Goal: Task Accomplishment & Management: Manage account settings

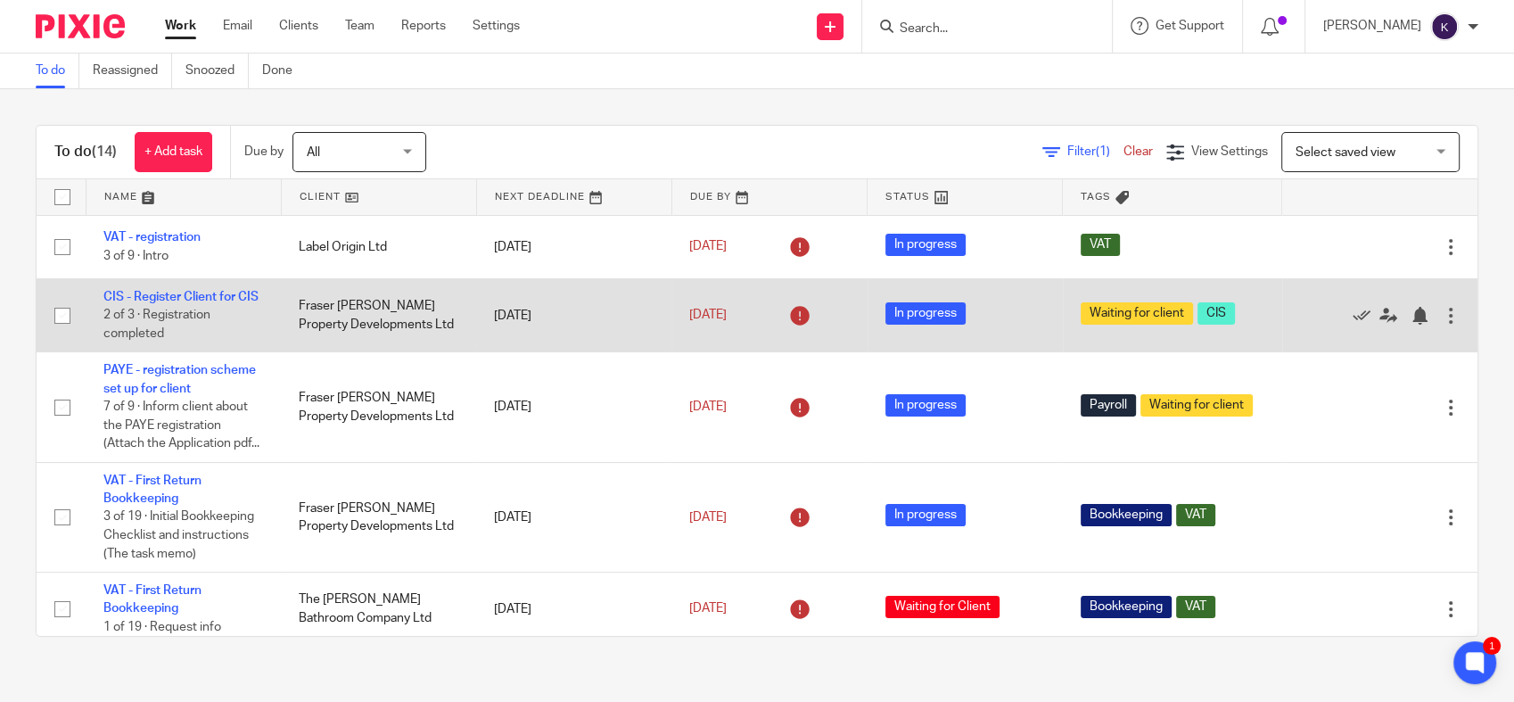
click at [1442, 325] on div at bounding box center [1451, 316] width 18 height 18
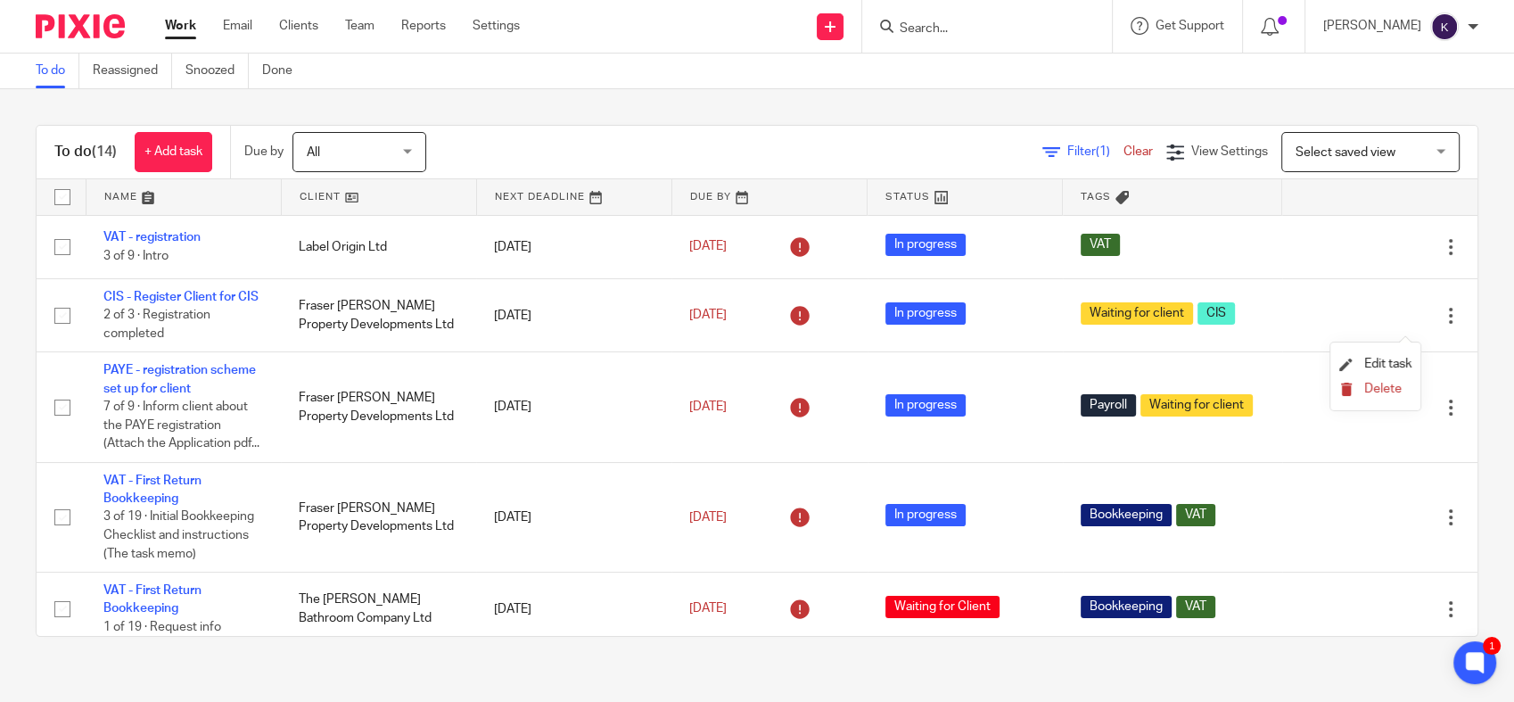
click at [1364, 388] on span "Delete" at bounding box center [1382, 388] width 37 height 12
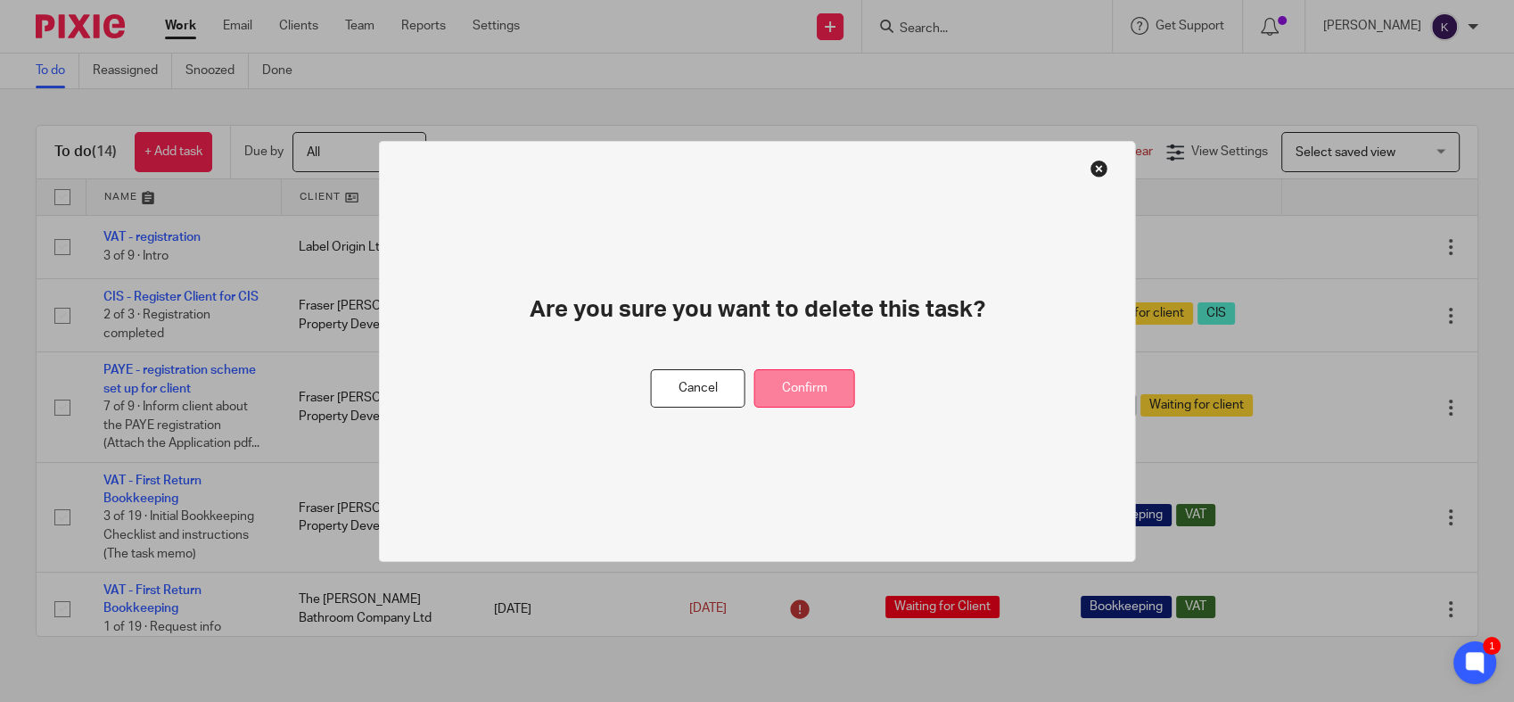
click at [806, 393] on button "Confirm" at bounding box center [804, 388] width 101 height 38
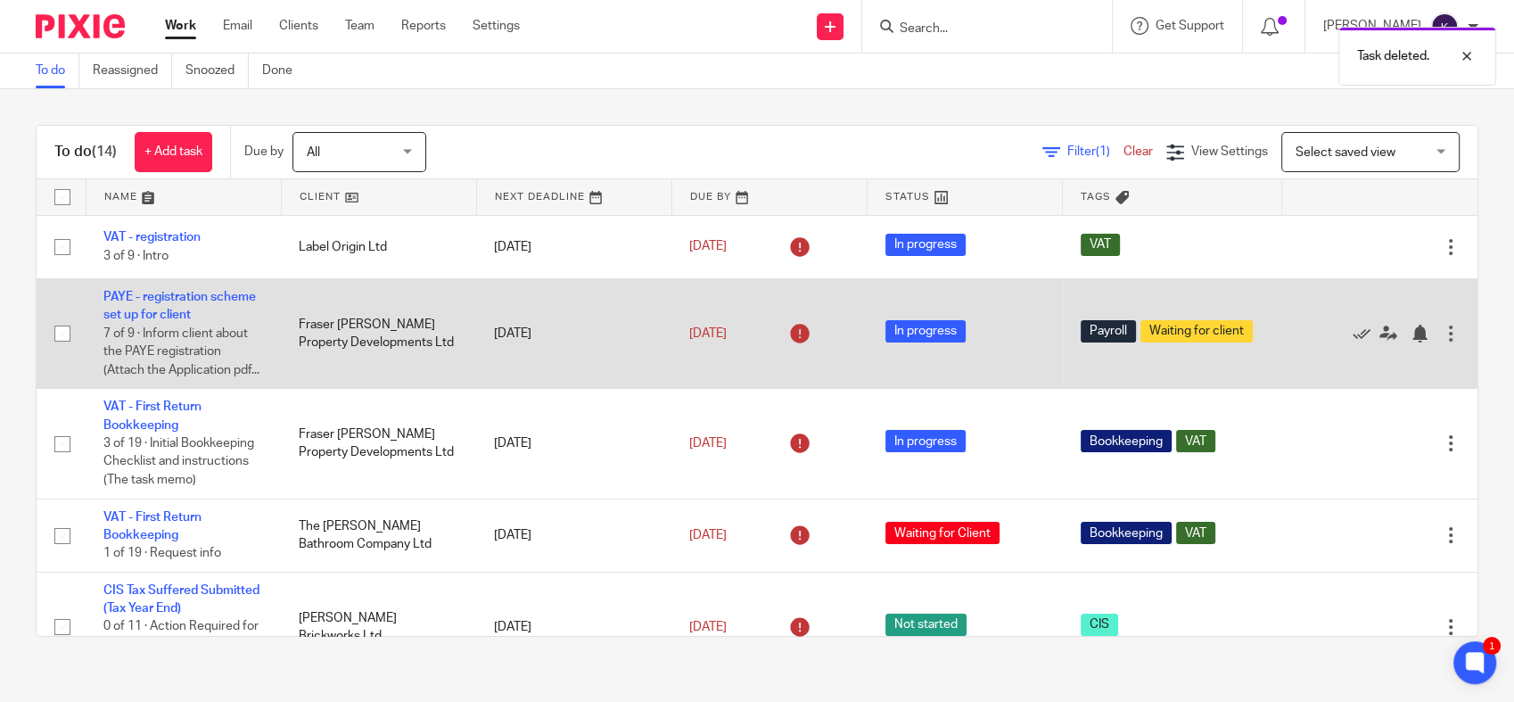
click at [1442, 335] on div at bounding box center [1451, 334] width 18 height 18
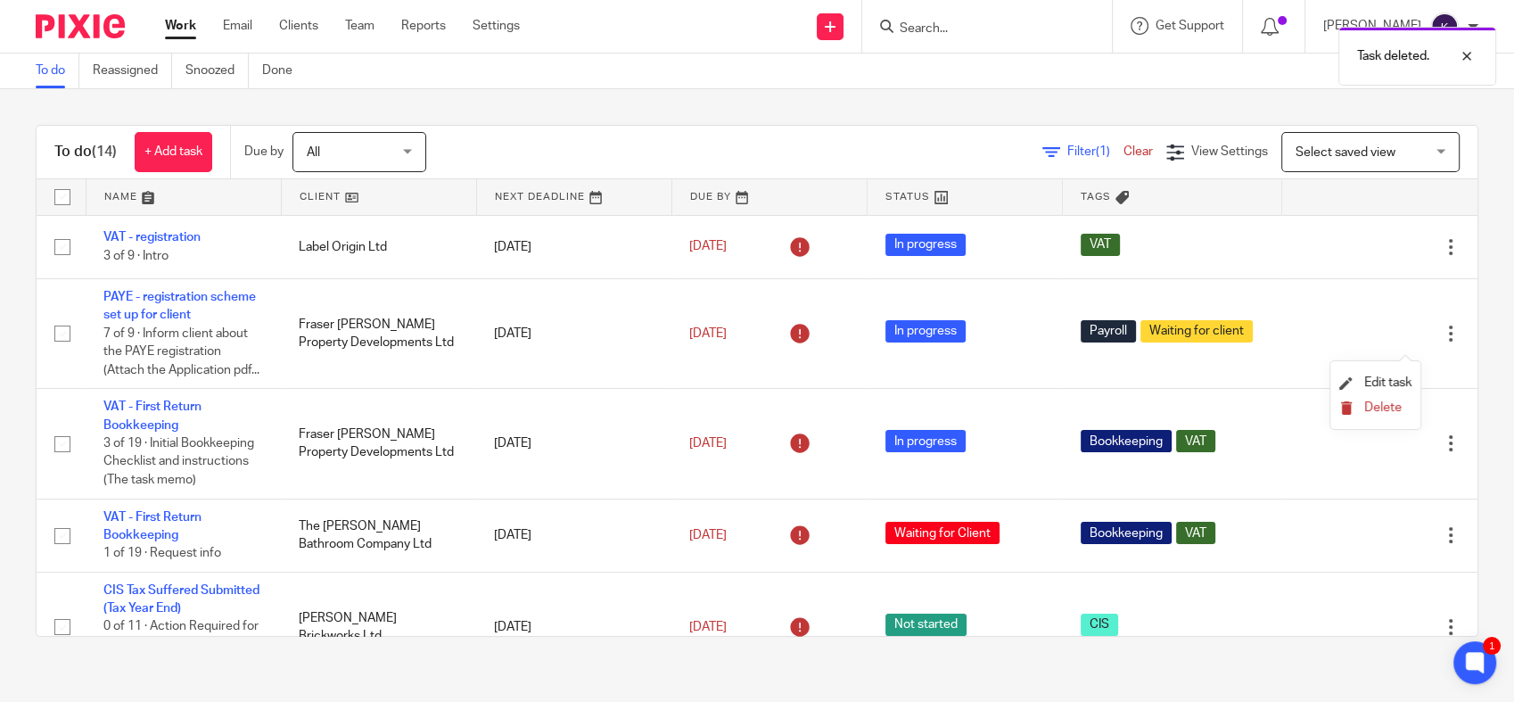
click at [1377, 408] on span "Delete" at bounding box center [1382, 407] width 37 height 12
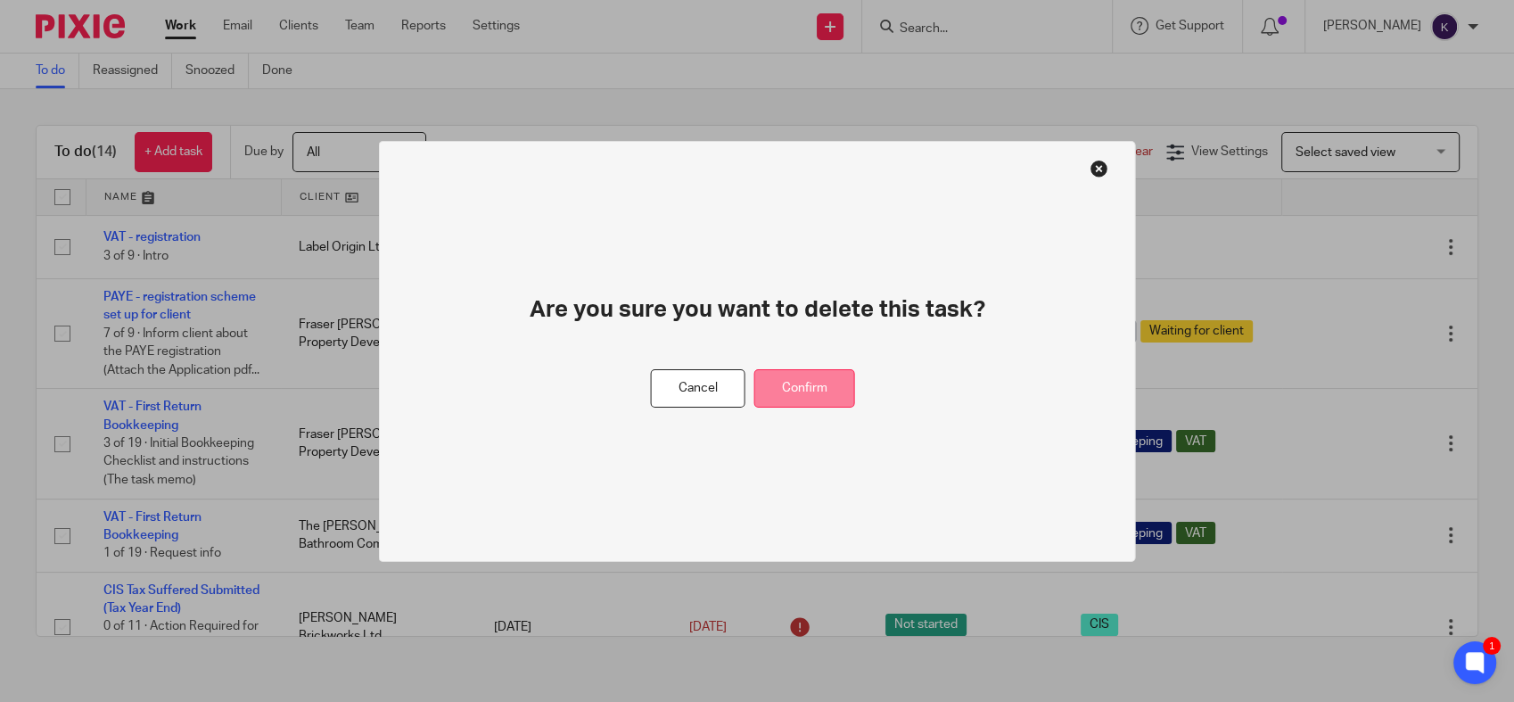
click at [812, 391] on button "Confirm" at bounding box center [804, 388] width 101 height 38
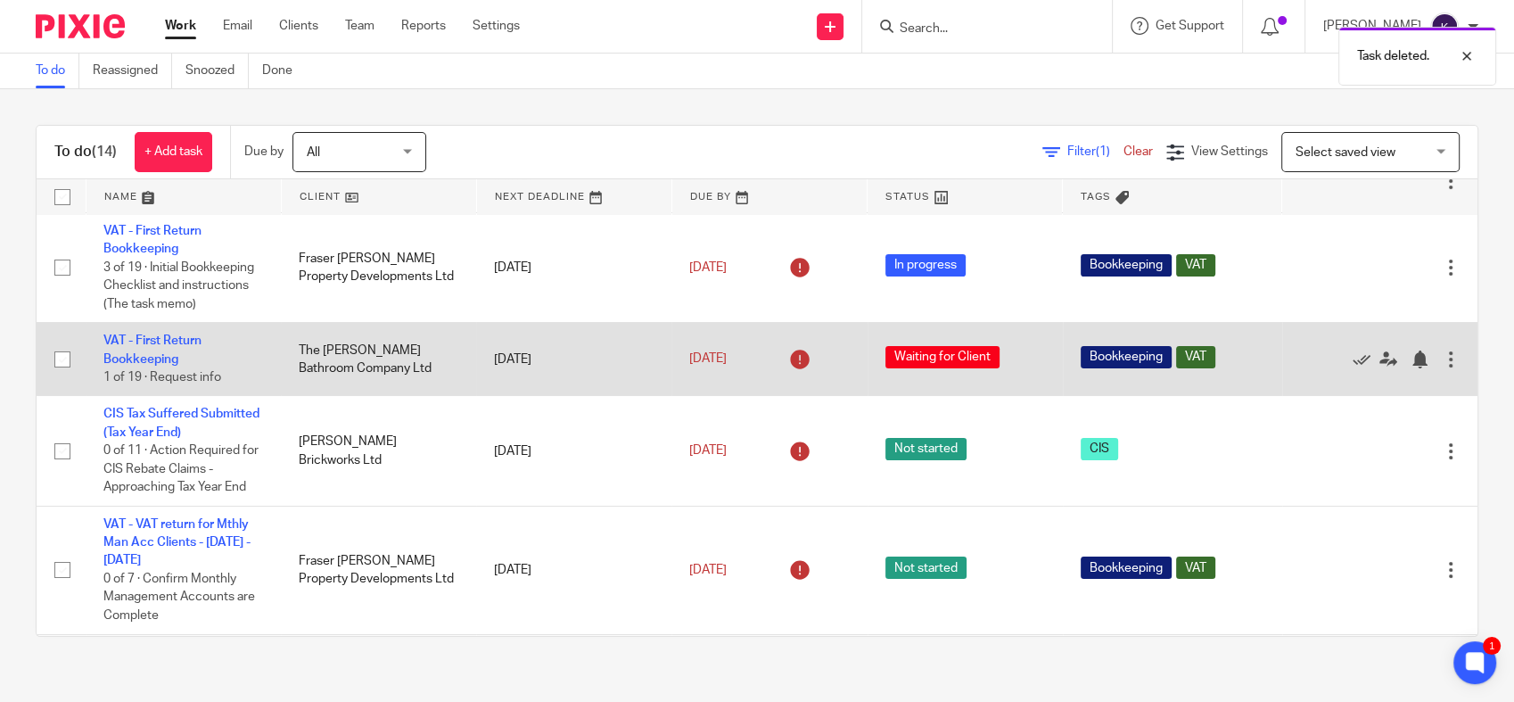
scroll to position [99, 0]
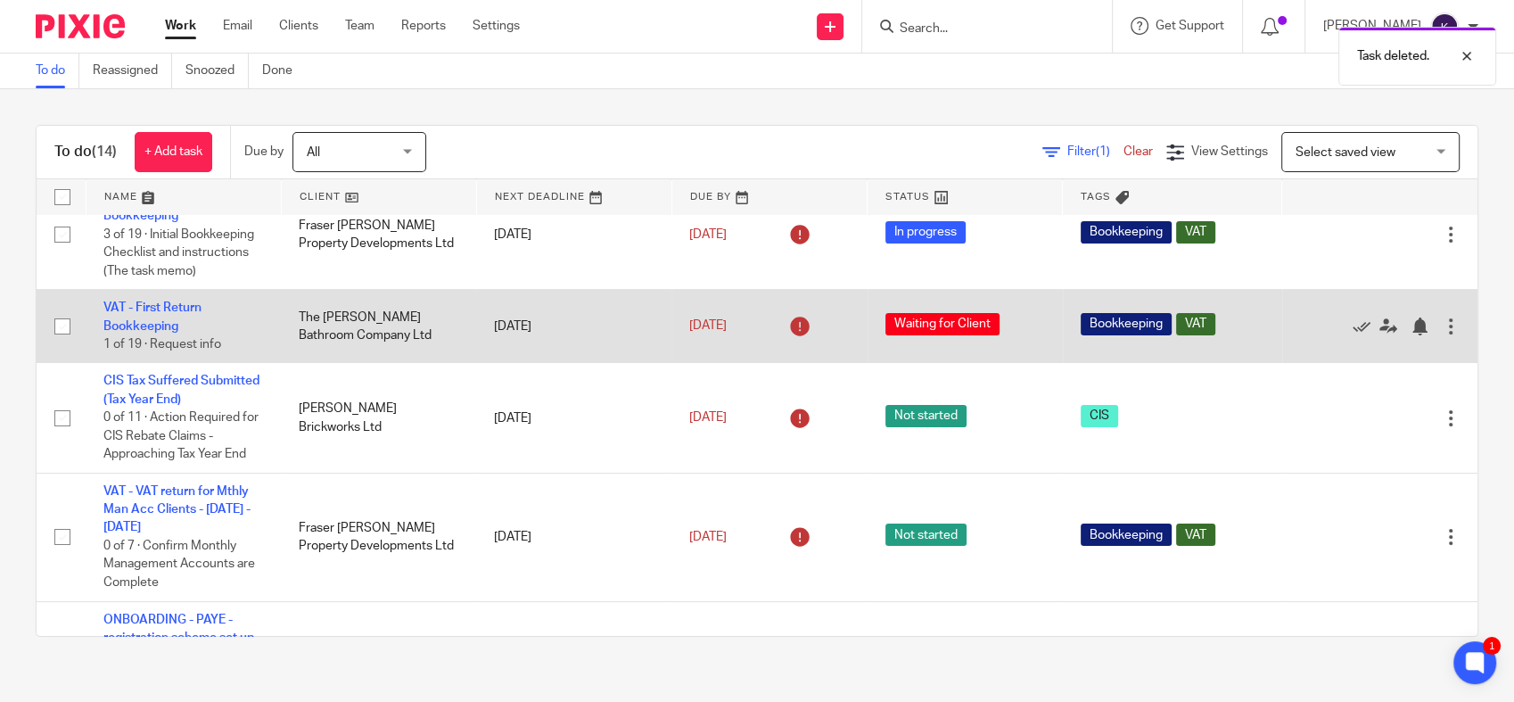
click at [1442, 335] on div at bounding box center [1451, 326] width 18 height 18
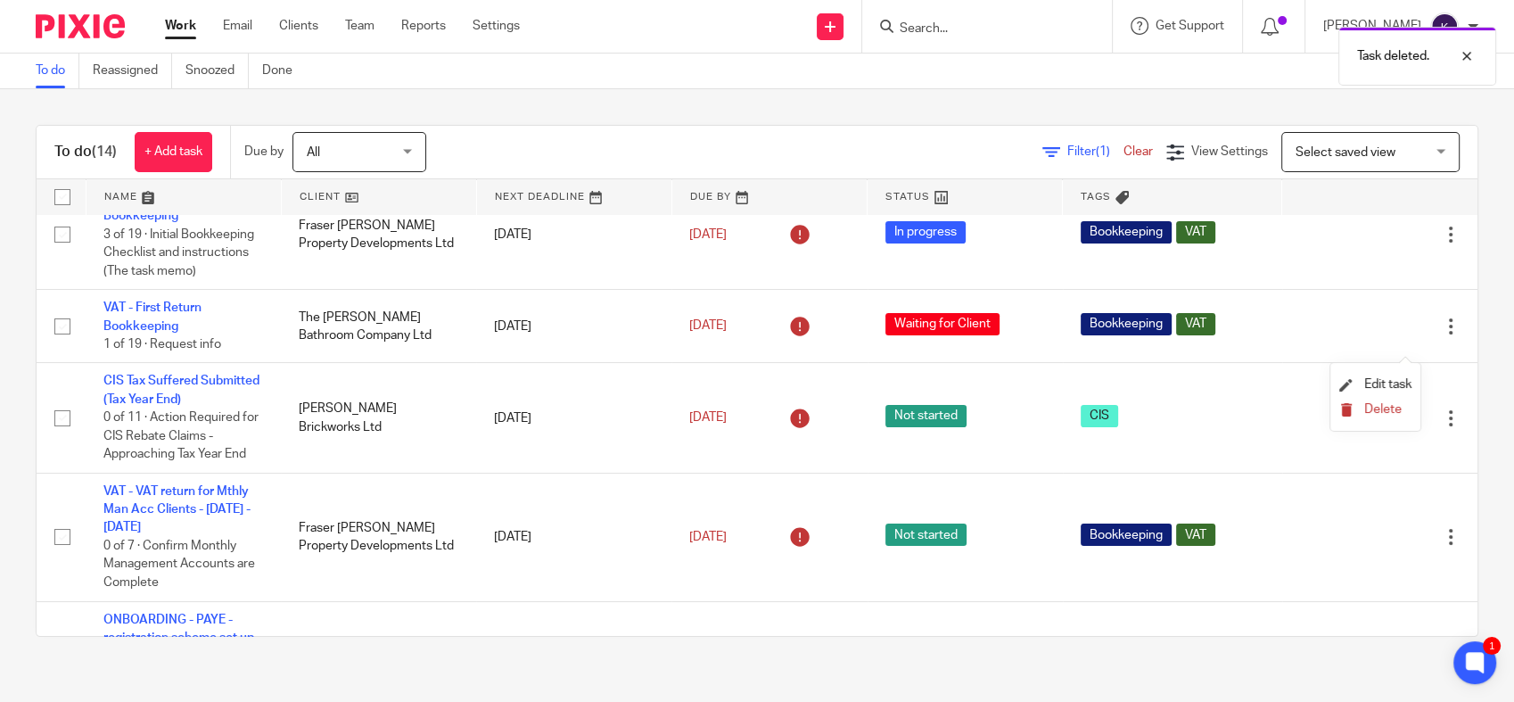
click at [1376, 403] on span "Delete" at bounding box center [1382, 409] width 37 height 12
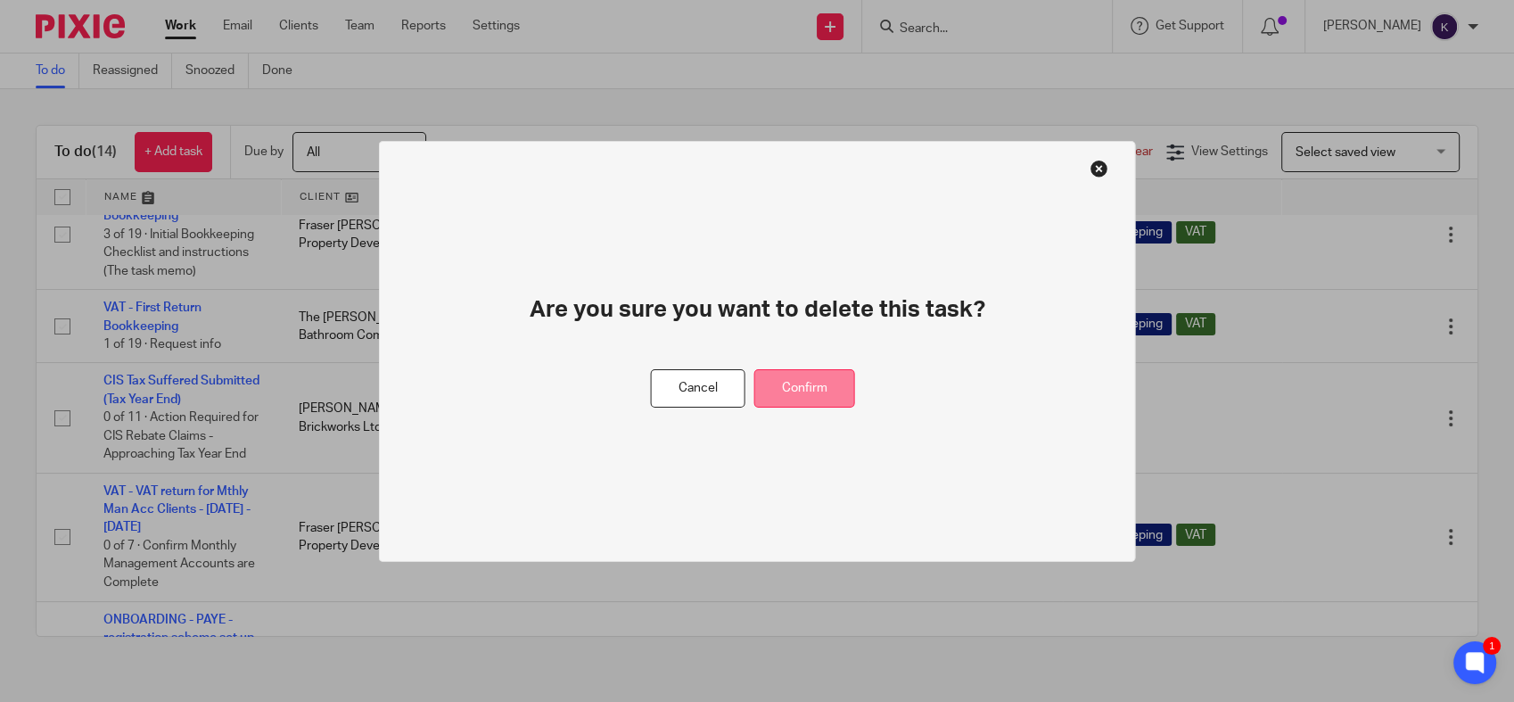
click at [807, 387] on button "Confirm" at bounding box center [804, 388] width 101 height 38
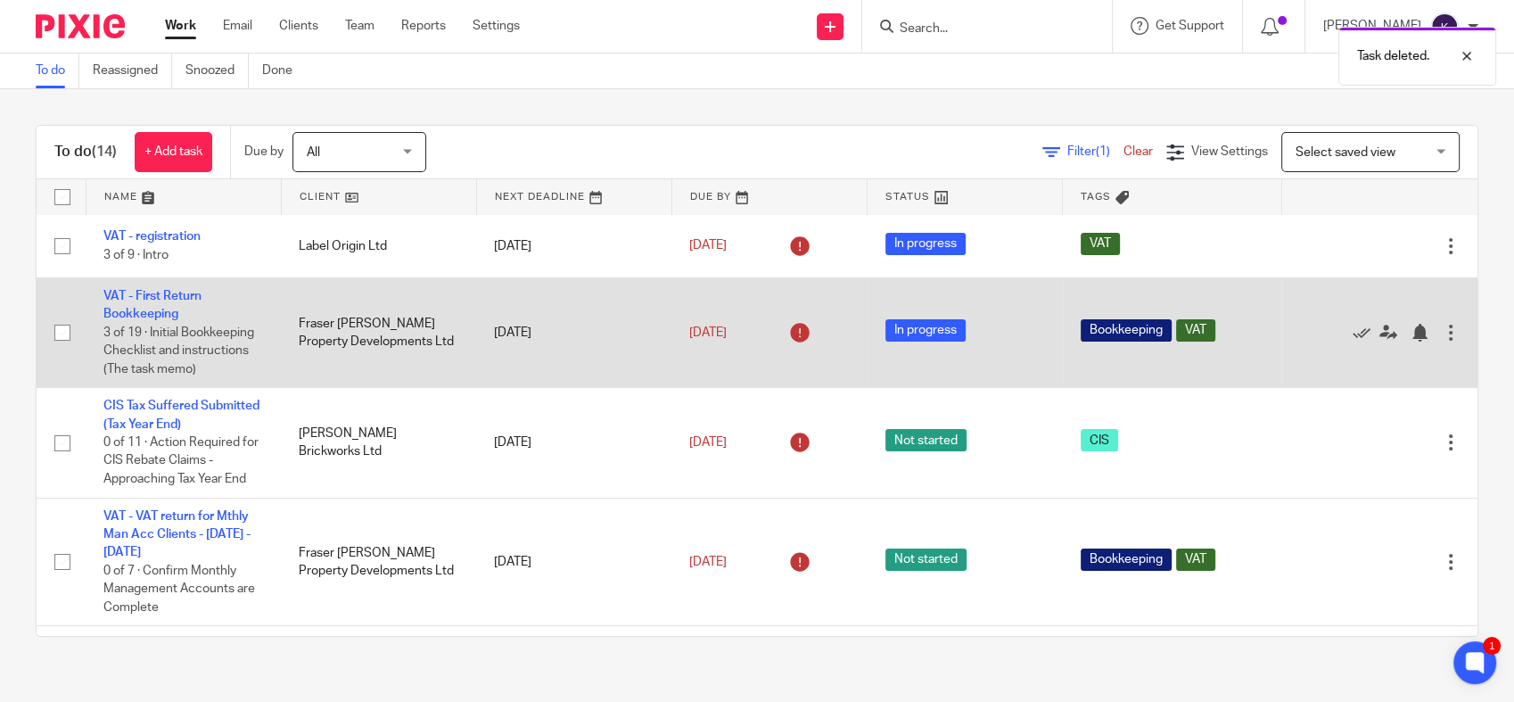
scroll to position [0, 0]
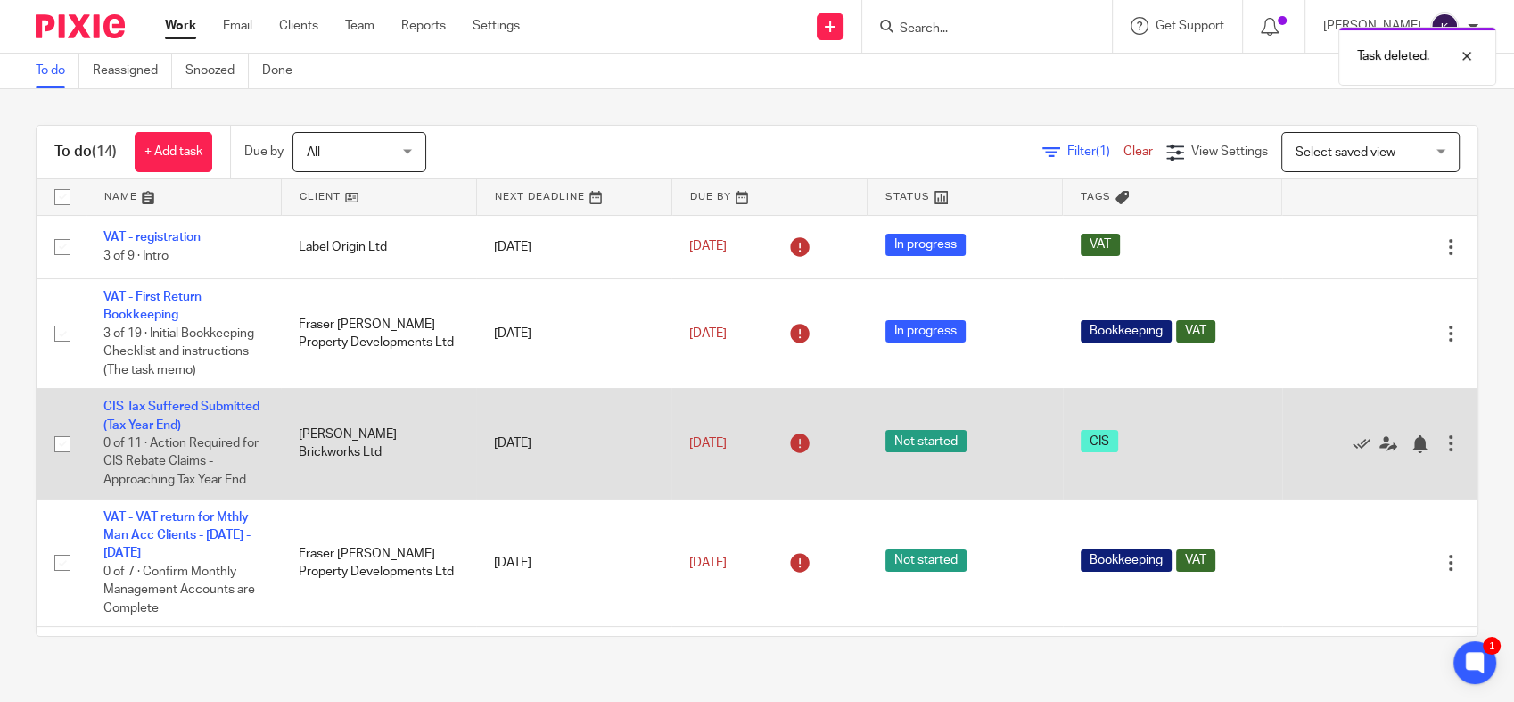
click at [1442, 452] on div at bounding box center [1451, 443] width 18 height 18
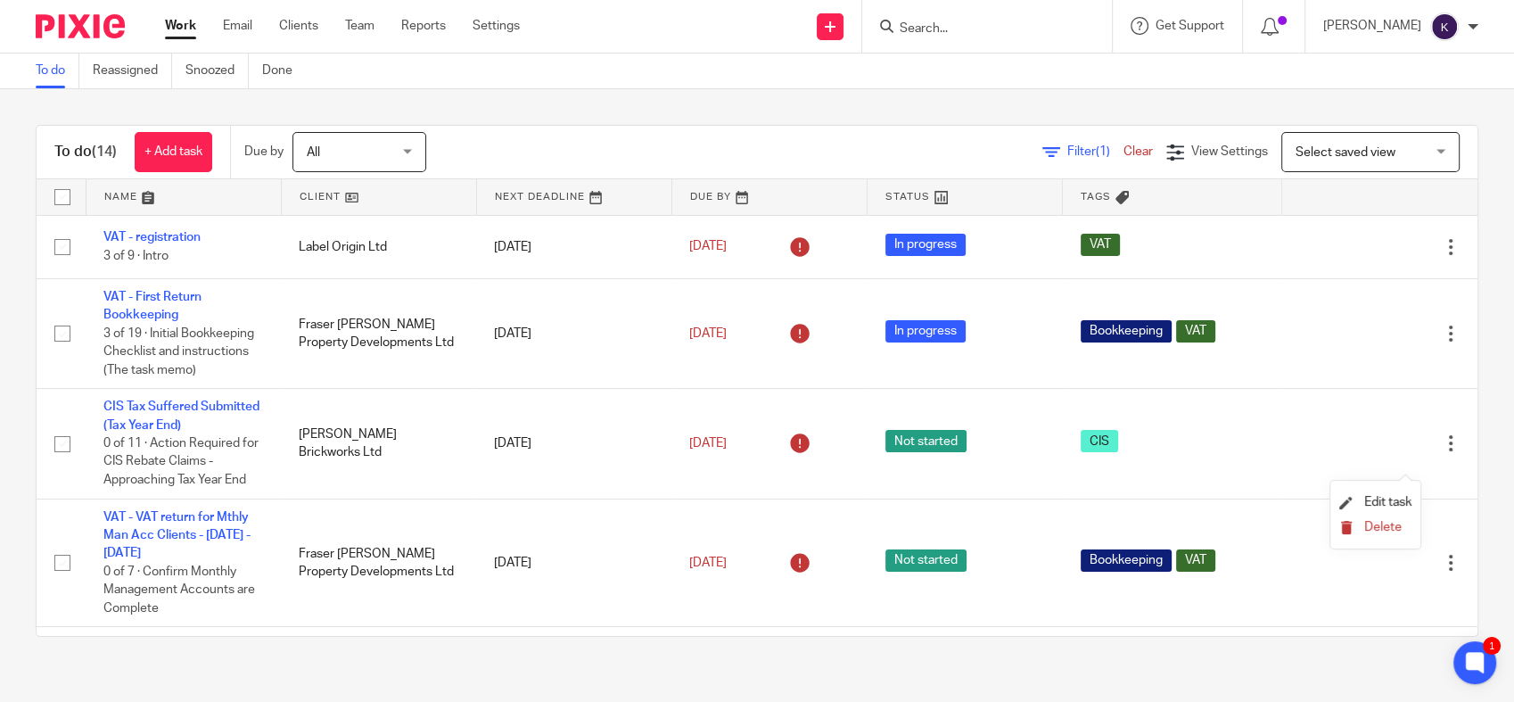
click at [1393, 528] on span "Delete" at bounding box center [1382, 527] width 37 height 12
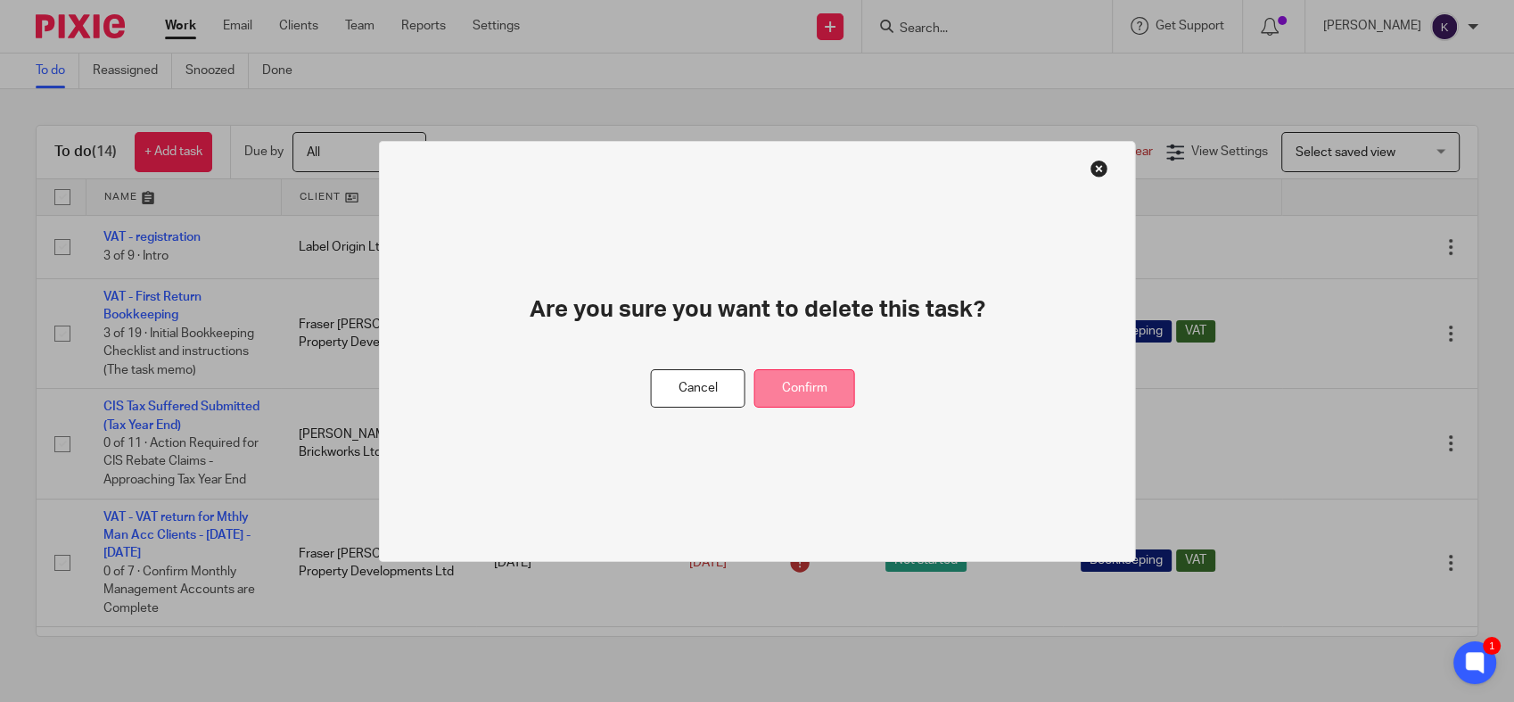
click at [826, 387] on button "Confirm" at bounding box center [804, 388] width 101 height 38
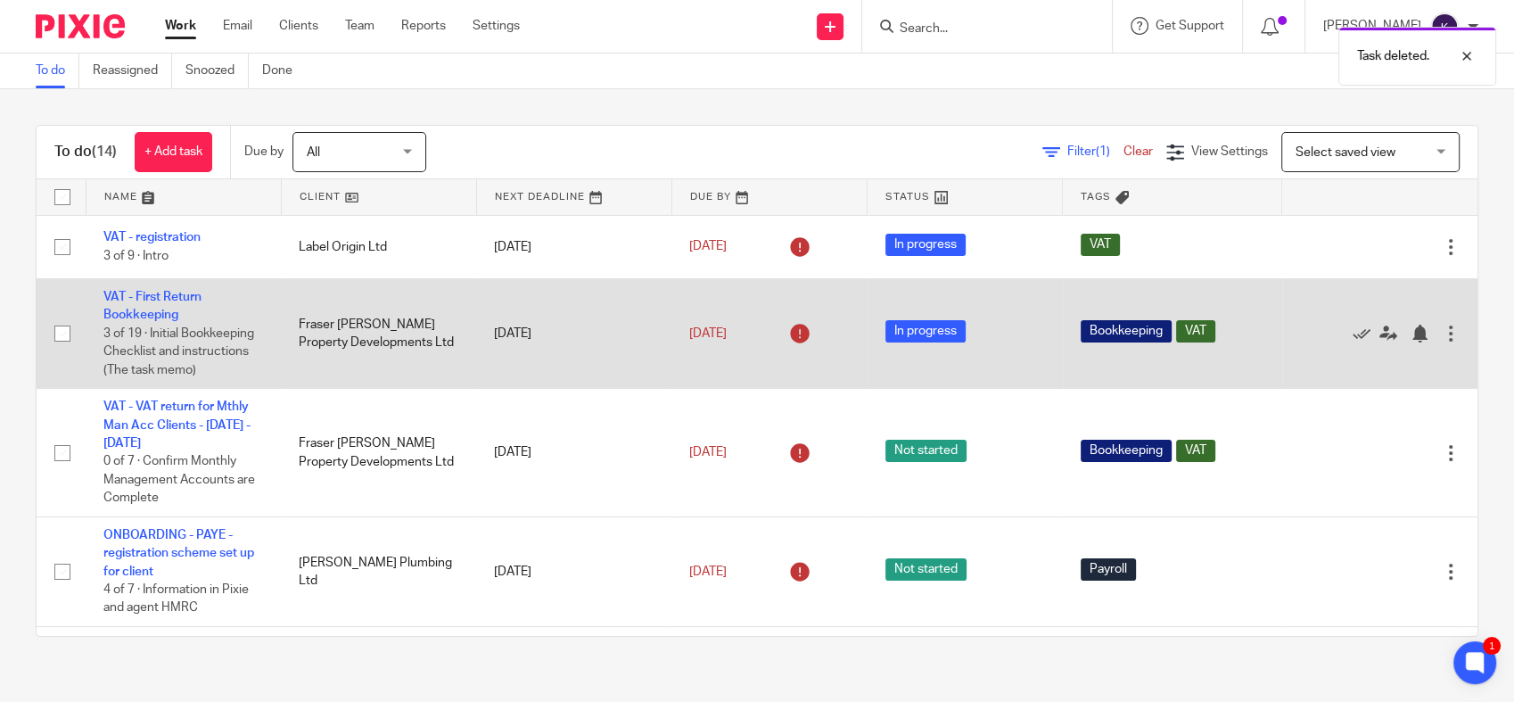
click at [1442, 342] on div at bounding box center [1451, 334] width 18 height 18
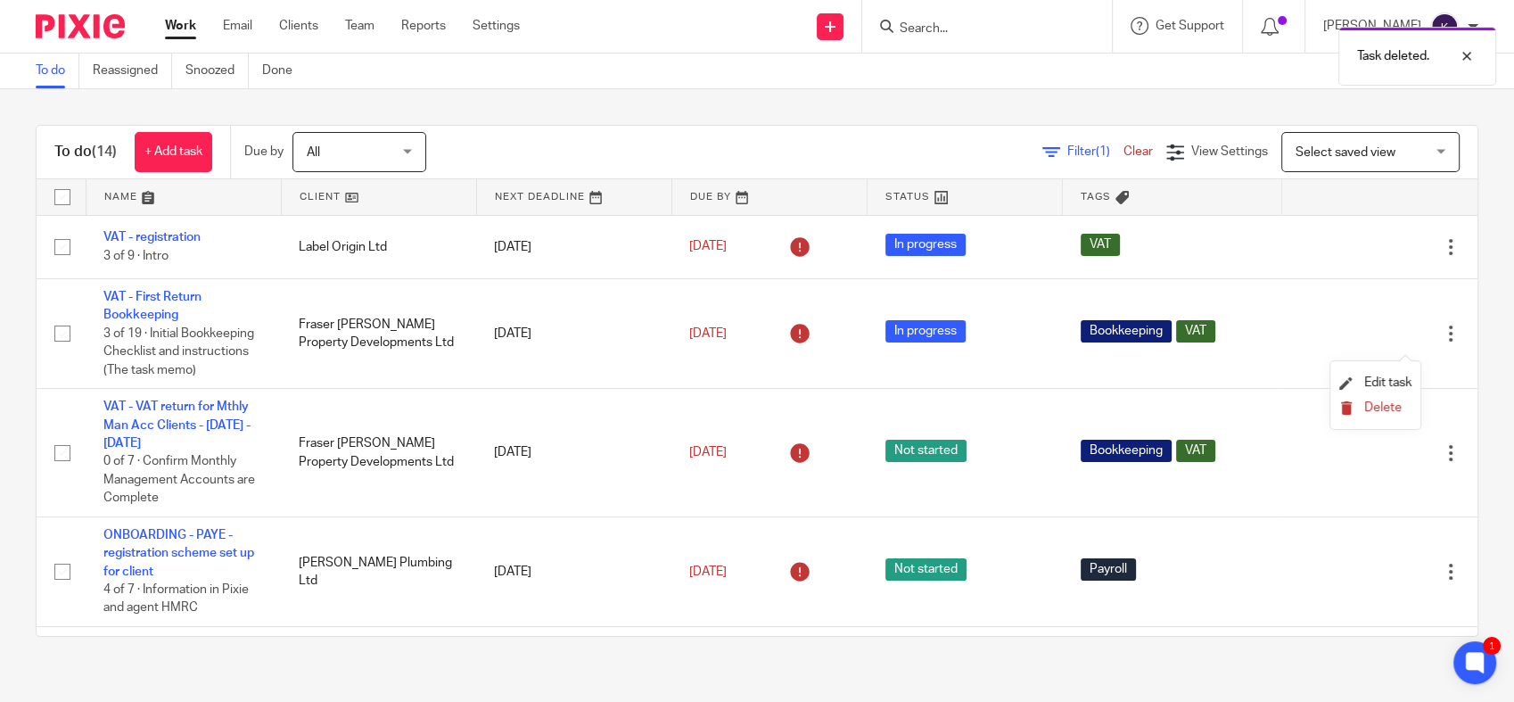
click at [1377, 405] on span "Delete" at bounding box center [1382, 407] width 37 height 12
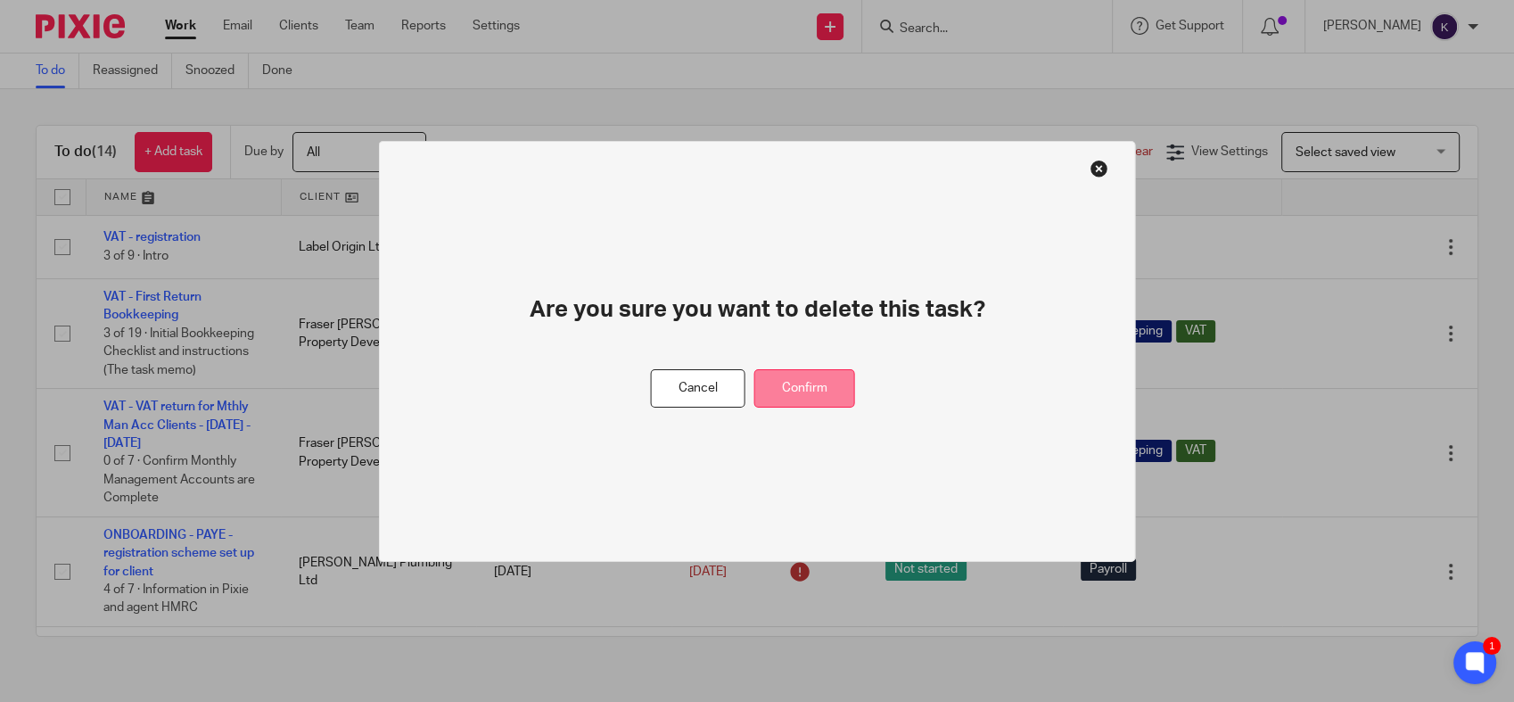
click at [833, 385] on button "Confirm" at bounding box center [804, 388] width 101 height 38
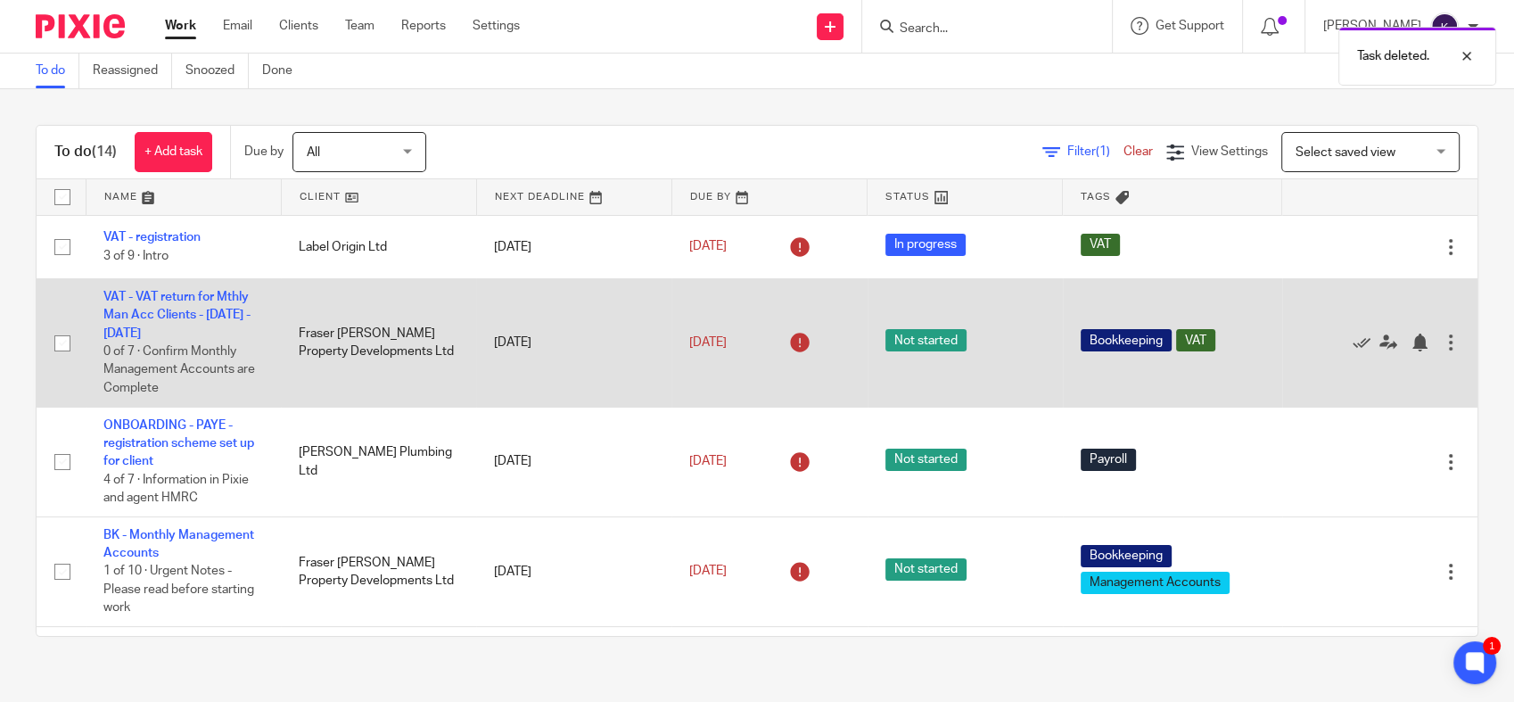
click at [1442, 342] on div at bounding box center [1451, 342] width 18 height 18
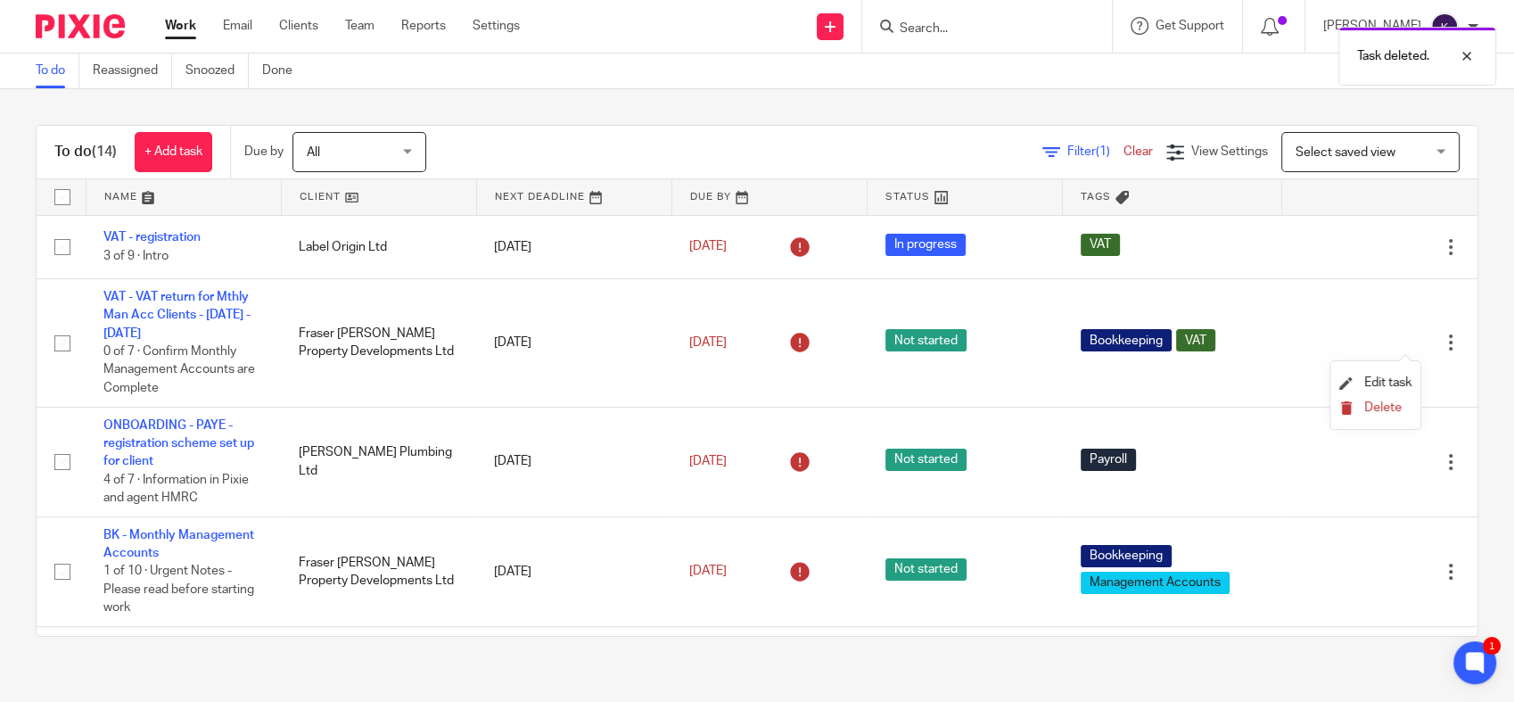
click at [1370, 407] on span "Delete" at bounding box center [1382, 407] width 37 height 12
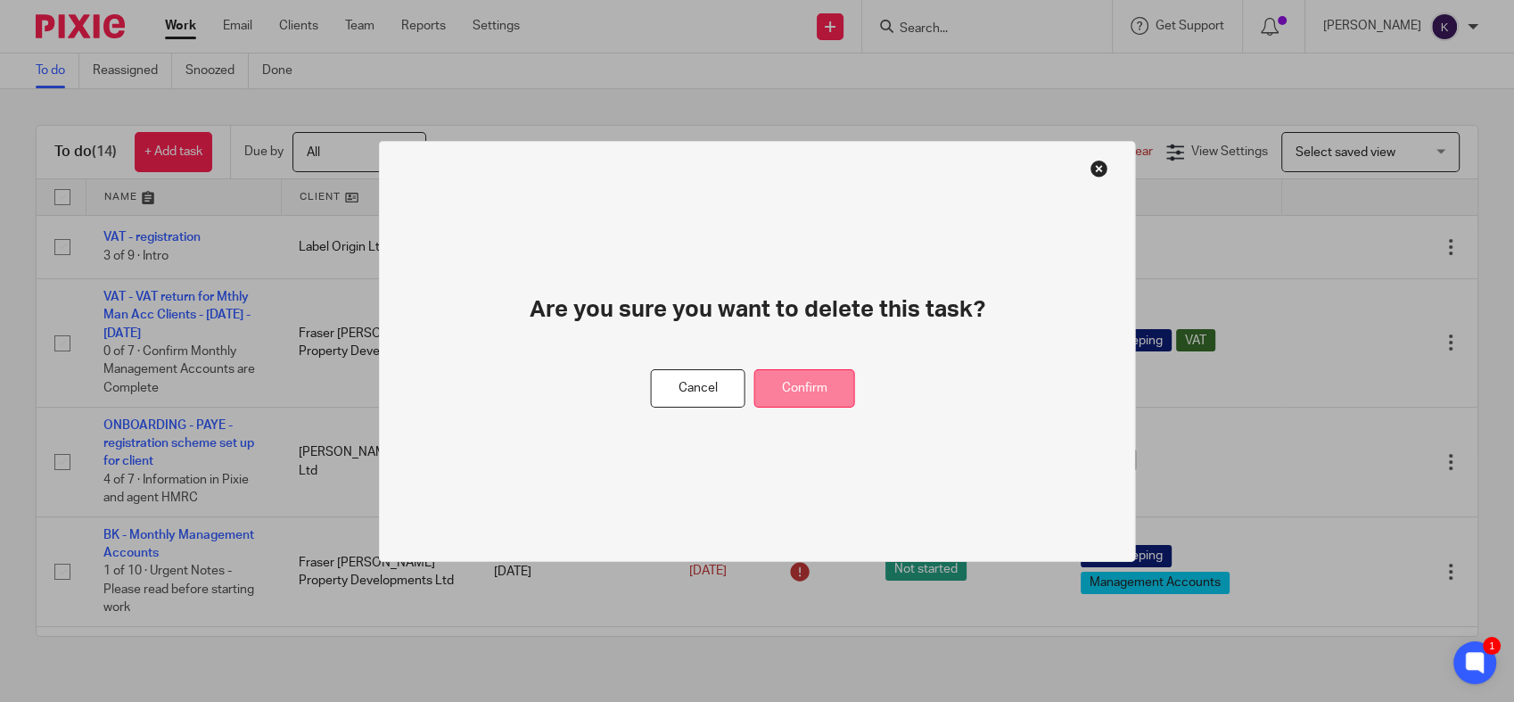
click at [820, 389] on button "Confirm" at bounding box center [804, 388] width 101 height 38
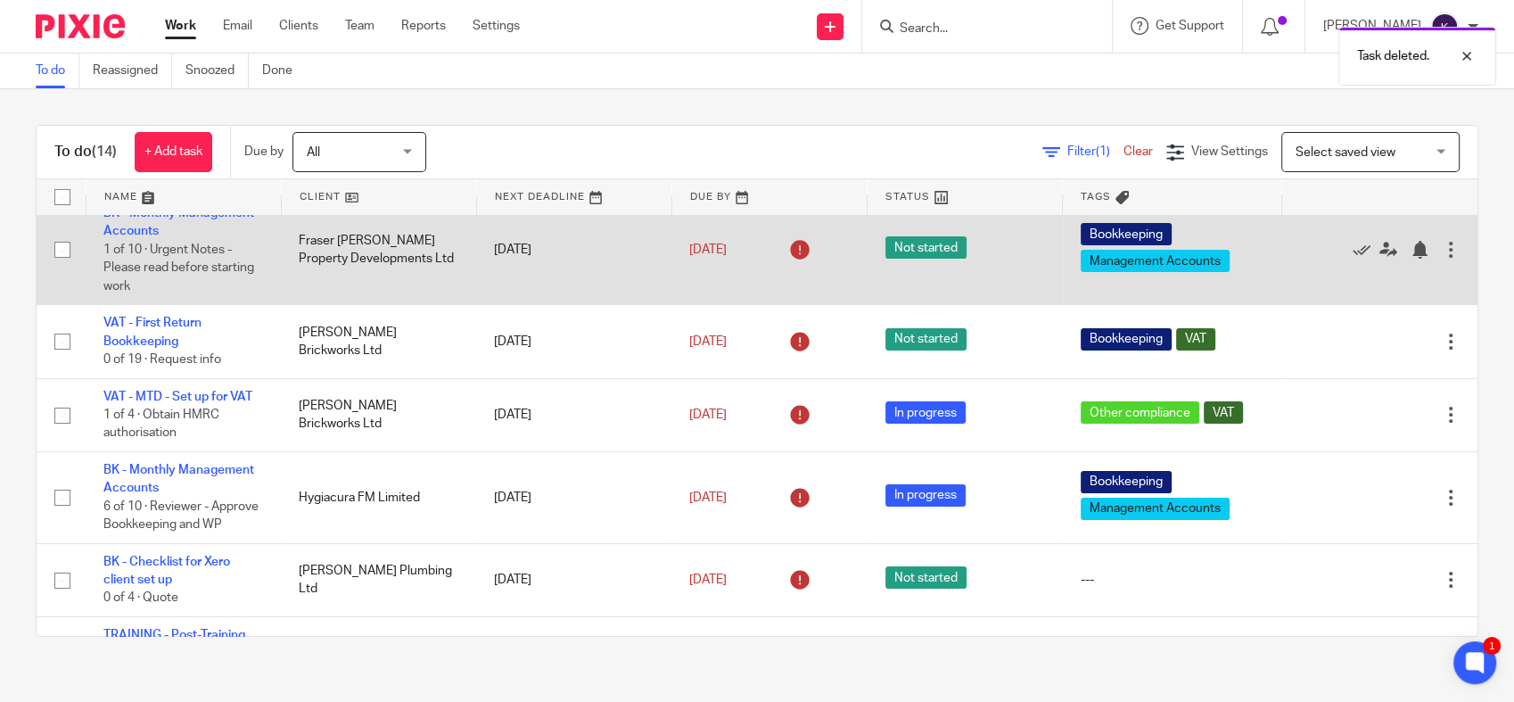
scroll to position [88, 0]
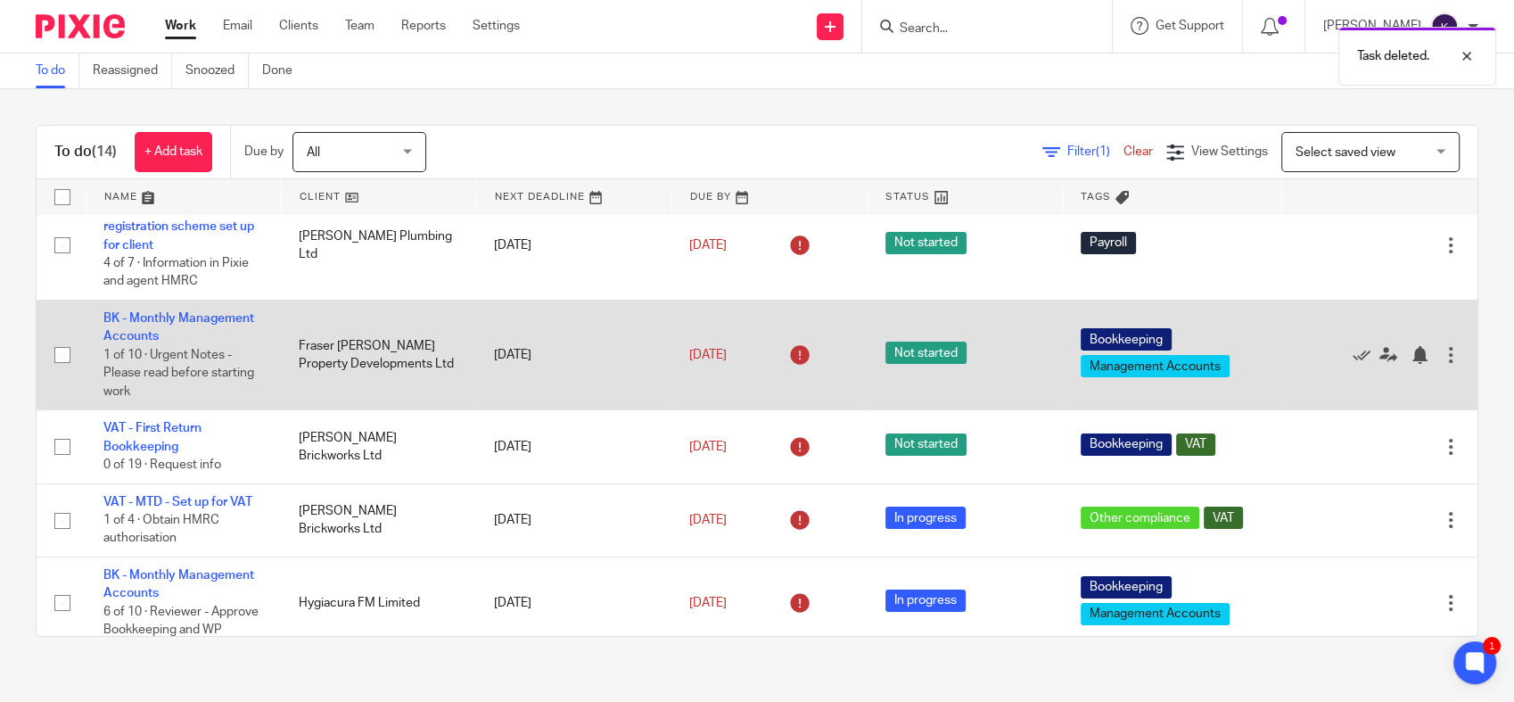
click at [1442, 356] on div at bounding box center [1451, 355] width 18 height 18
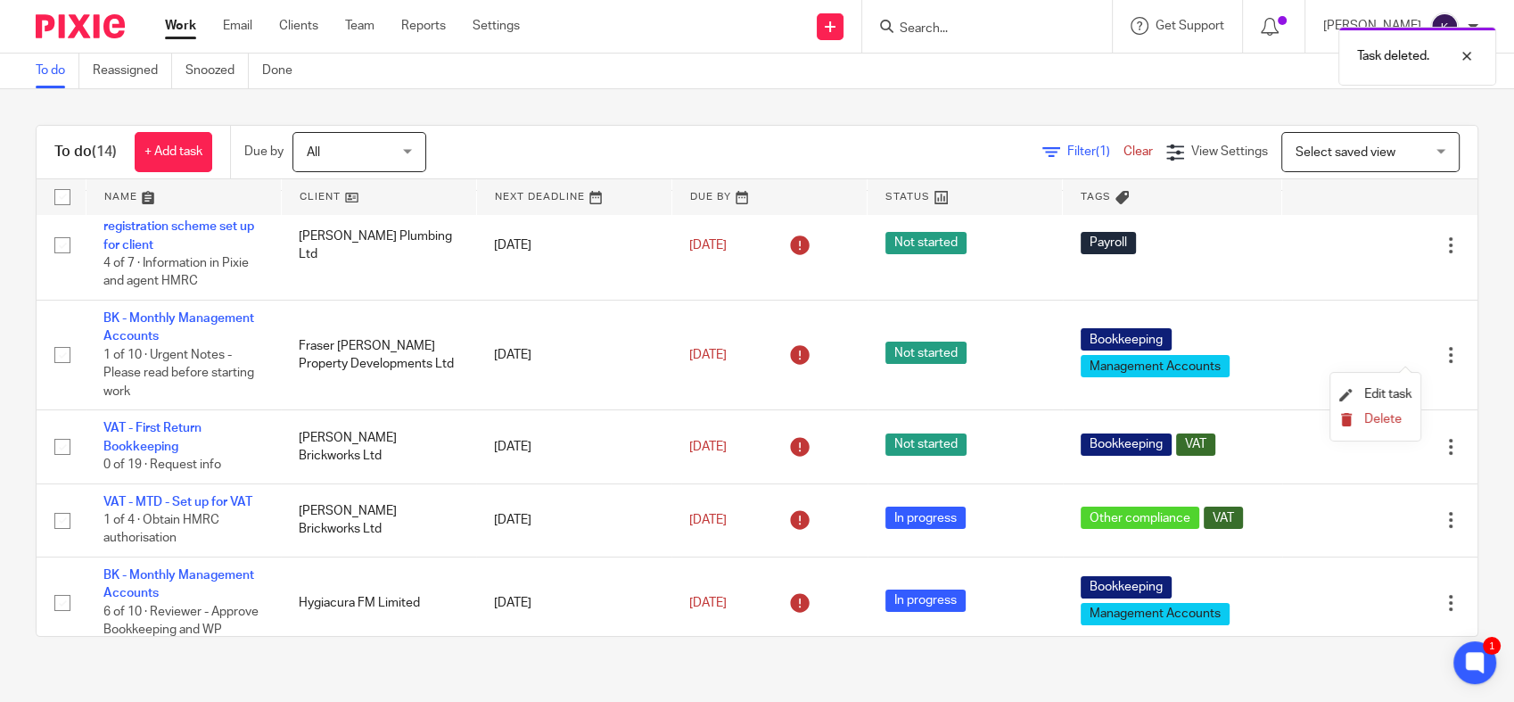
click at [1360, 418] on button "Delete" at bounding box center [1375, 420] width 72 height 14
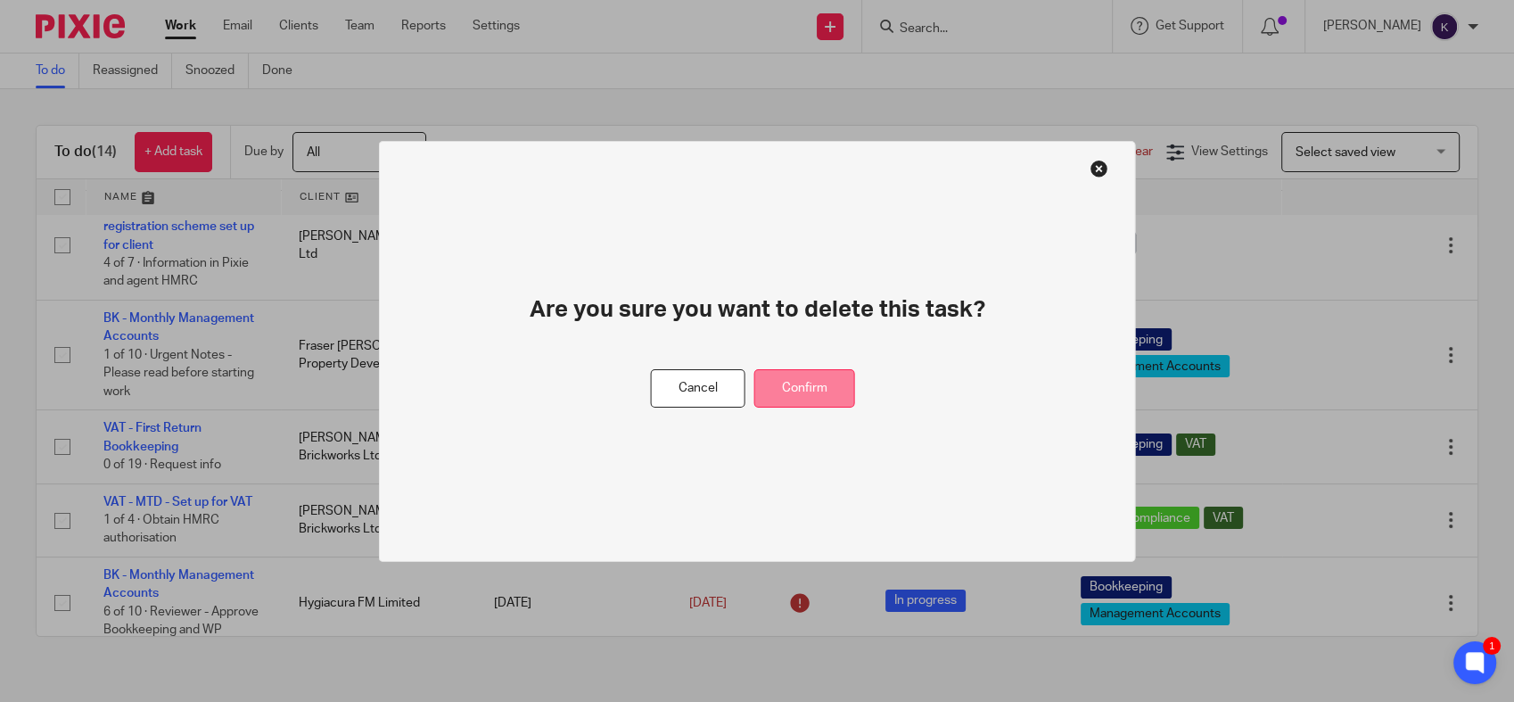
click at [839, 390] on button "Confirm" at bounding box center [804, 388] width 101 height 38
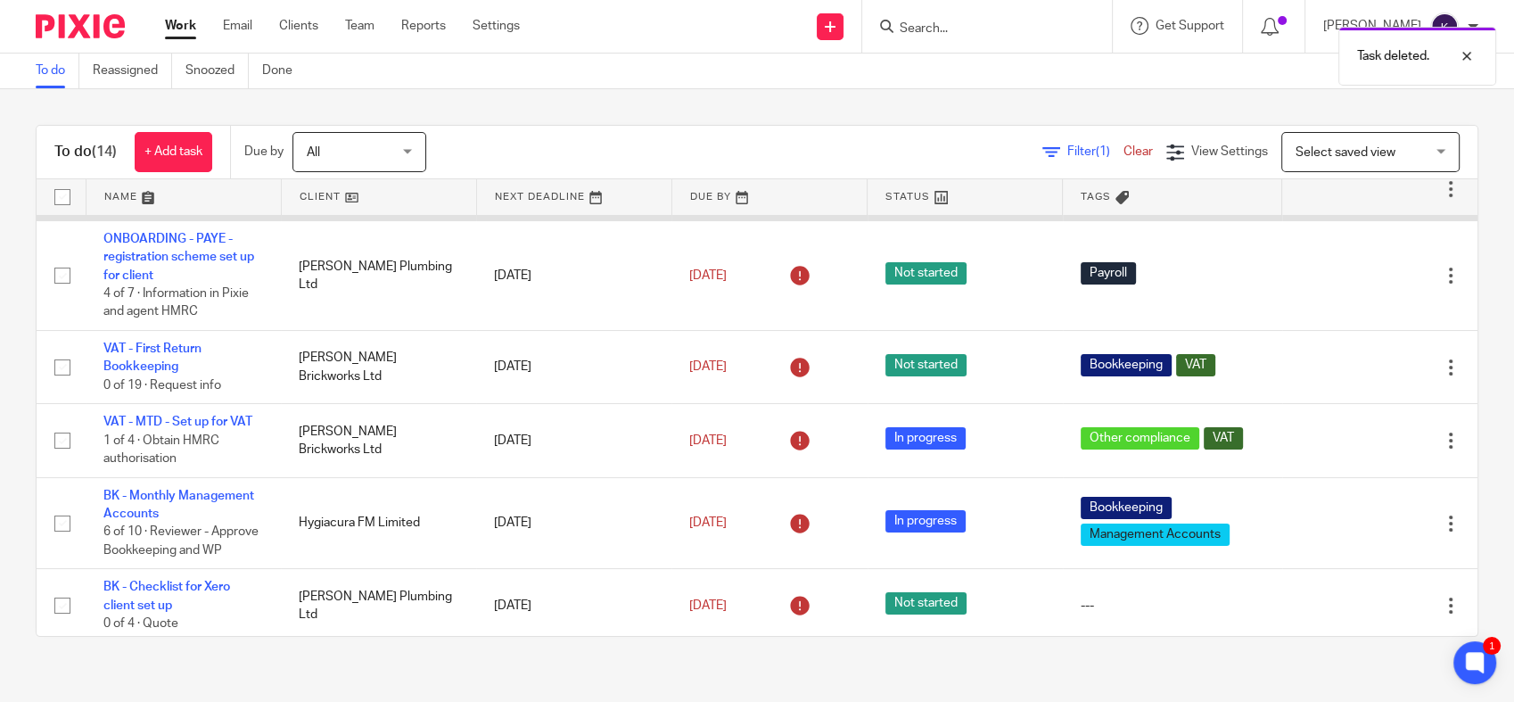
scroll to position [0, 0]
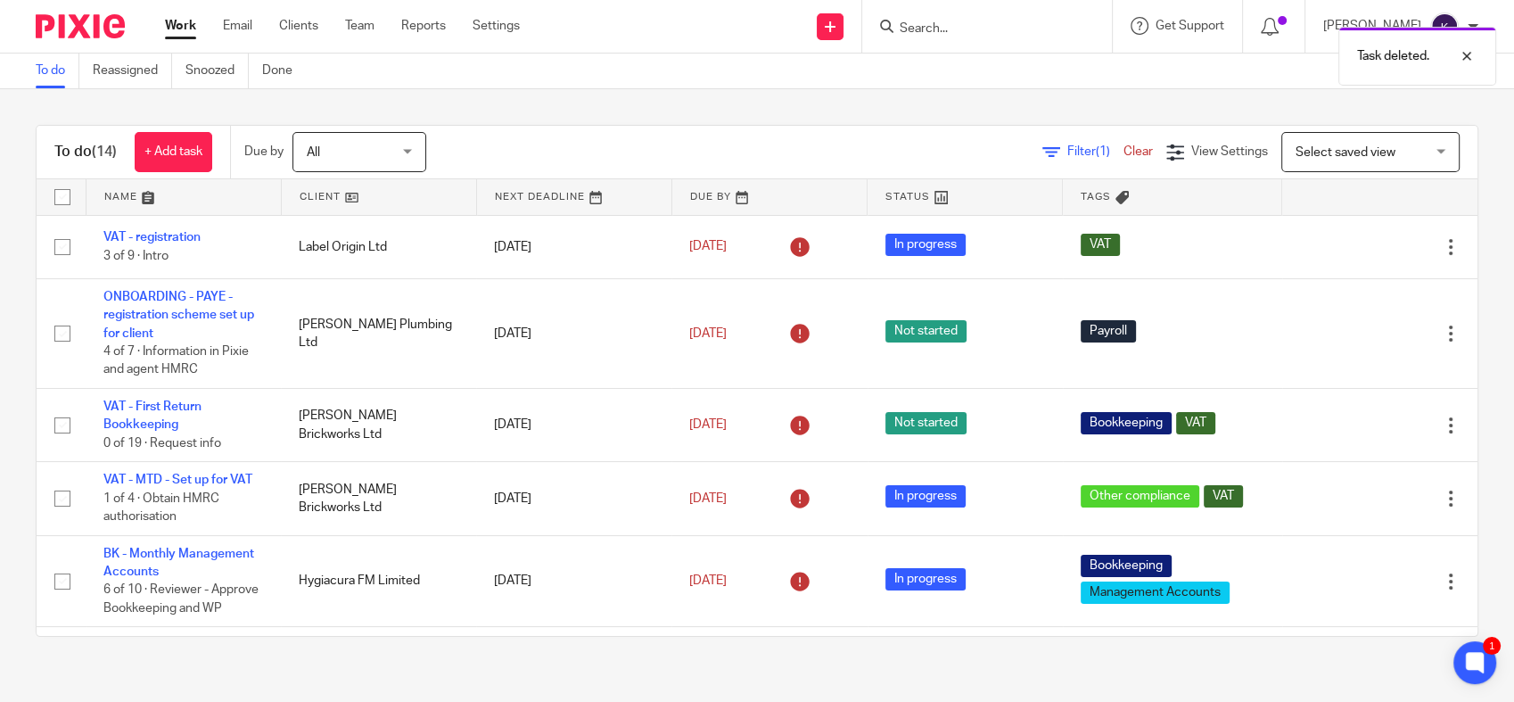
click at [399, 168] on span "All" at bounding box center [354, 151] width 95 height 37
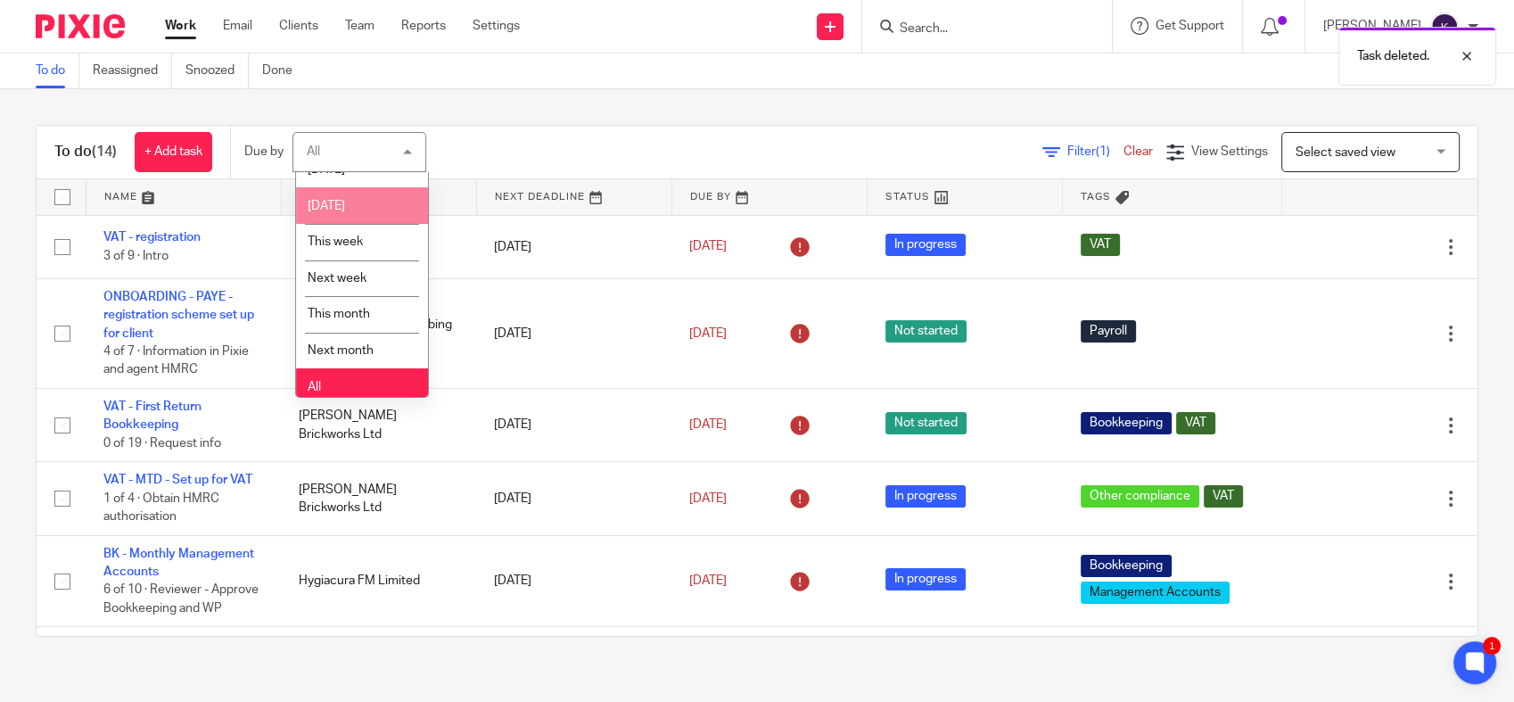
scroll to position [29, 0]
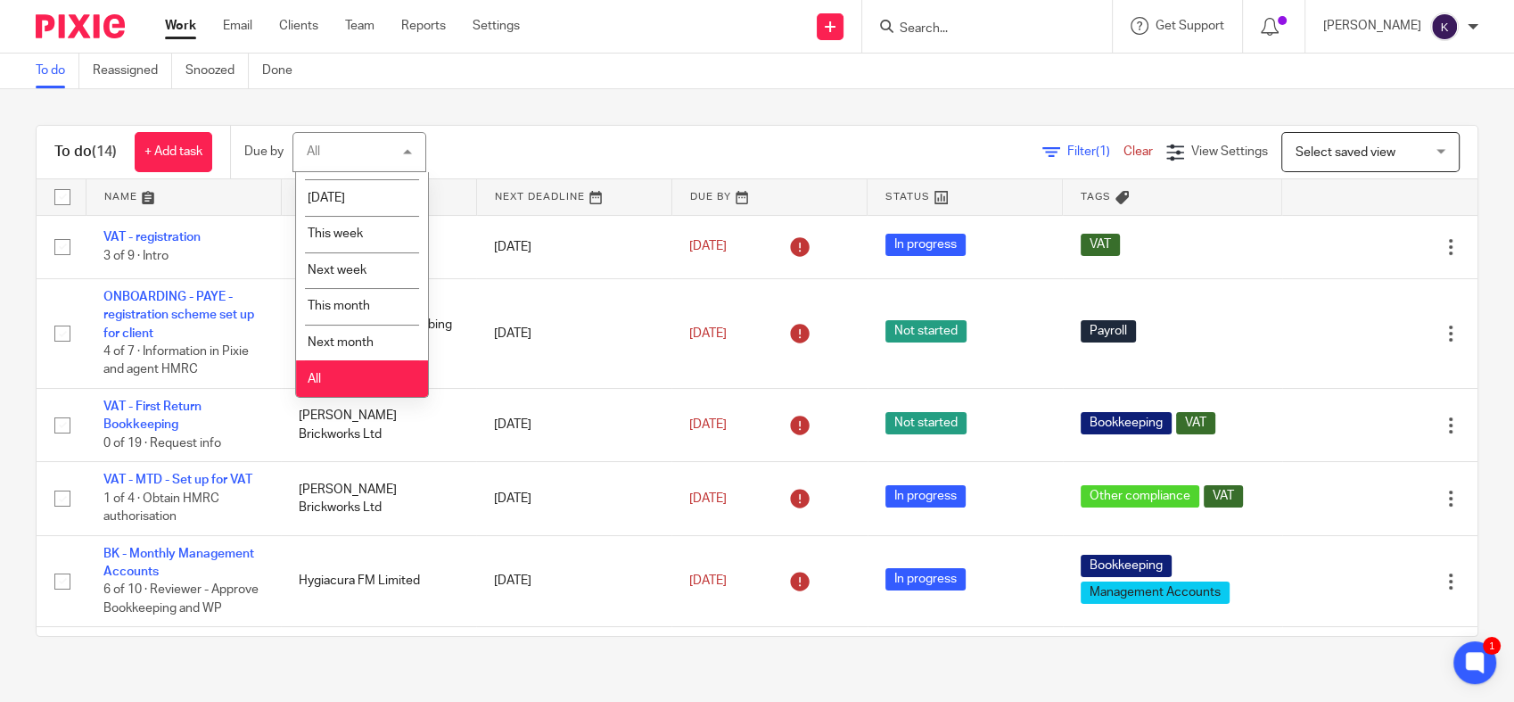
click at [357, 372] on li "All" at bounding box center [362, 378] width 132 height 37
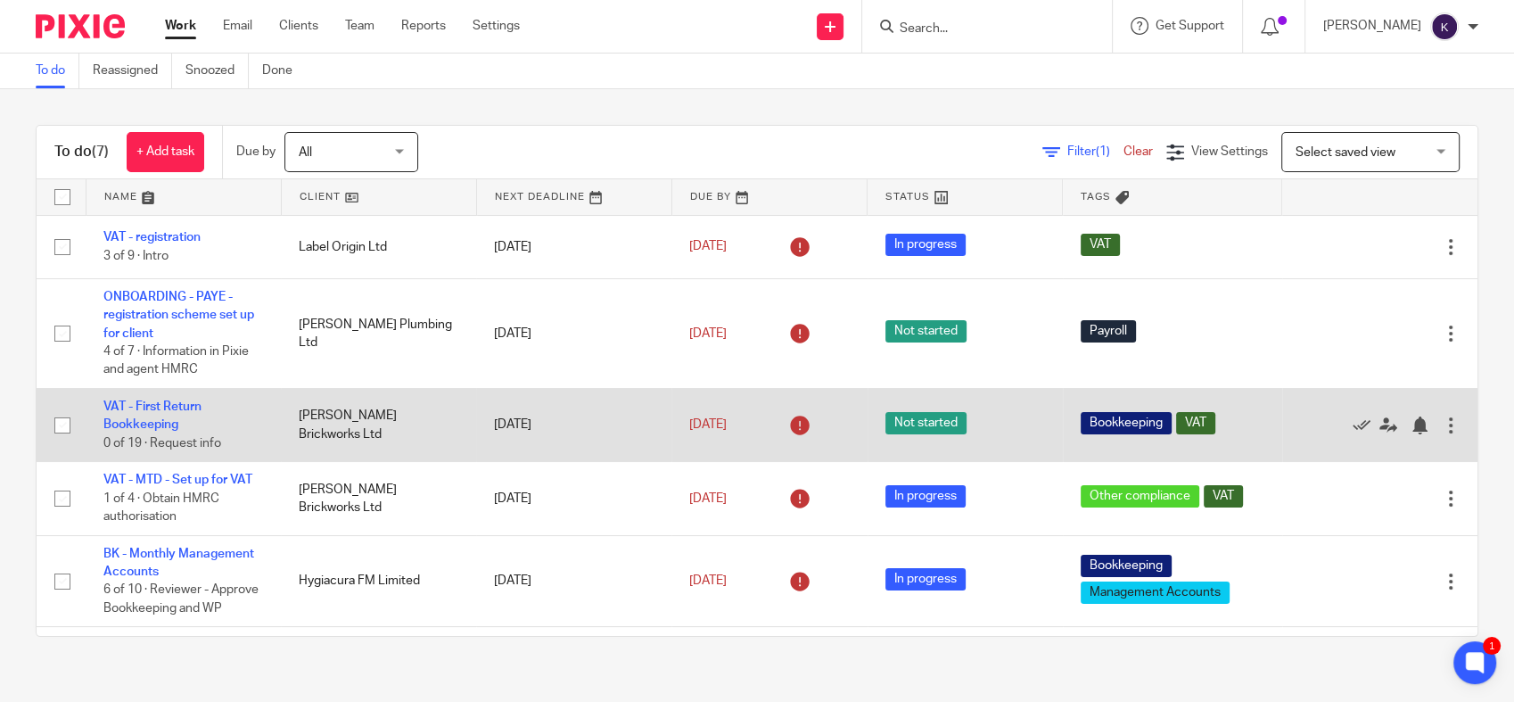
scroll to position [99, 0]
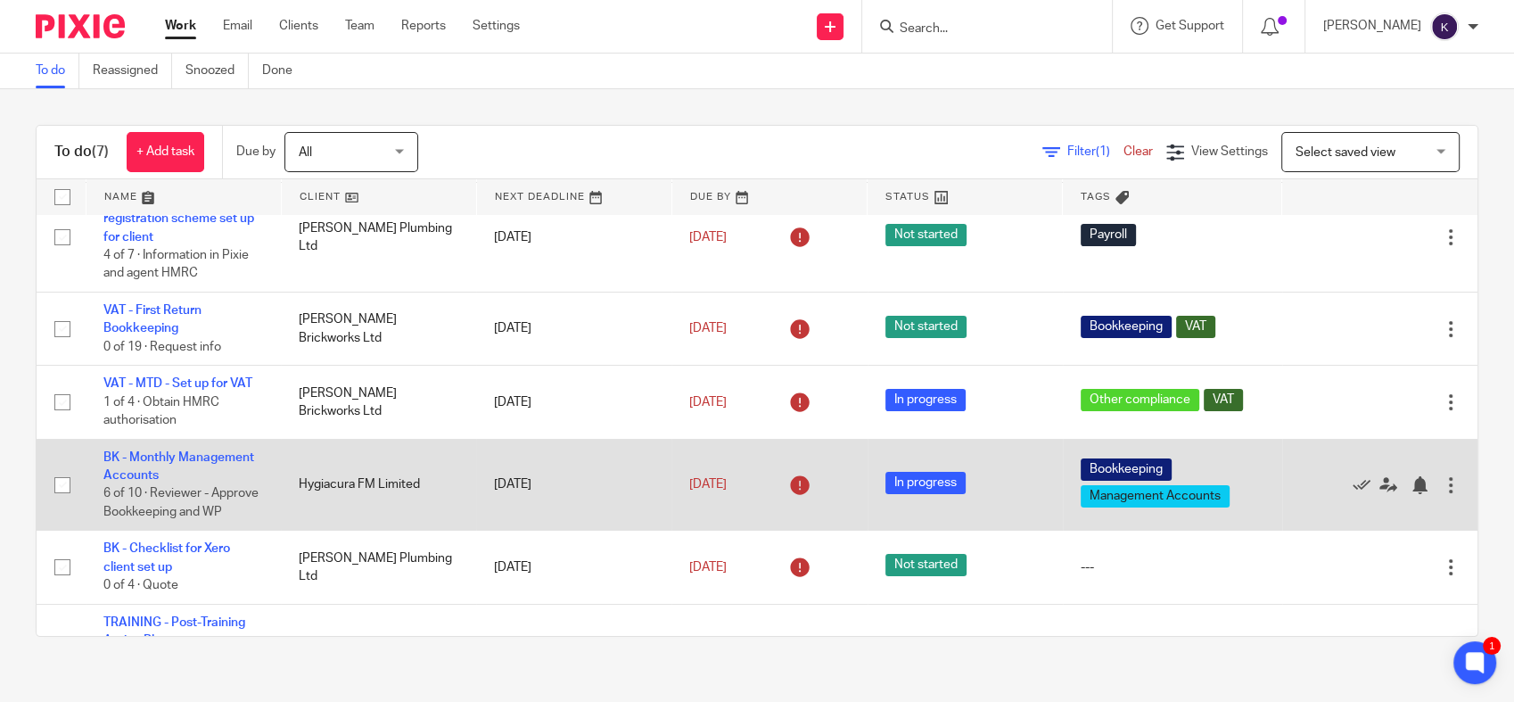
drag, startPoint x: 504, startPoint y: 484, endPoint x: 1020, endPoint y: 471, distance: 516.4
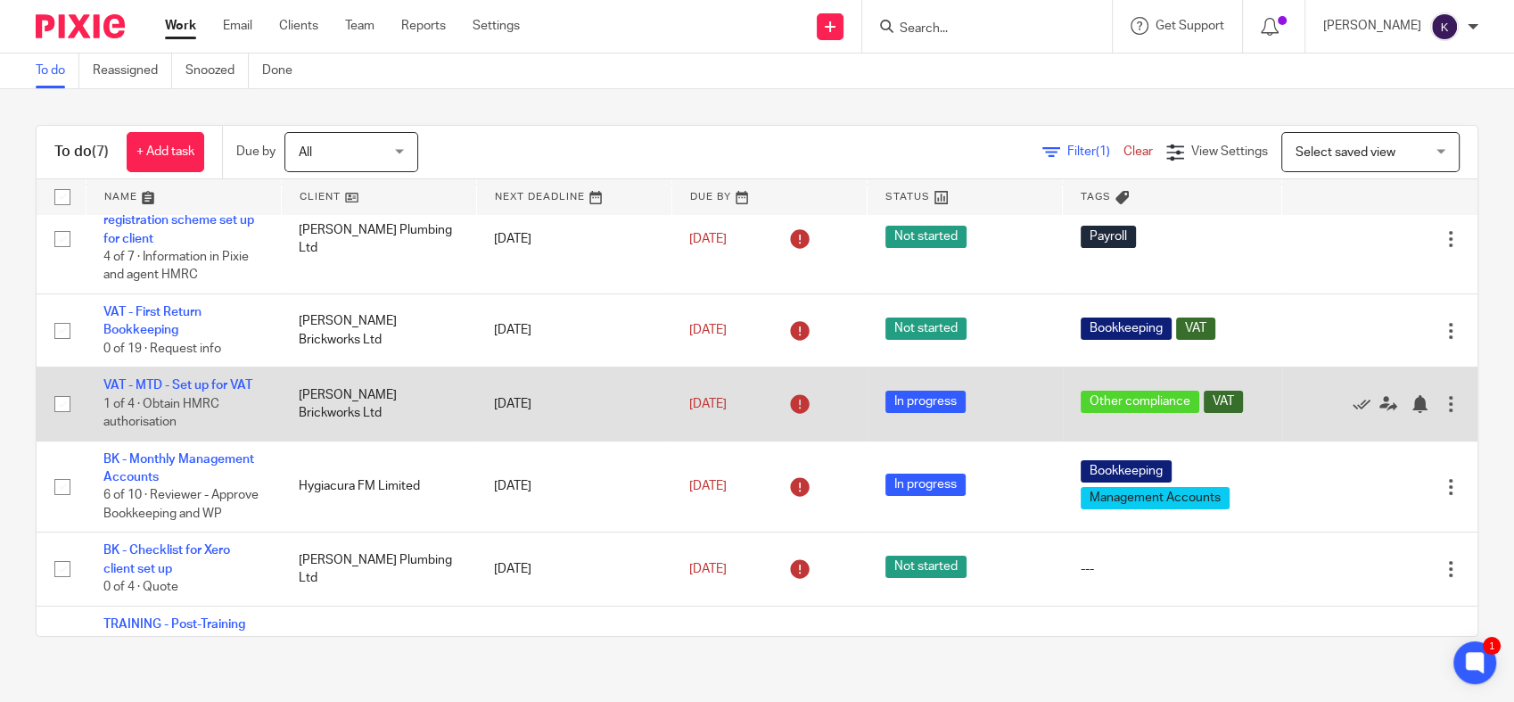
scroll to position [0, 0]
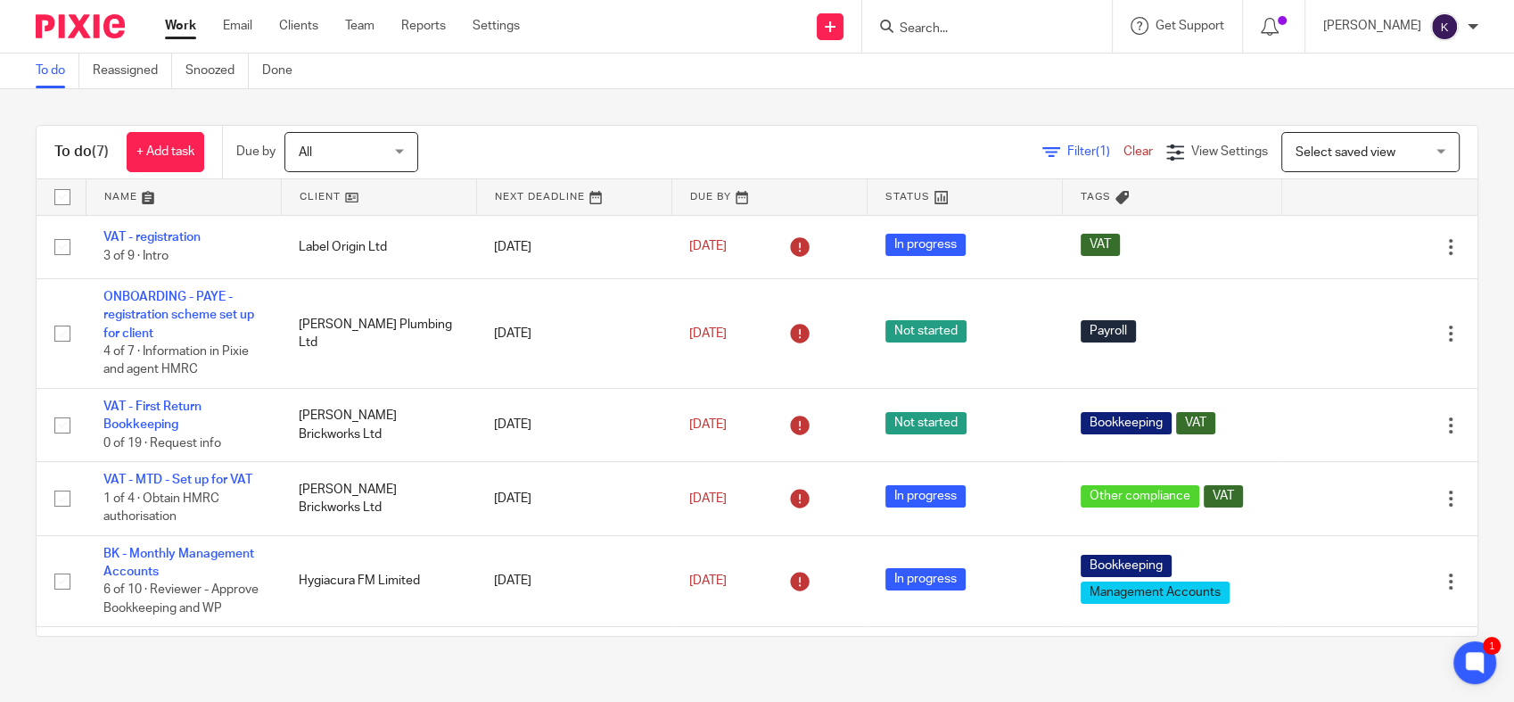
click at [645, 103] on div "To do (7) + Add task Due by All All Today Tomorrow This week Next week This mon…" at bounding box center [757, 380] width 1514 height 583
click at [996, 31] on input "Search" at bounding box center [978, 29] width 160 height 16
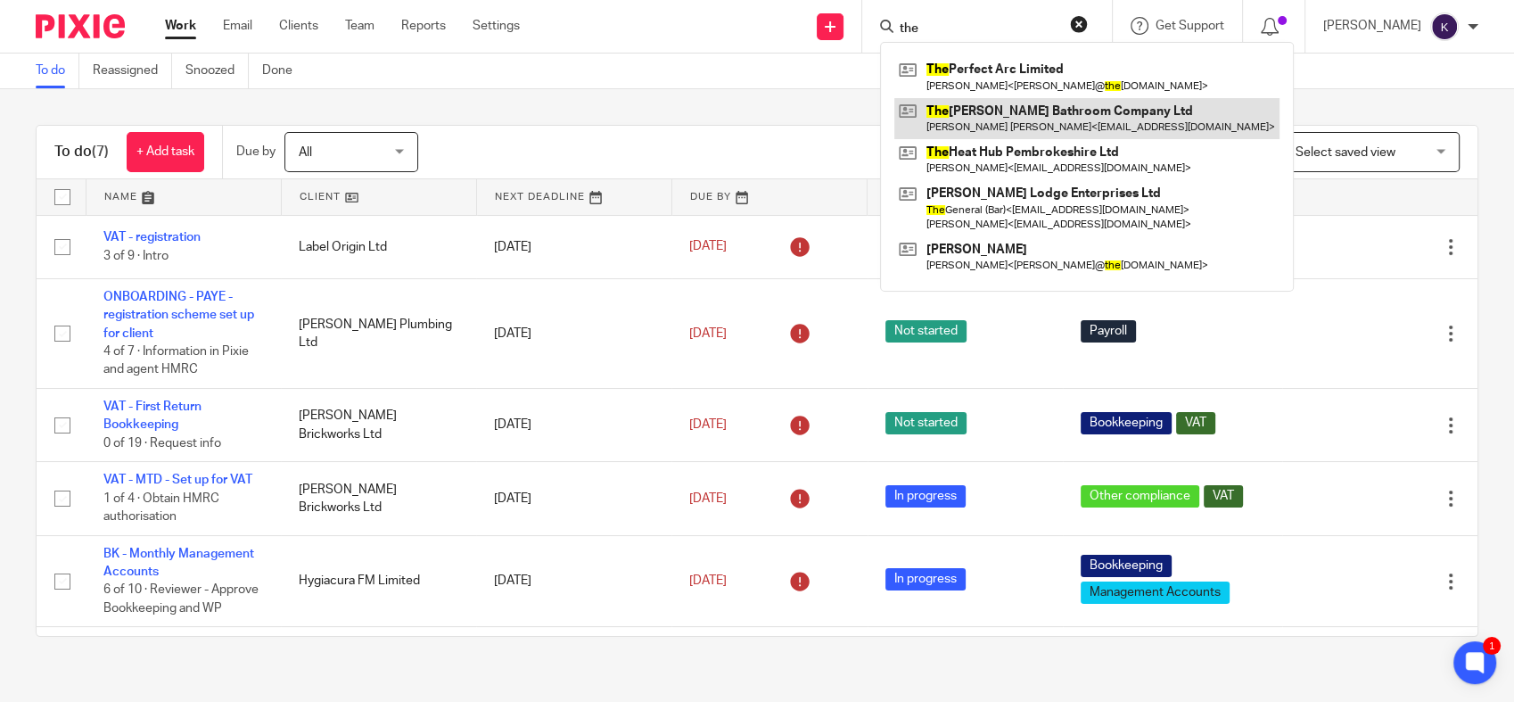
type input "the"
click at [1016, 109] on link at bounding box center [1086, 118] width 385 height 41
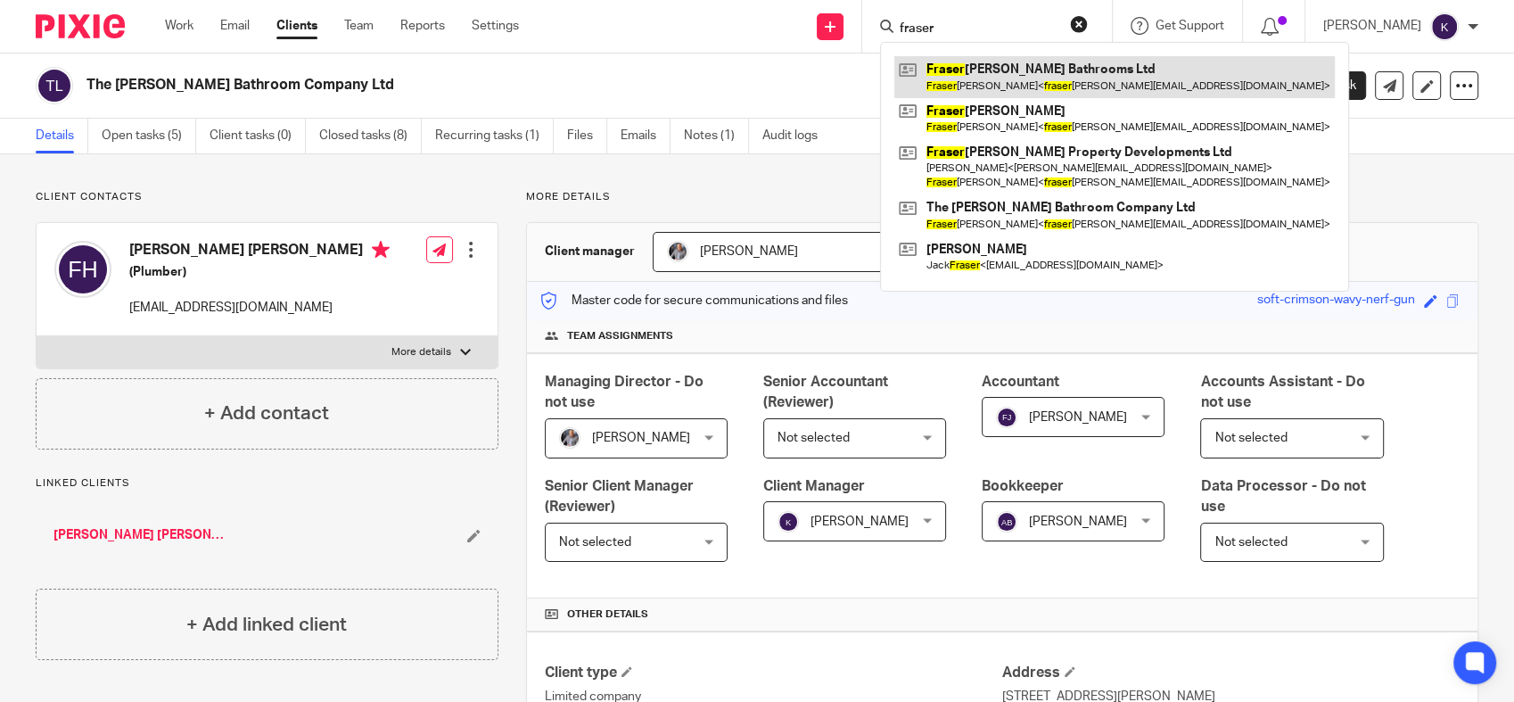
type input "fraser"
click at [1056, 75] on link at bounding box center [1114, 76] width 440 height 41
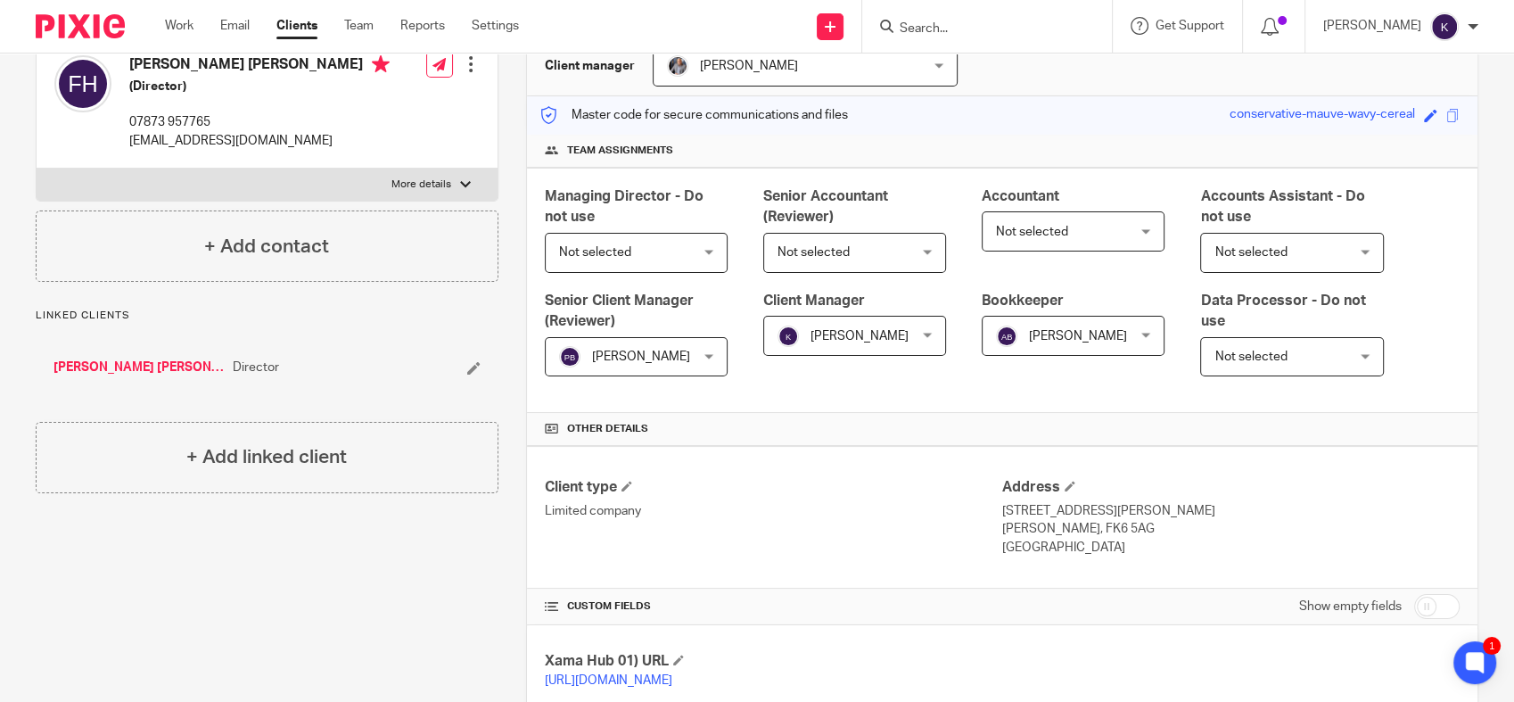
scroll to position [530, 0]
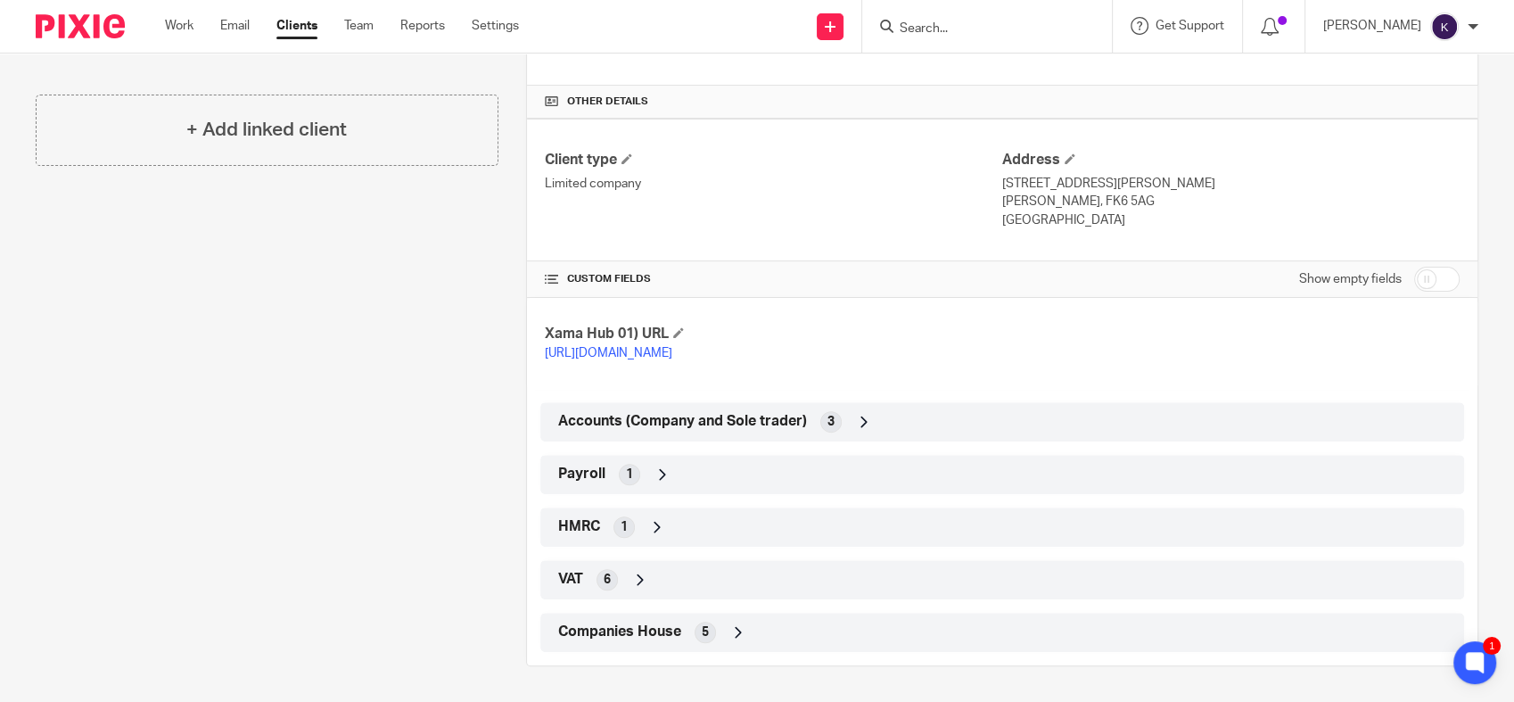
click at [645, 579] on div "VAT 6" at bounding box center [1002, 579] width 897 height 30
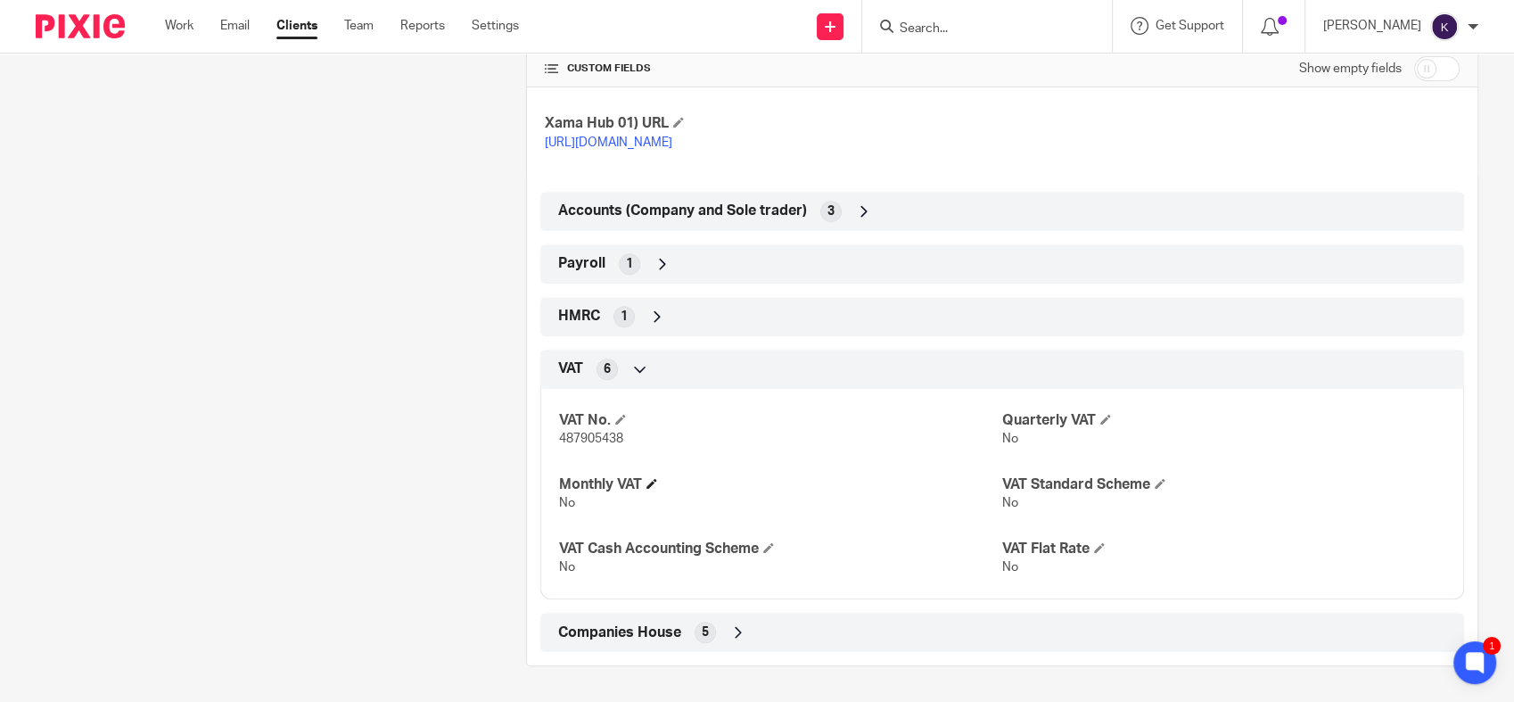
scroll to position [741, 0]
click at [620, 414] on span at bounding box center [620, 419] width 11 height 11
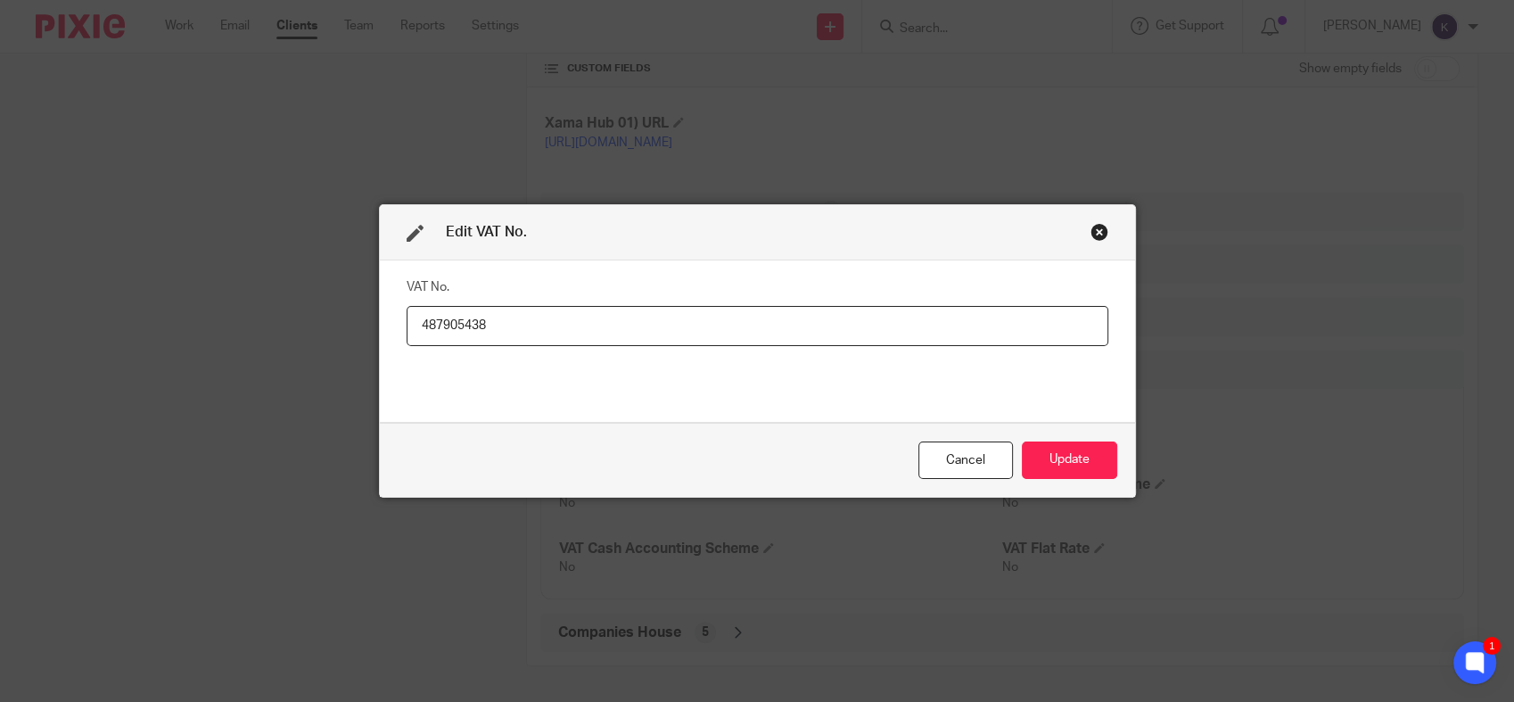
drag, startPoint x: 551, startPoint y: 323, endPoint x: 191, endPoint y: 279, distance: 362.8
click at [200, 279] on div "Edit VAT No. VAT No. 487905438 Cancel Update" at bounding box center [757, 351] width 1514 height 702
click at [1071, 441] on button "Update" at bounding box center [1069, 460] width 95 height 38
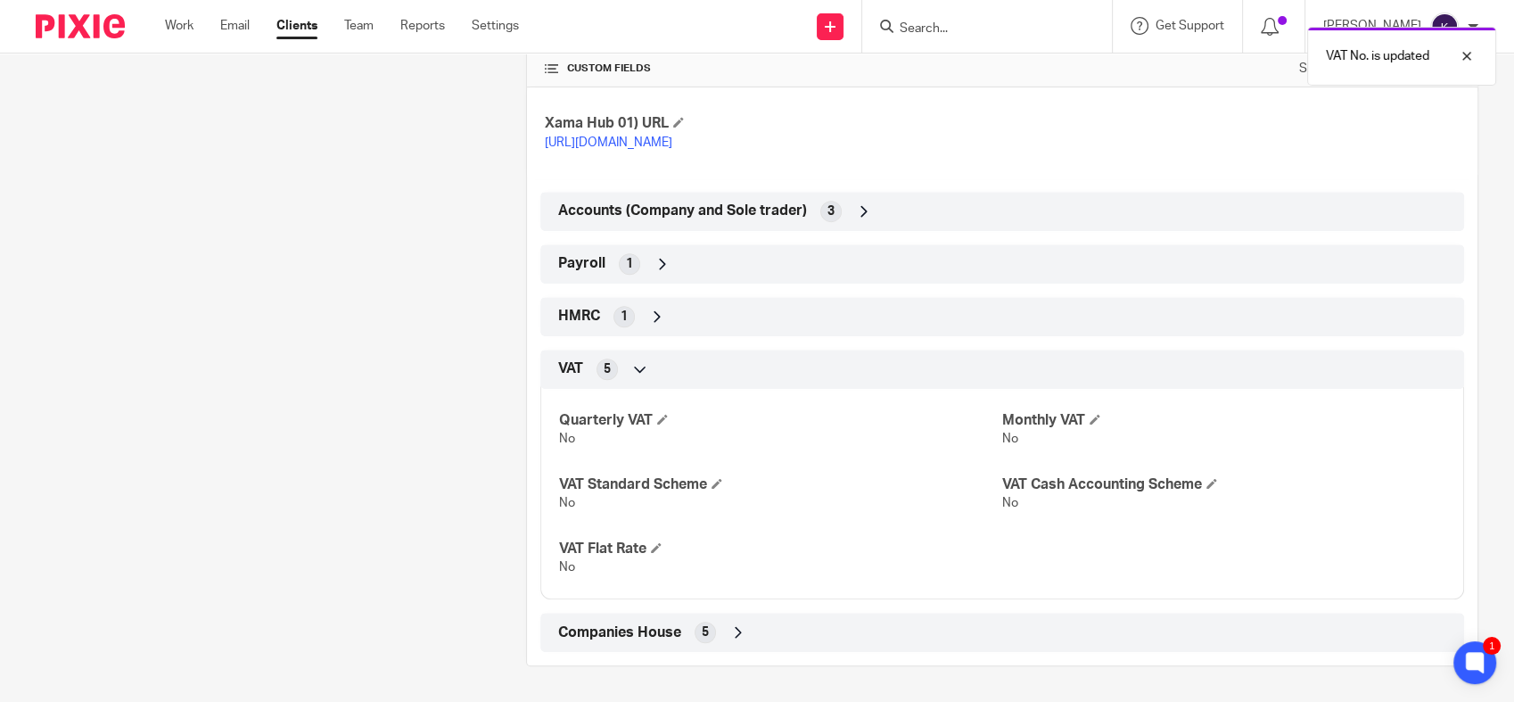
click at [637, 310] on div "HMRC 1" at bounding box center [1002, 316] width 897 height 30
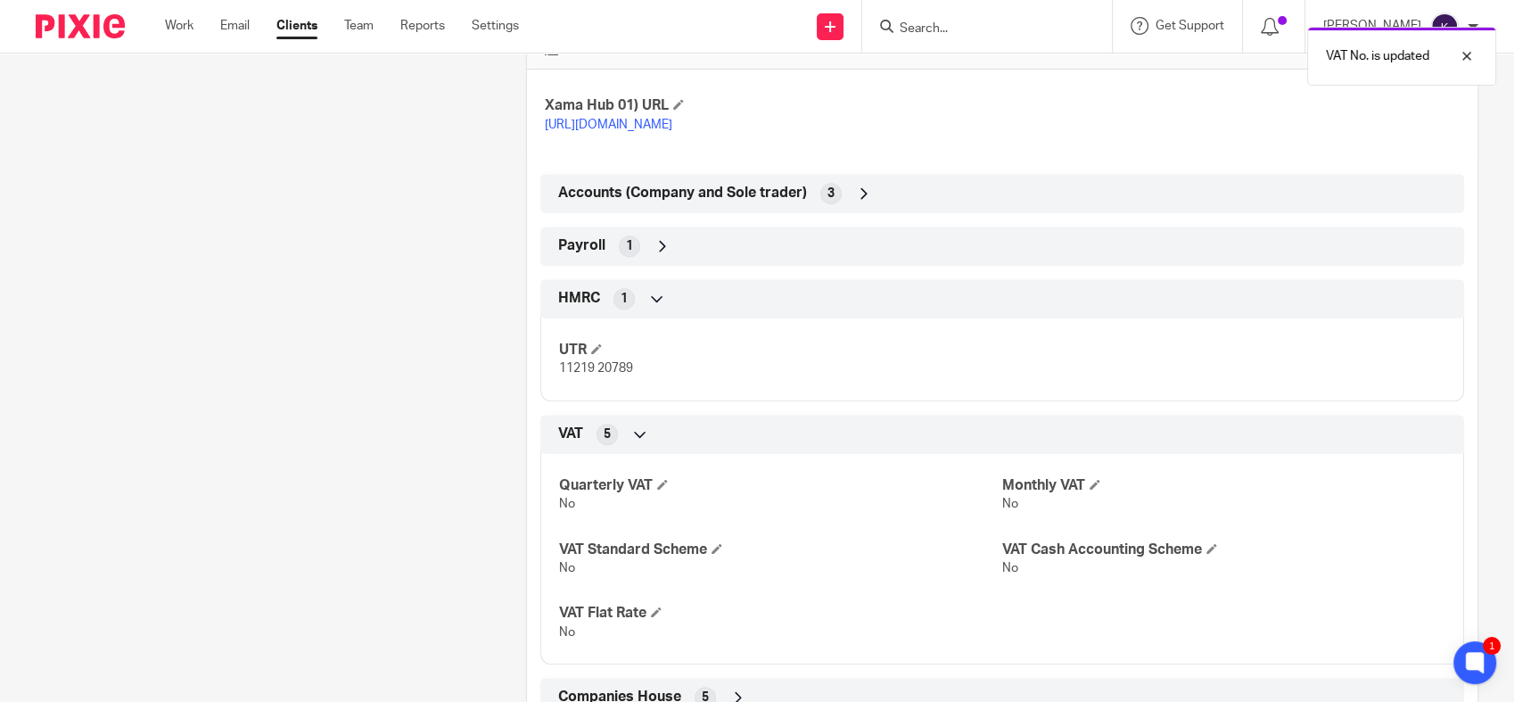
click at [661, 255] on icon at bounding box center [662, 246] width 18 height 18
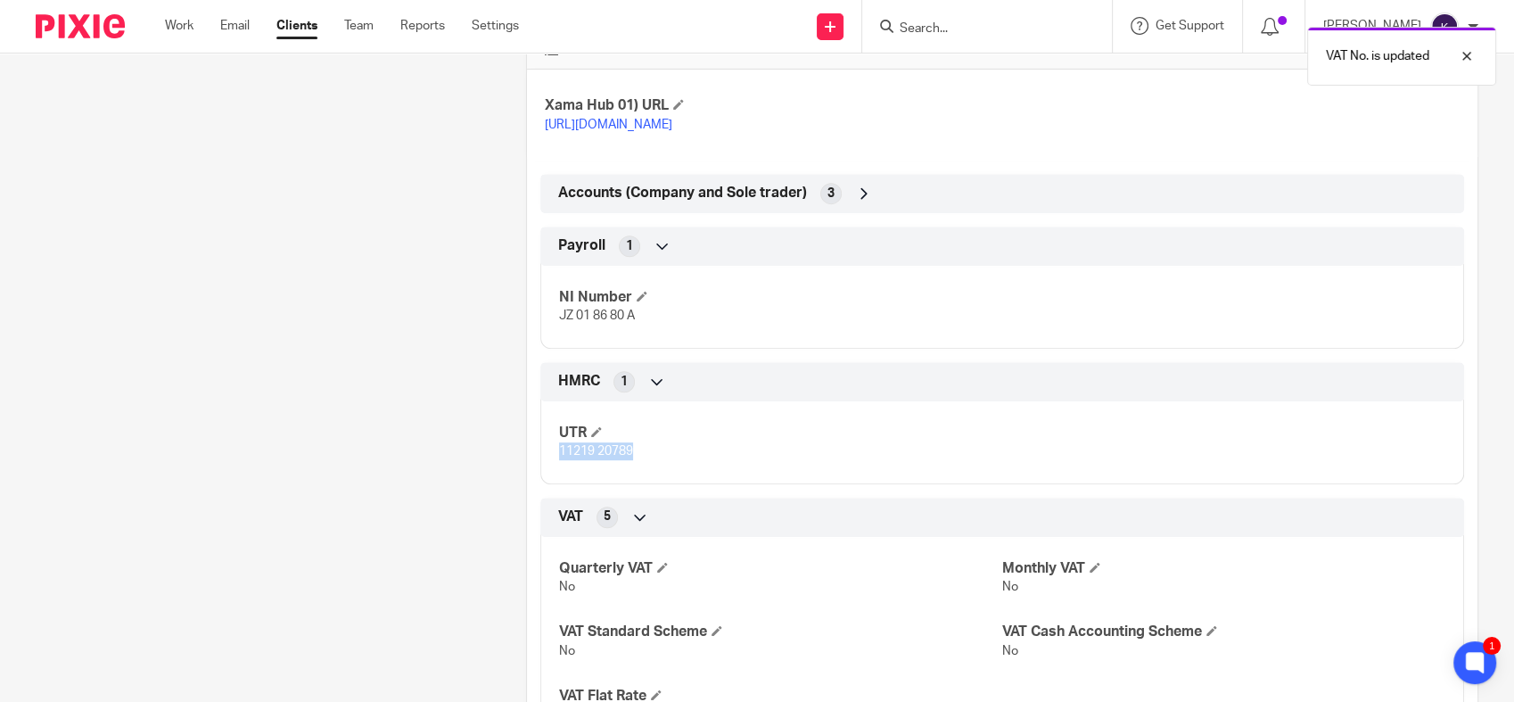
drag, startPoint x: 638, startPoint y: 473, endPoint x: 538, endPoint y: 468, distance: 100.8
click at [540, 468] on div "UTR 11219 20789" at bounding box center [1002, 436] width 924 height 96
drag, startPoint x: 538, startPoint y: 468, endPoint x: 576, endPoint y: 471, distance: 38.4
copy span "11219 20789"
drag, startPoint x: 962, startPoint y: 414, endPoint x: 974, endPoint y: 406, distance: 14.1
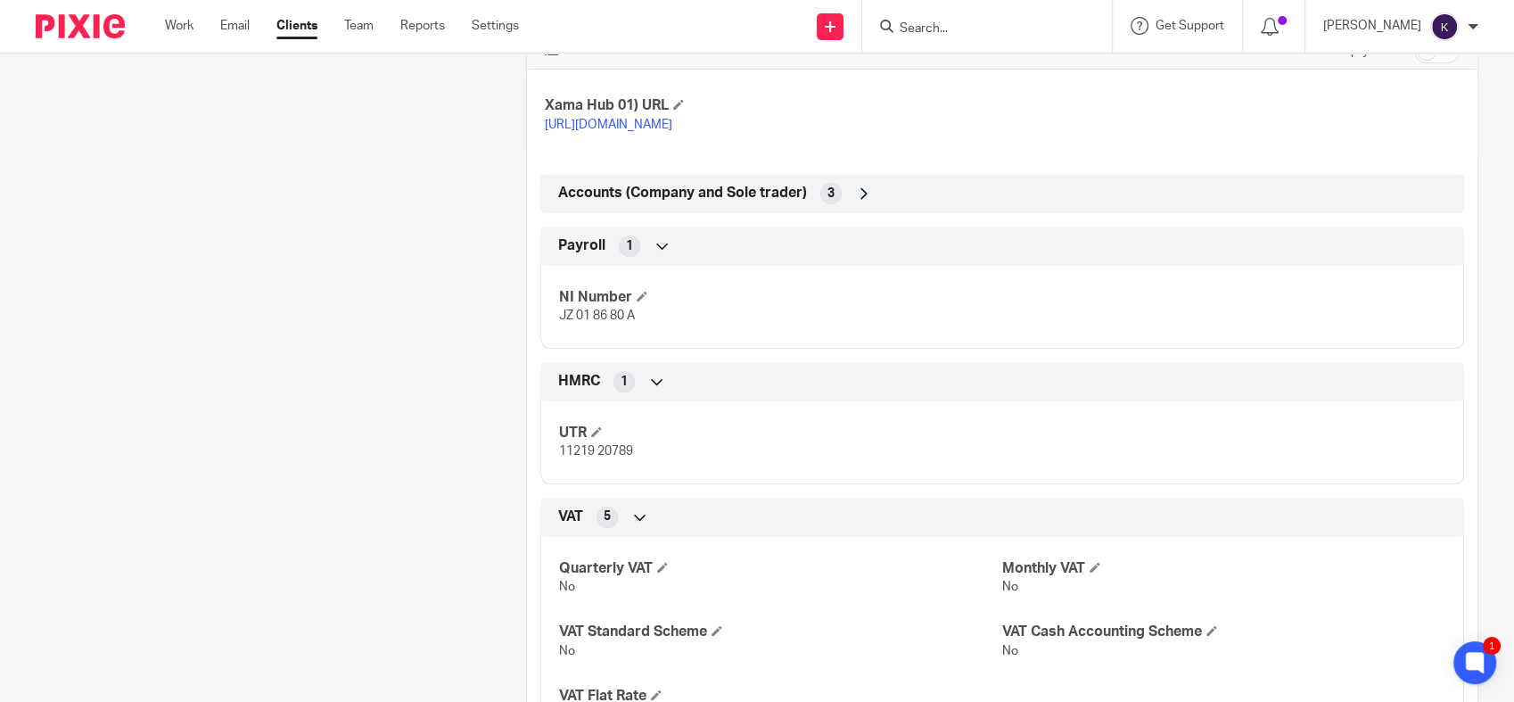
click at [966, 401] on div "HMRC 1" at bounding box center [1002, 381] width 924 height 39
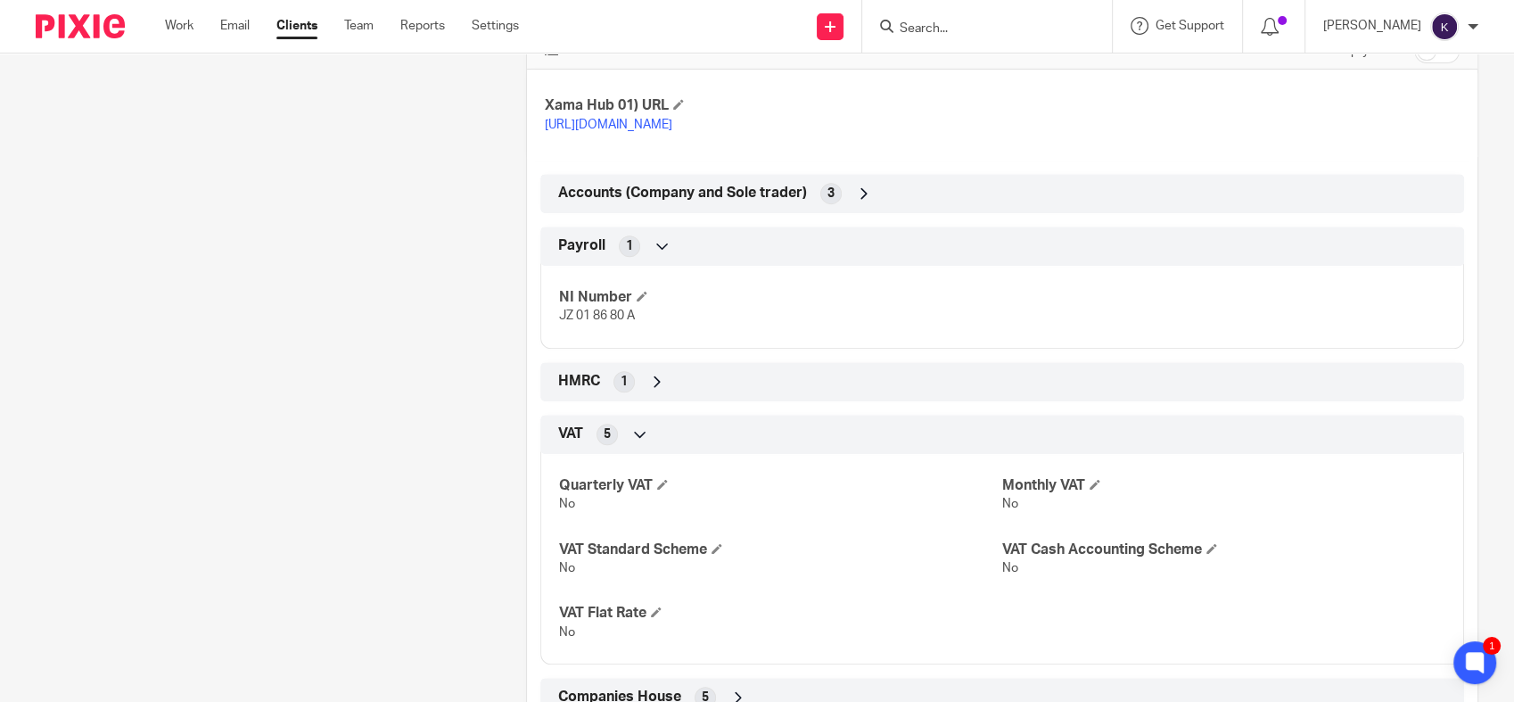
click at [683, 397] on div "HMRC 1" at bounding box center [1002, 381] width 897 height 30
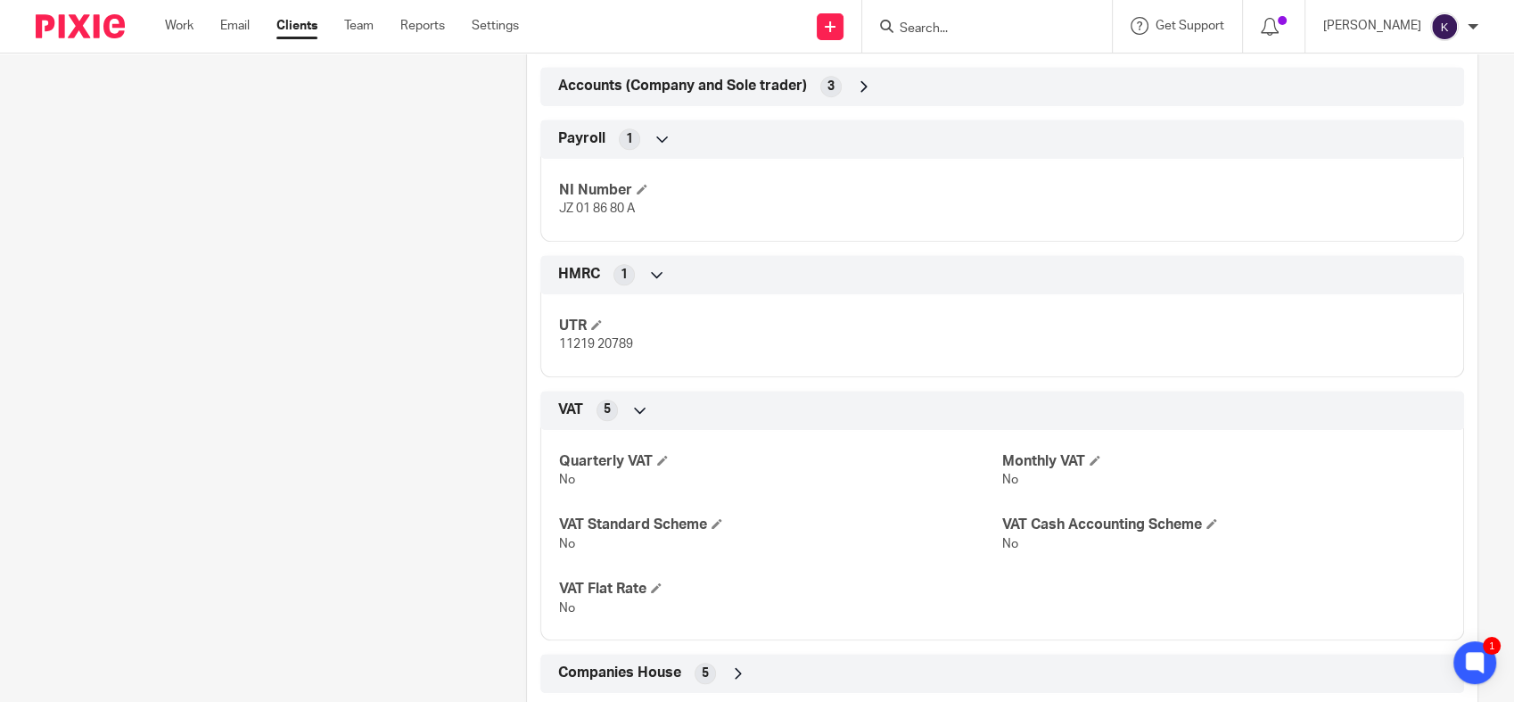
scroll to position [906, 0]
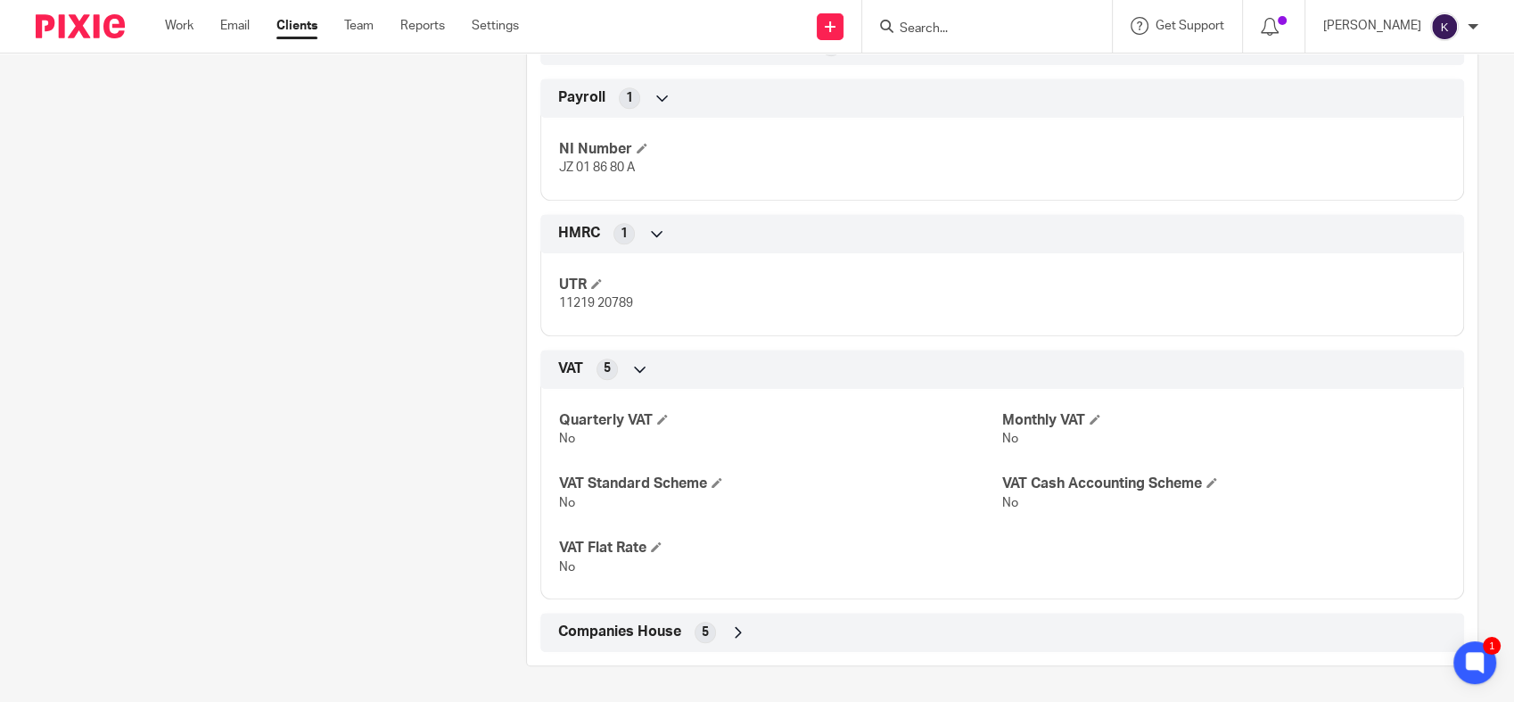
click at [768, 642] on div "Companies House 5" at bounding box center [1002, 632] width 897 height 30
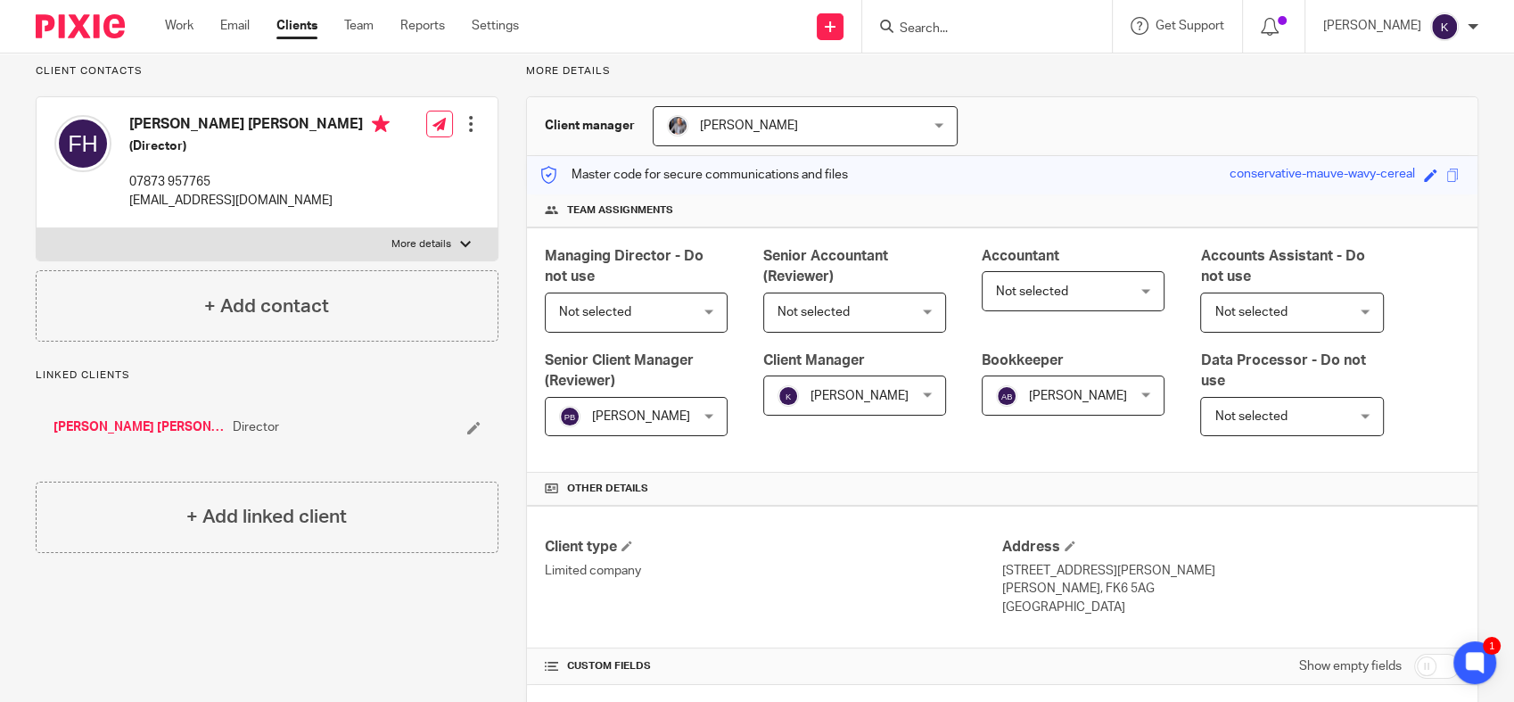
scroll to position [0, 0]
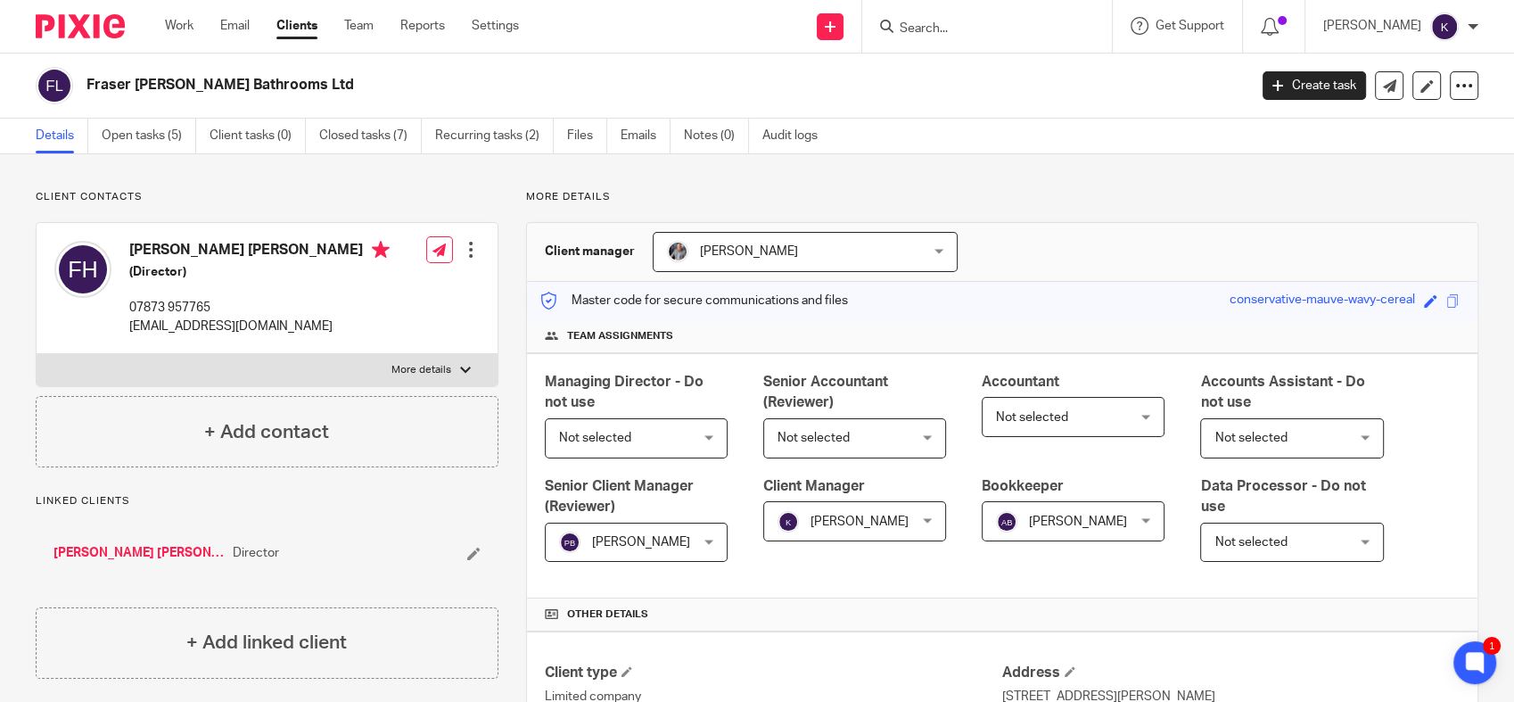
drag, startPoint x: 178, startPoint y: 78, endPoint x: 90, endPoint y: 75, distance: 88.3
click at [90, 76] on h2 "Fraser [PERSON_NAME] Bathrooms Ltd" at bounding box center [545, 85] width 919 height 19
copy h2 "Fraser [PERSON_NAME] Bathrooms Ltd"
click at [157, 135] on link "Open tasks (5)" at bounding box center [149, 136] width 95 height 35
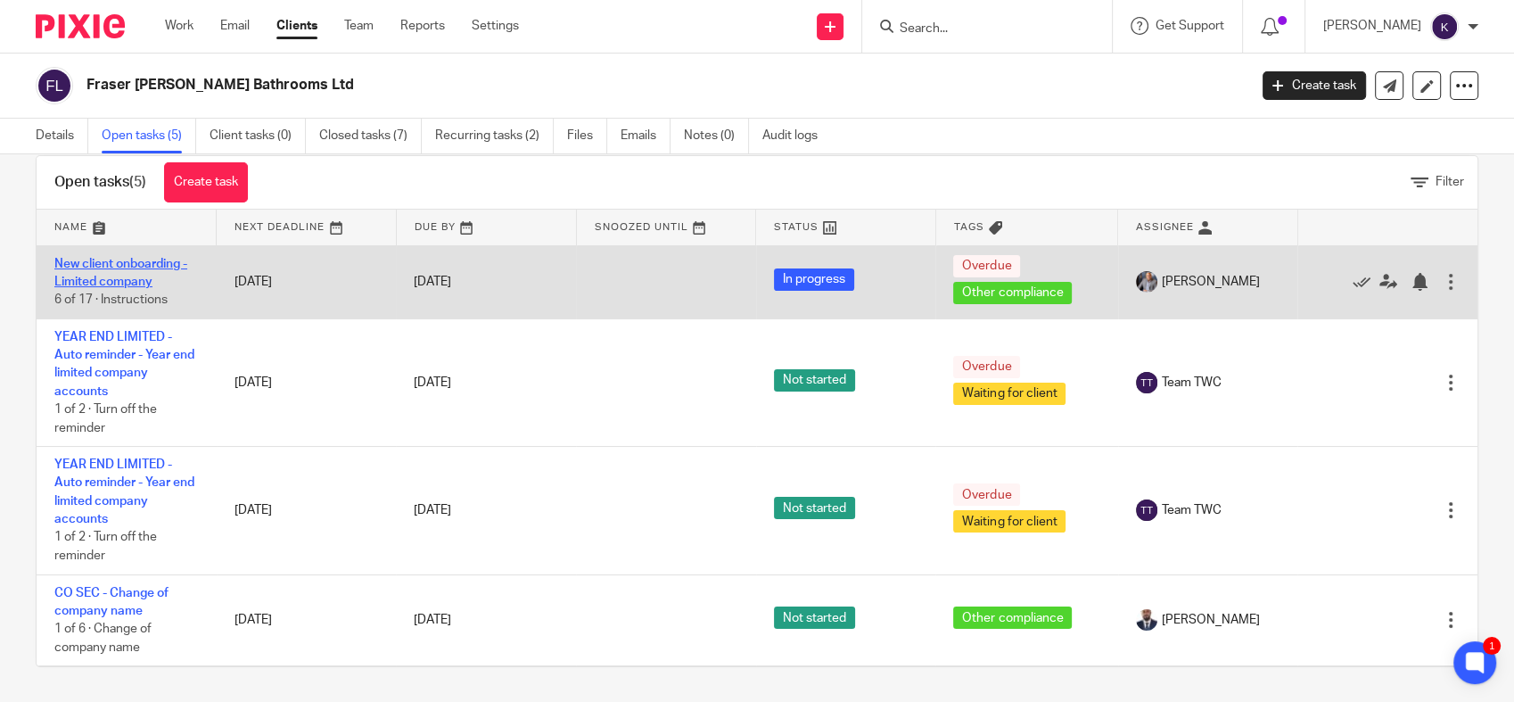
click at [127, 275] on link "New client onboarding - Limited company" at bounding box center [120, 273] width 133 height 30
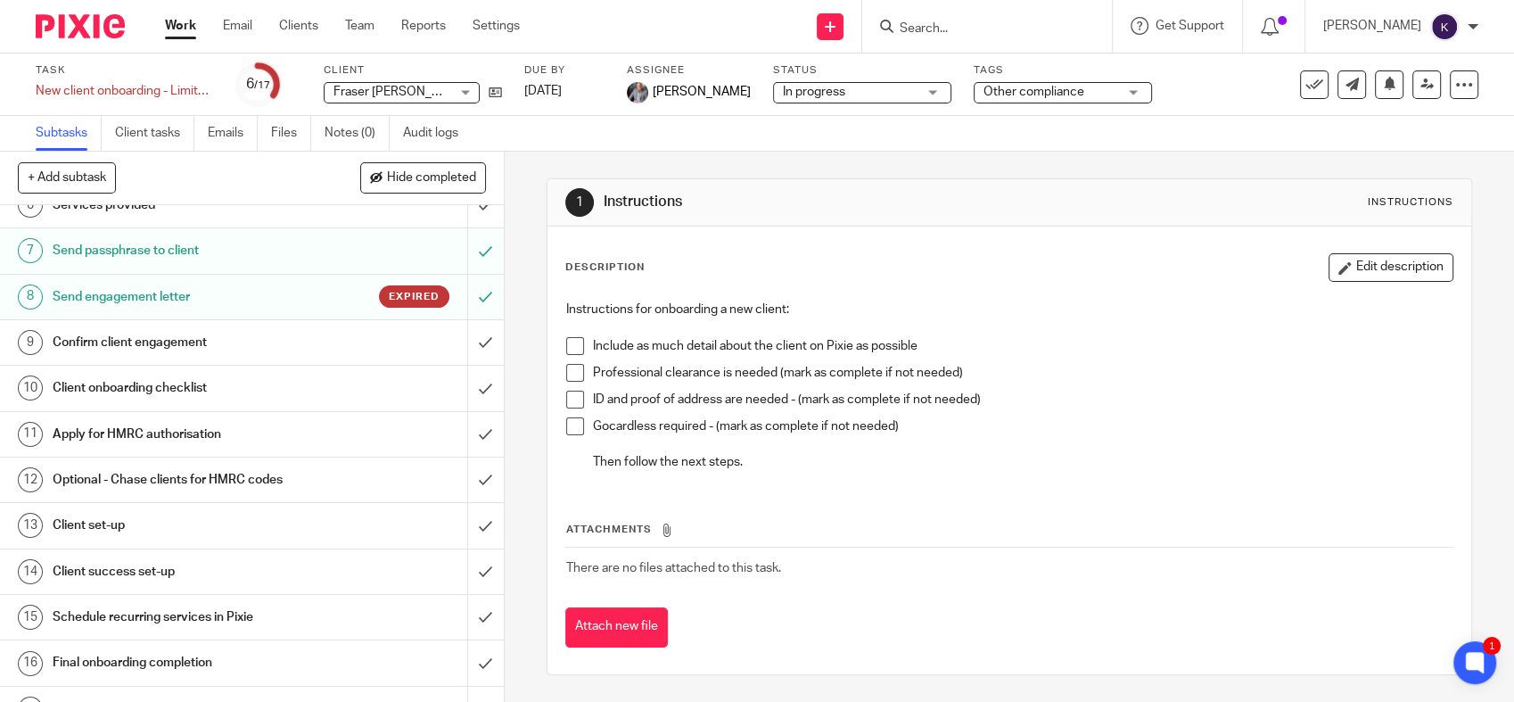
scroll to position [280, 0]
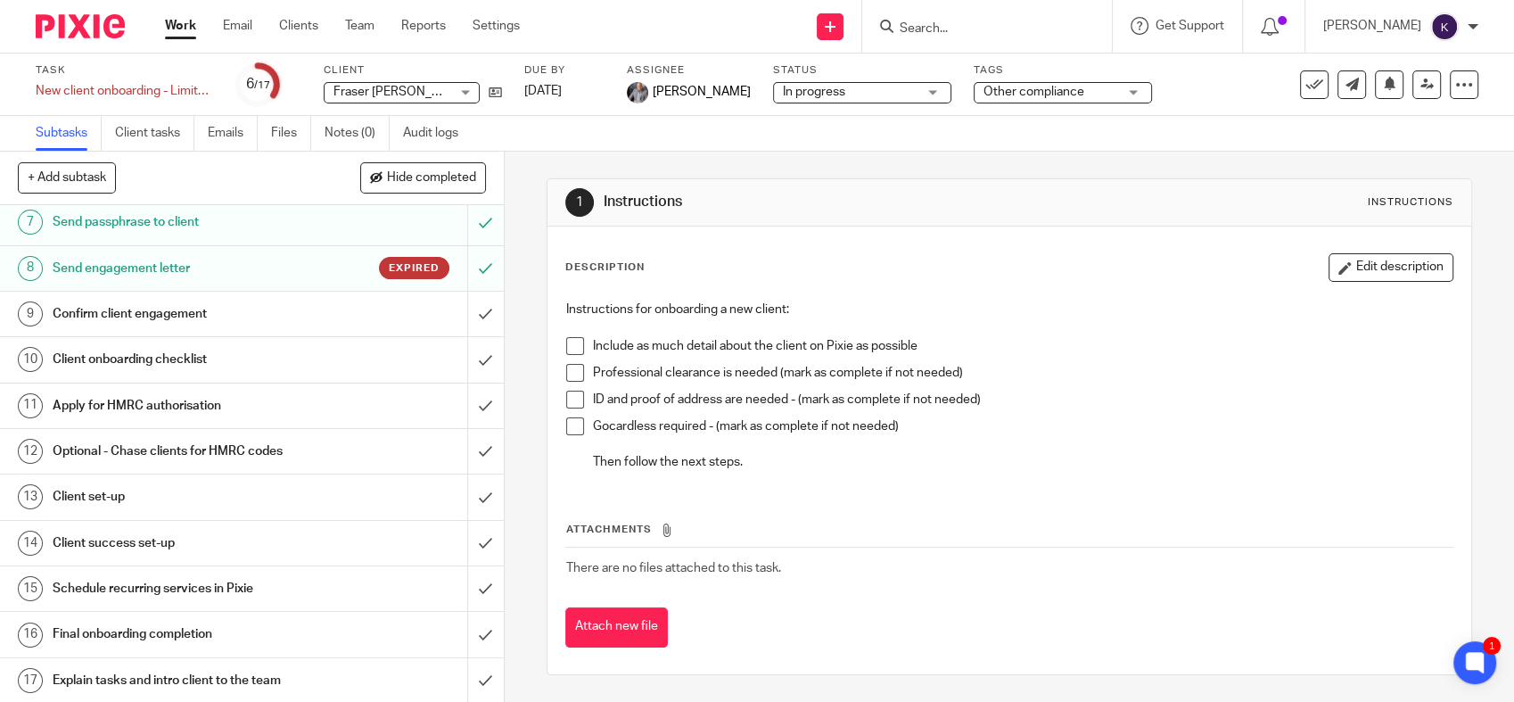
click at [266, 367] on h1 "Client onboarding checklist" at bounding box center [185, 359] width 265 height 27
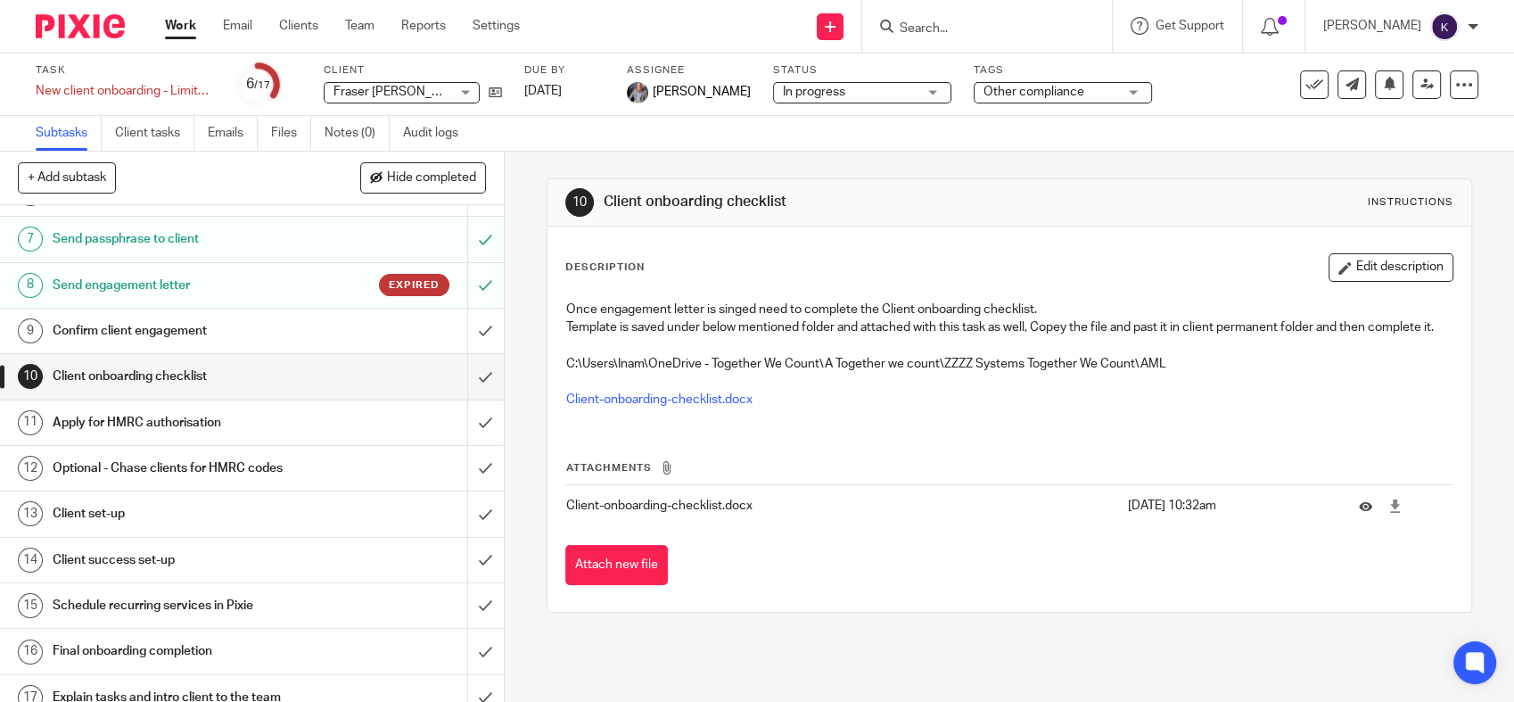
scroll to position [280, 0]
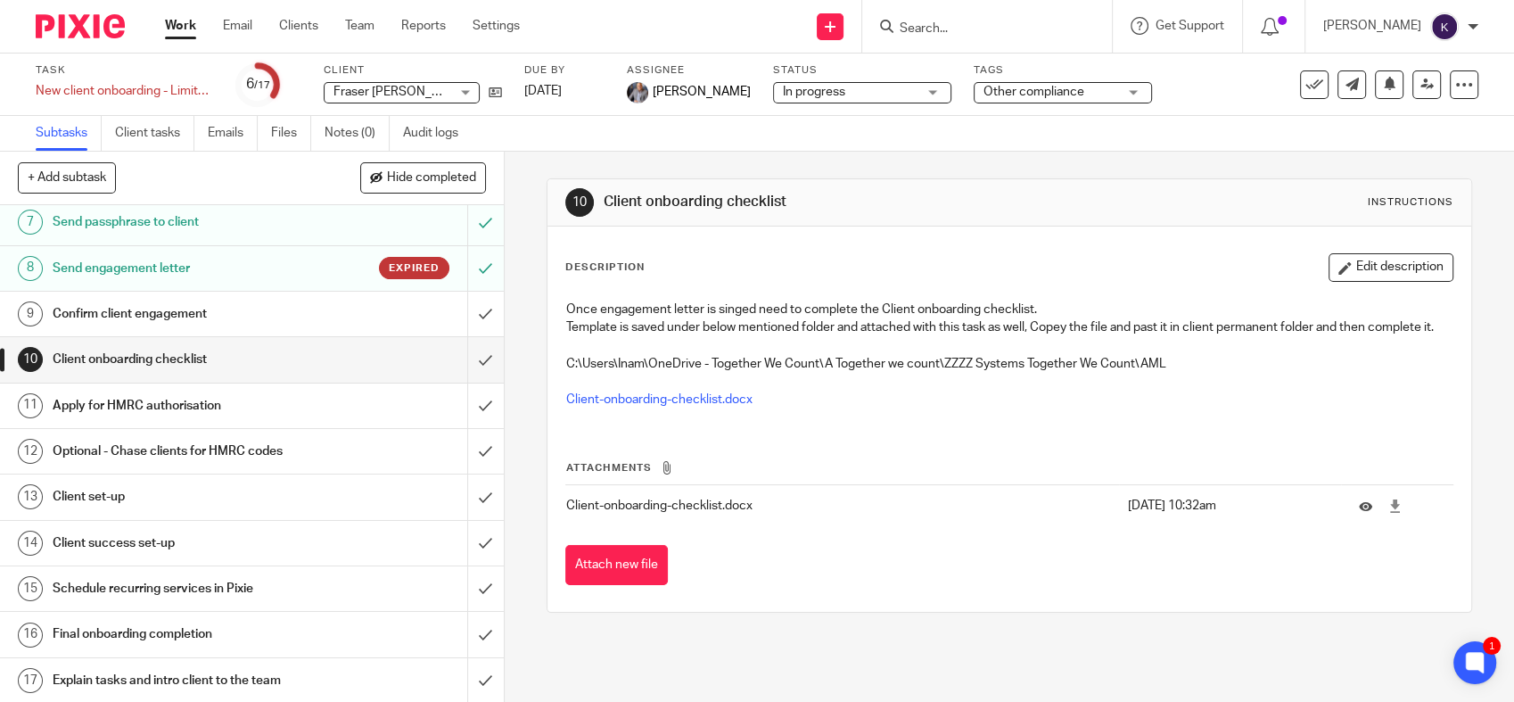
click at [209, 317] on h1 "Confirm client engagement" at bounding box center [185, 313] width 265 height 27
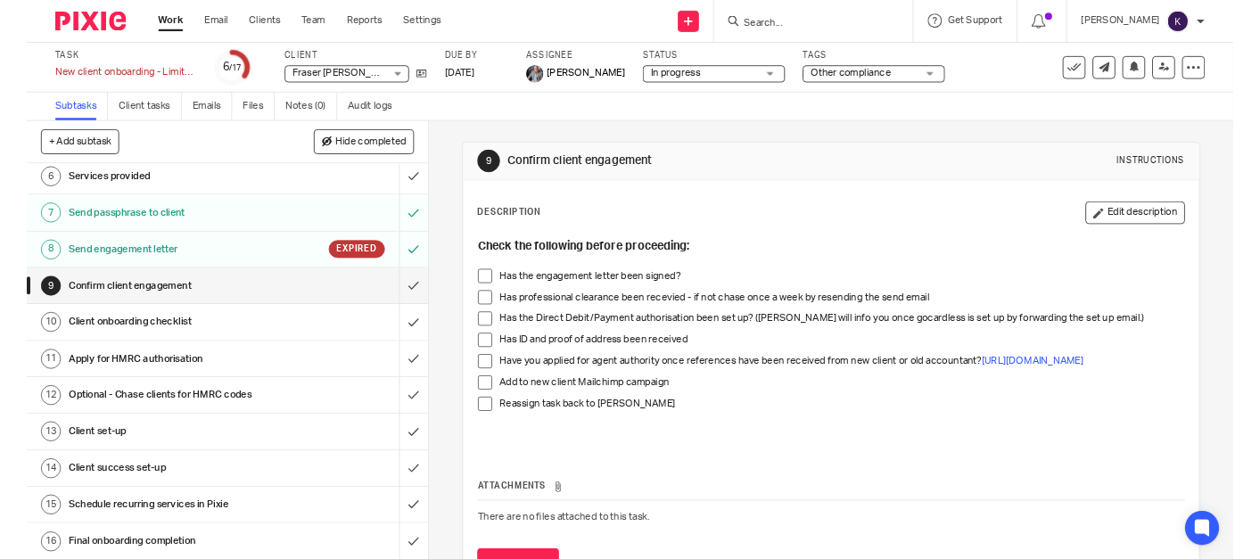
scroll to position [280, 0]
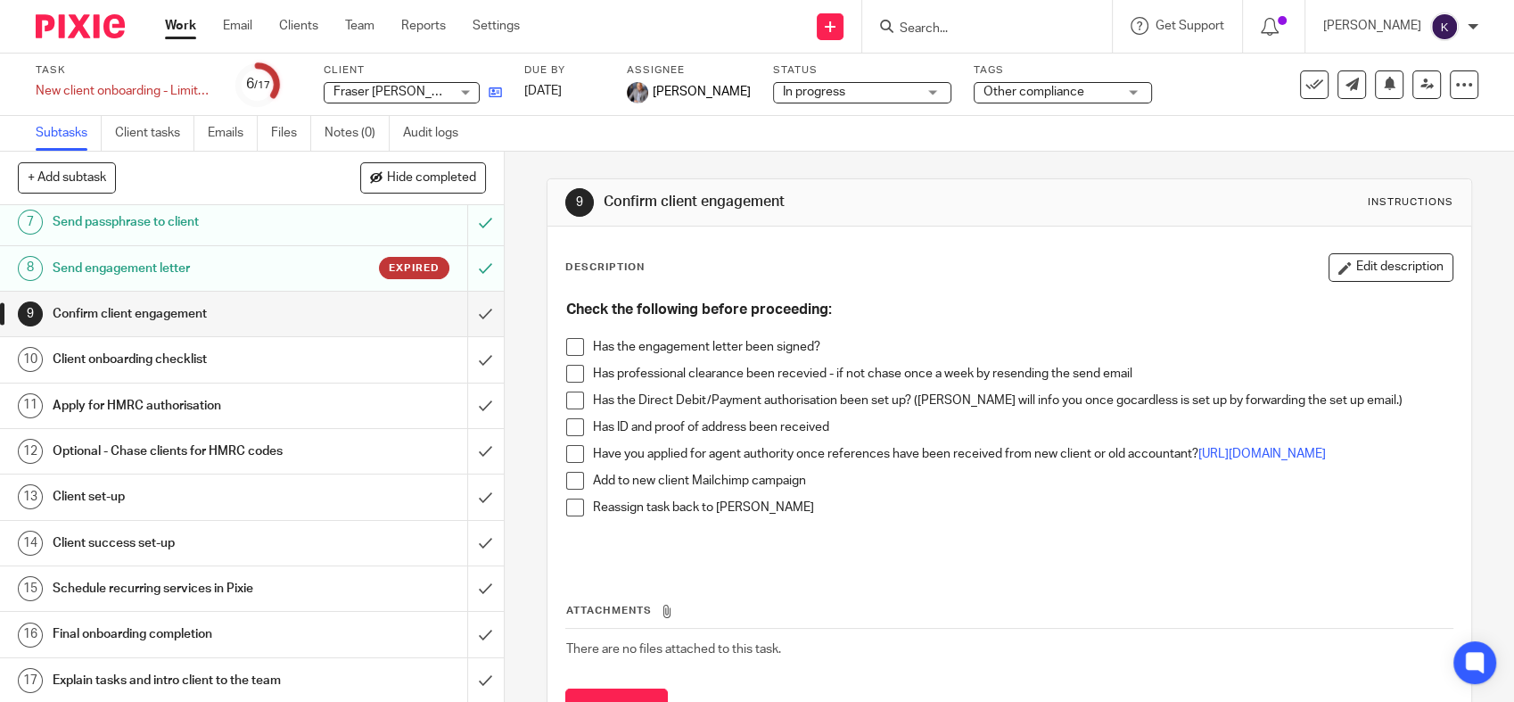
click at [502, 95] on div "Task New client onboarding - Limited company Save New client onboarding - Limit…" at bounding box center [637, 84] width 1202 height 43
click at [496, 94] on icon at bounding box center [495, 92] width 13 height 13
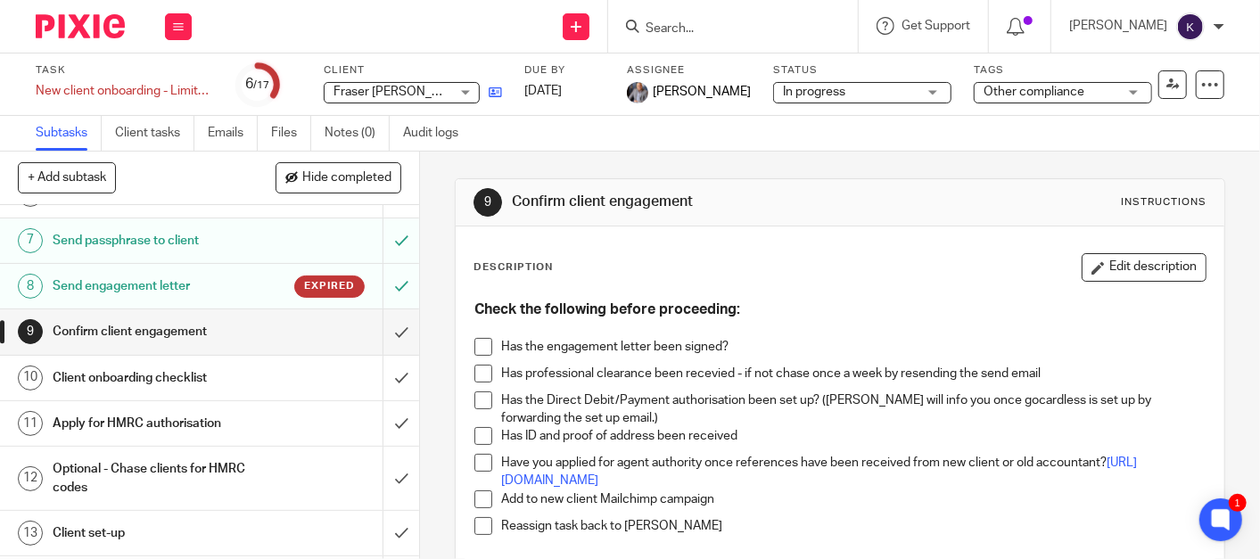
scroll to position [277, 0]
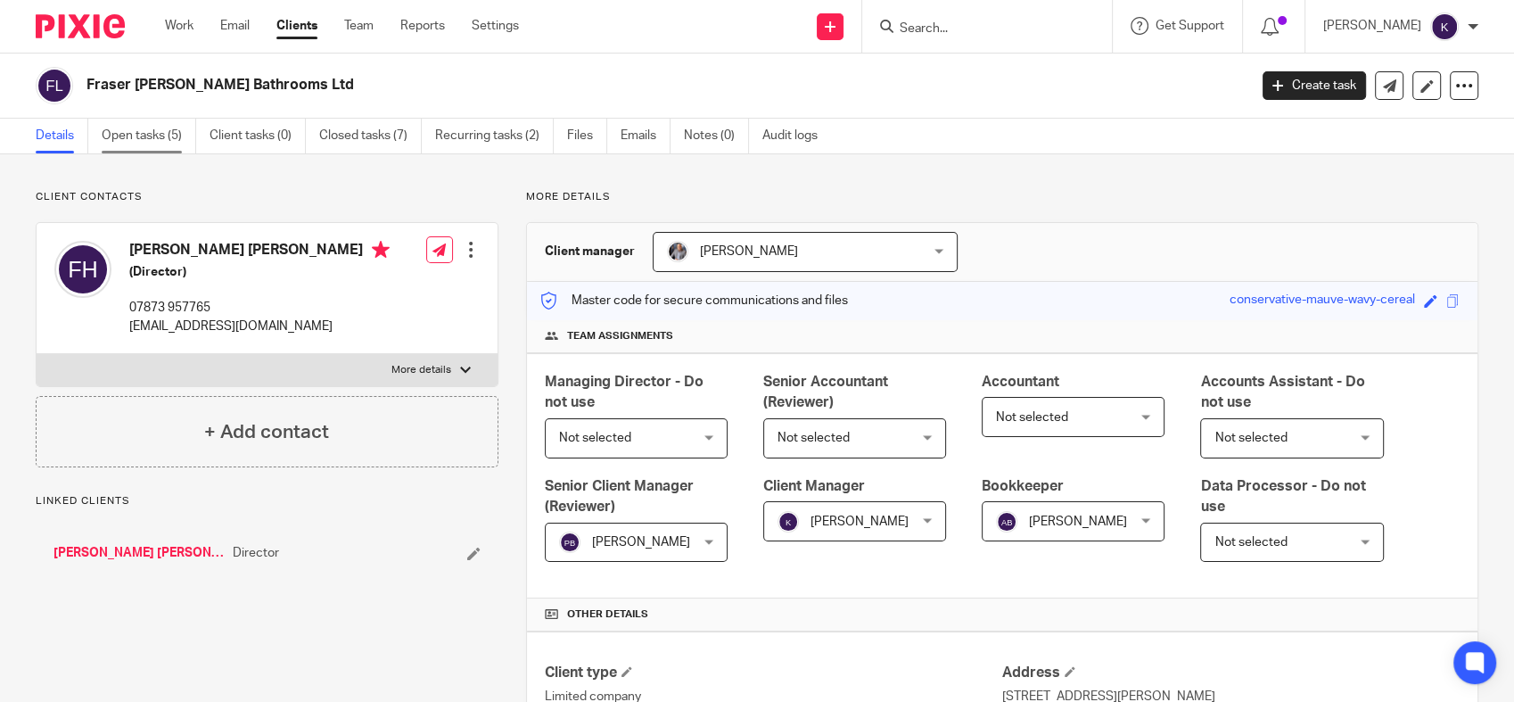
click at [144, 149] on link "Open tasks (5)" at bounding box center [149, 136] width 95 height 35
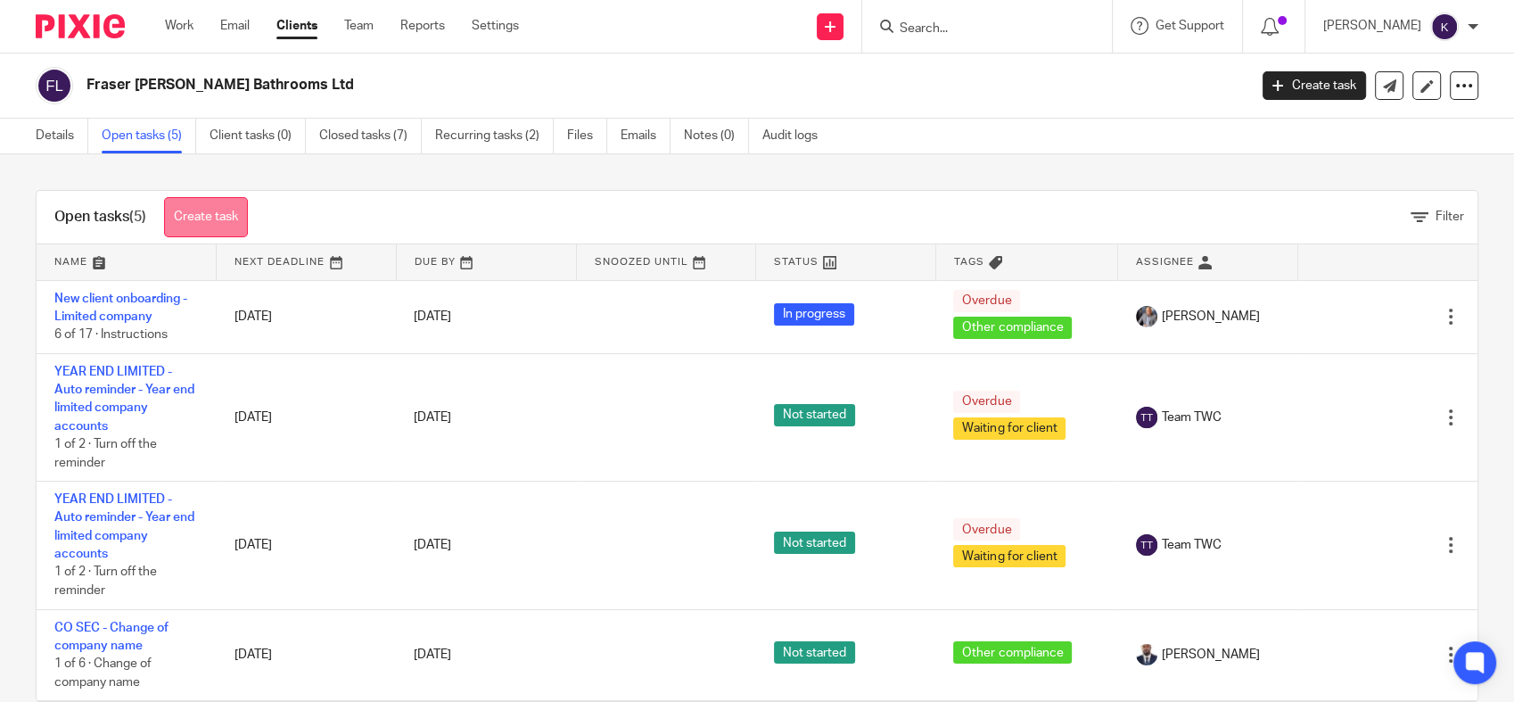
click at [222, 230] on link "Create task" at bounding box center [206, 217] width 84 height 40
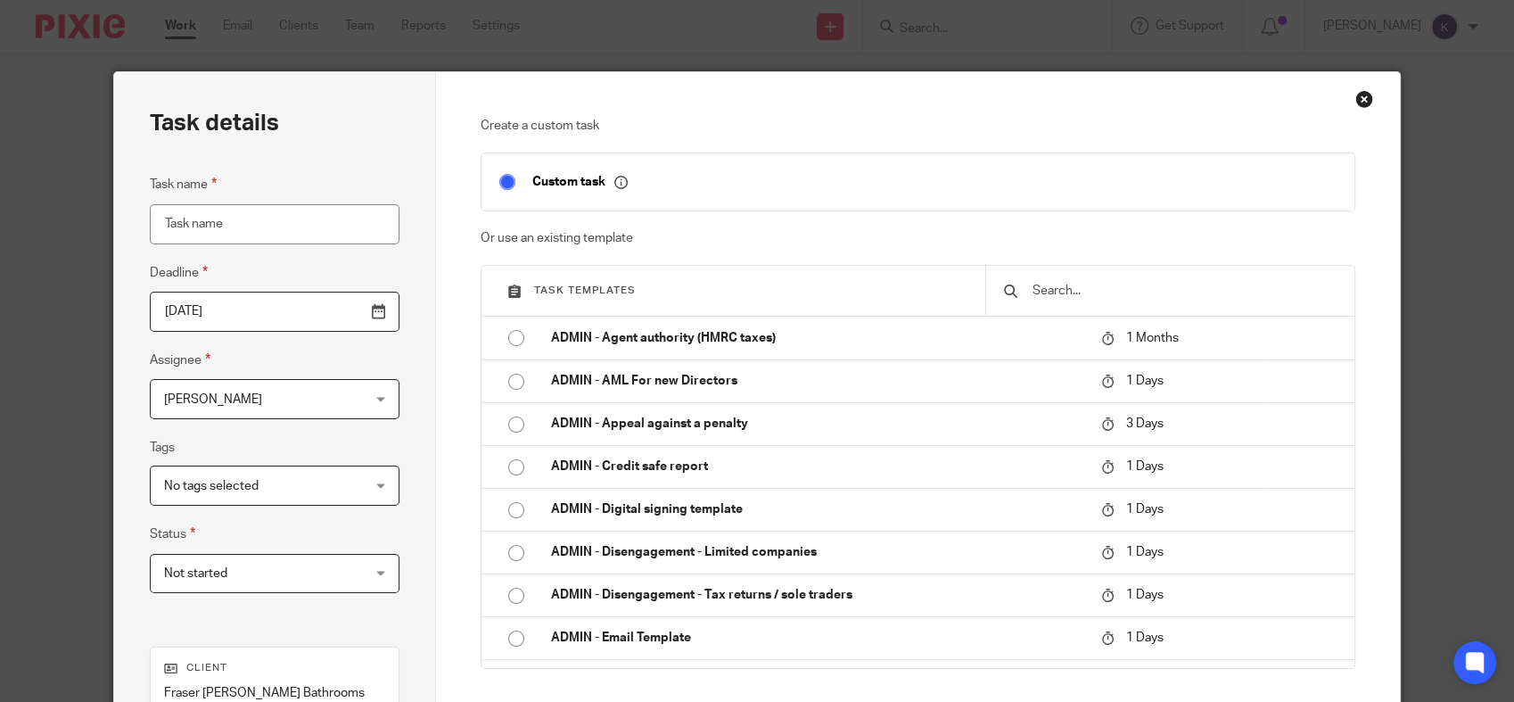
click at [1078, 301] on div at bounding box center [1169, 291] width 368 height 50
click at [1077, 299] on input "text" at bounding box center [1183, 291] width 305 height 20
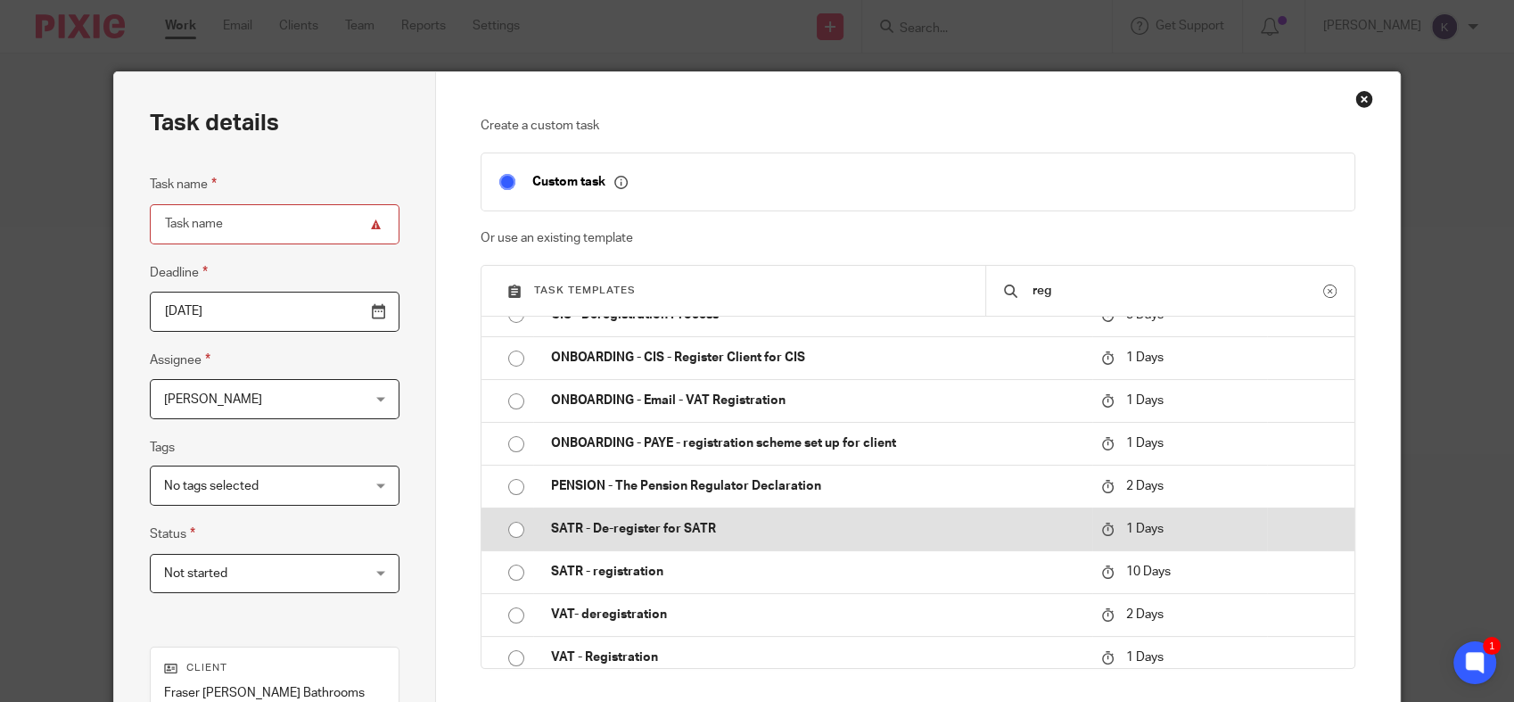
scroll to position [35, 0]
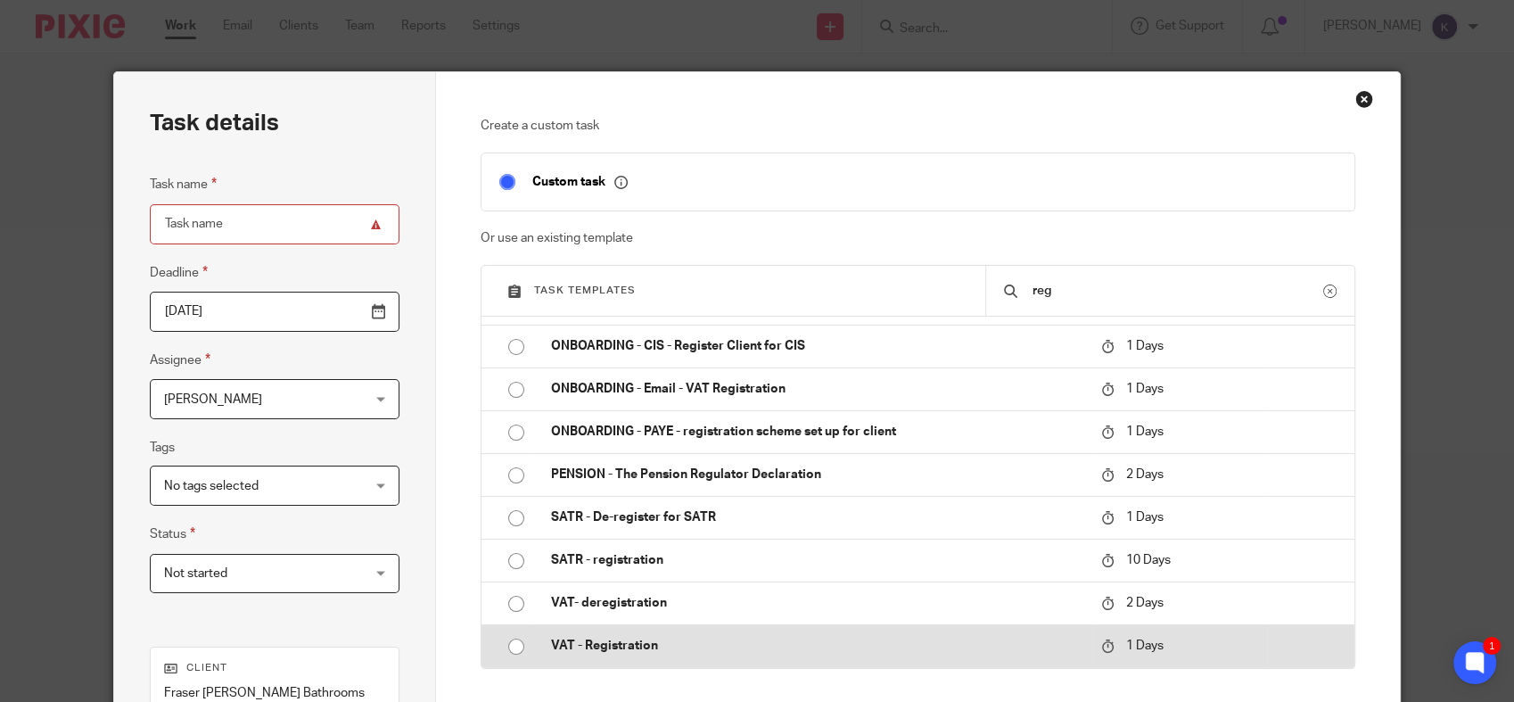
type input "reg"
click at [621, 645] on p "VAT - Registration" at bounding box center [817, 646] width 532 height 18
type input "2025-09-18"
type input "VAT - Registration"
checkbox input "false"
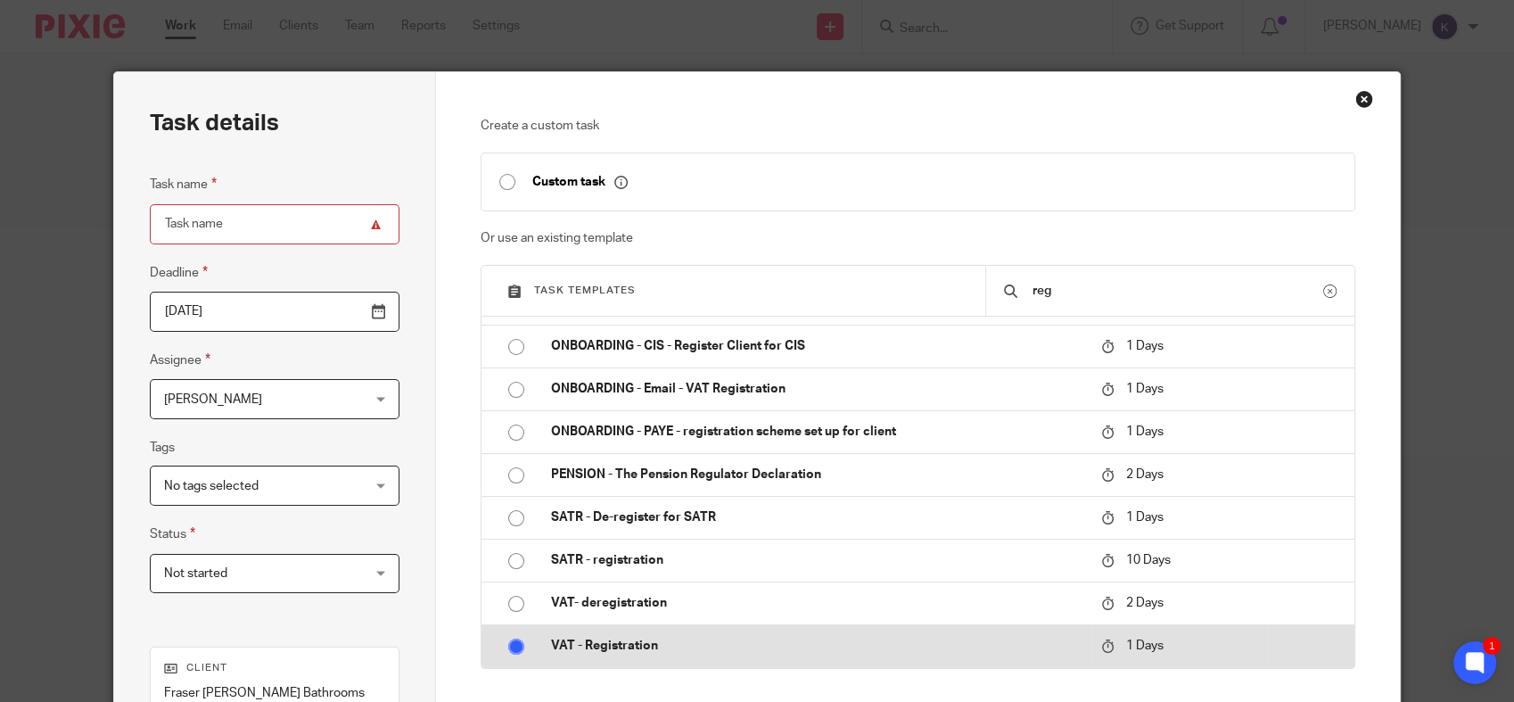
radio input "true"
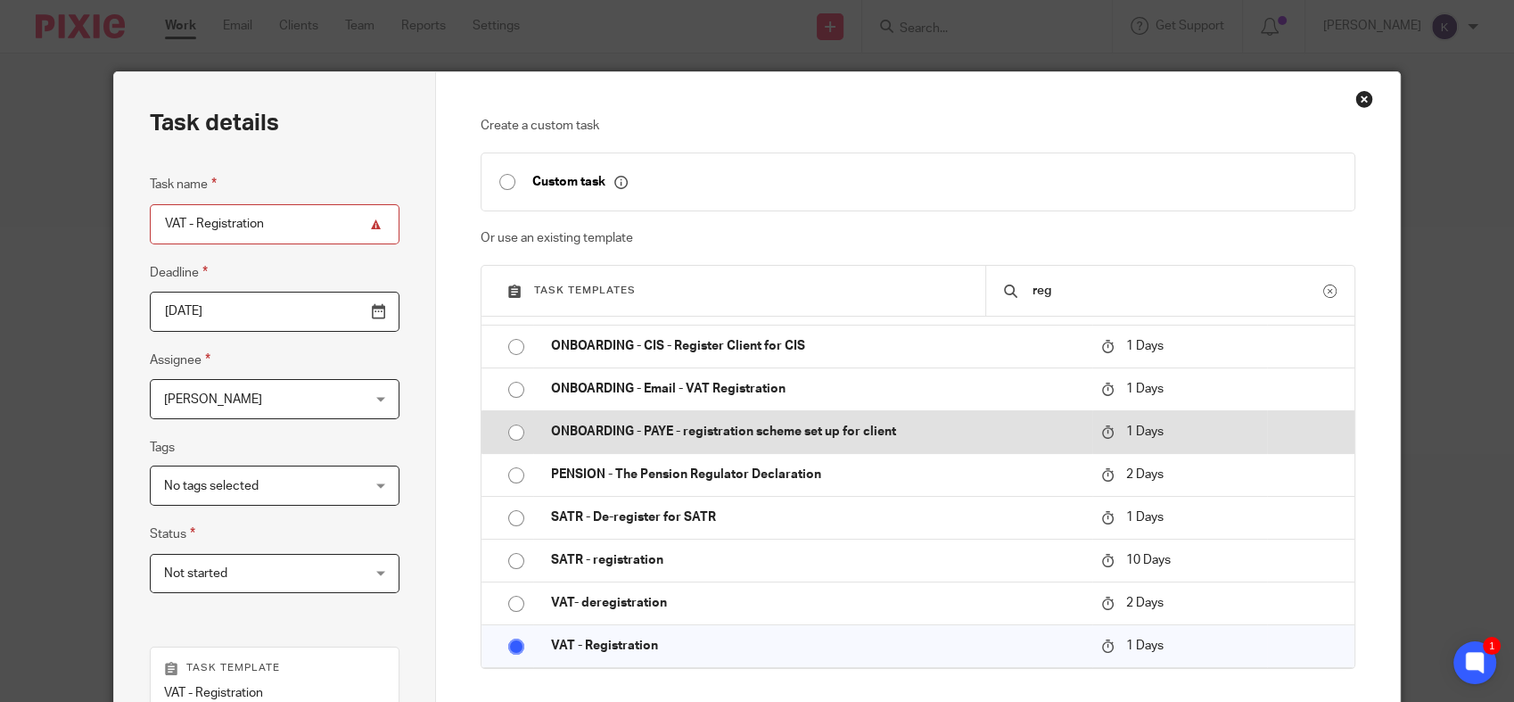
click at [641, 434] on p "ONBOARDING - PAYE - registration scheme set up for client" at bounding box center [817, 432] width 532 height 18
type input "ONBOARDING - PAYE - registration scheme set up for client"
radio input "true"
radio input "false"
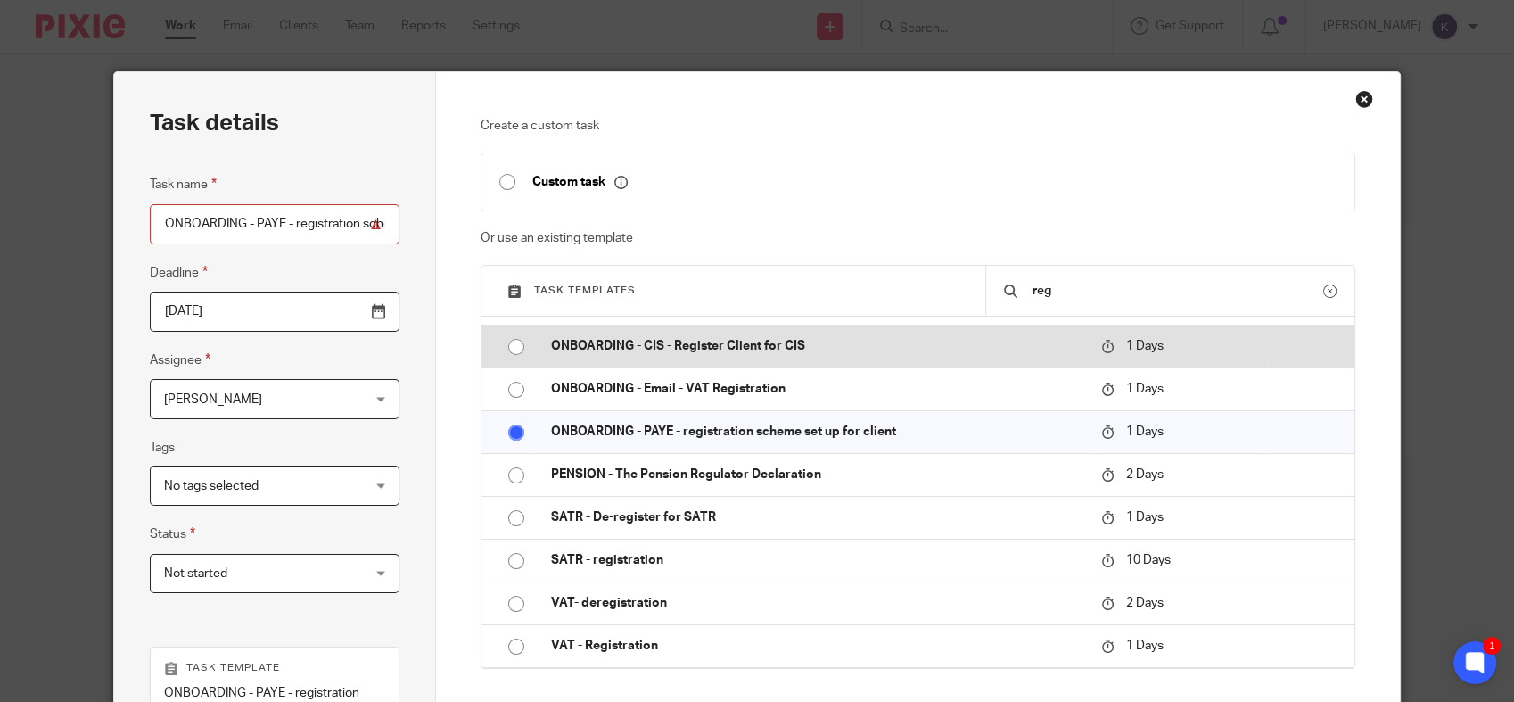
click at [685, 351] on p "ONBOARDING - CIS - Register Client for CIS" at bounding box center [817, 346] width 532 height 18
type input "ONBOARDING - CIS - Register Client for CIS"
radio input "true"
radio input "false"
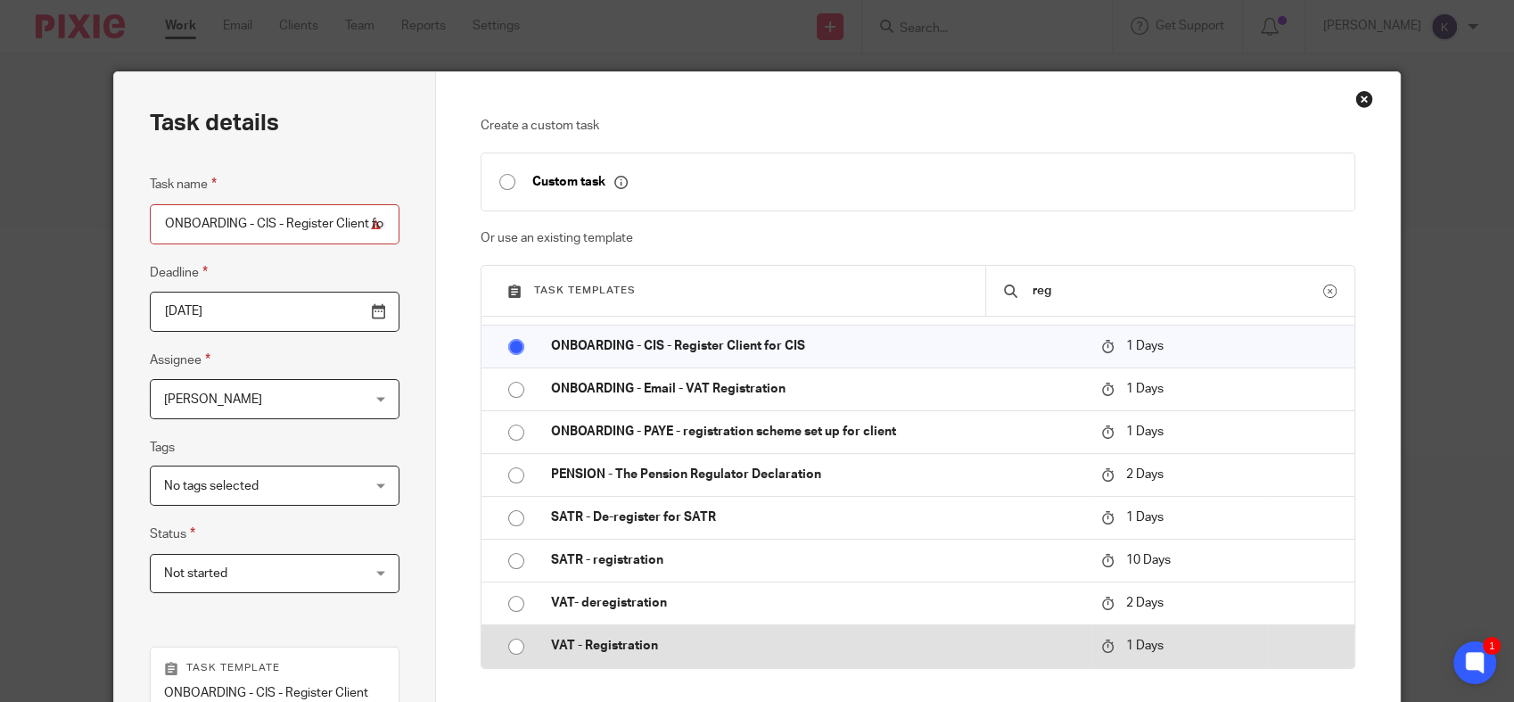
click at [585, 649] on p "VAT - Registration" at bounding box center [817, 646] width 532 height 18
type input "VAT - Registration"
radio input "false"
radio input "true"
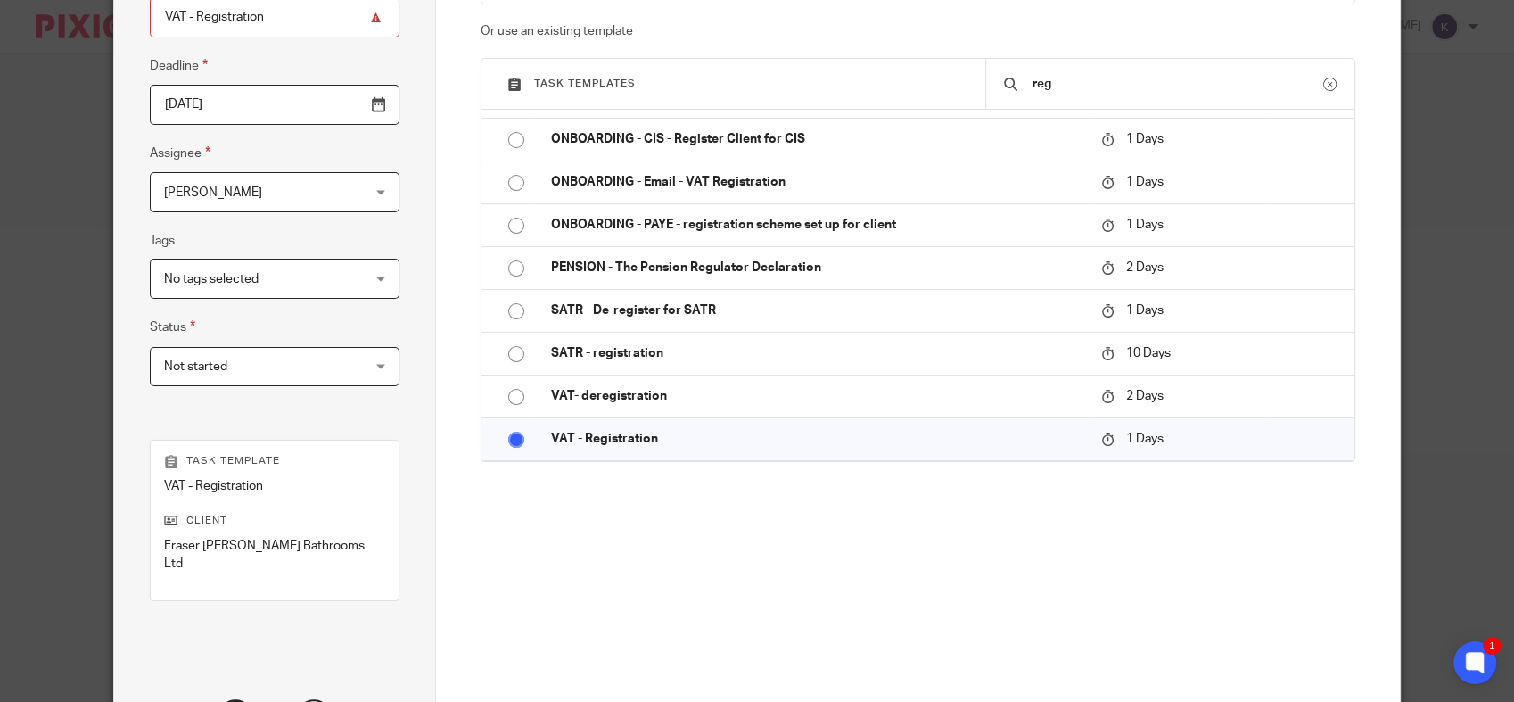
scroll to position [99, 0]
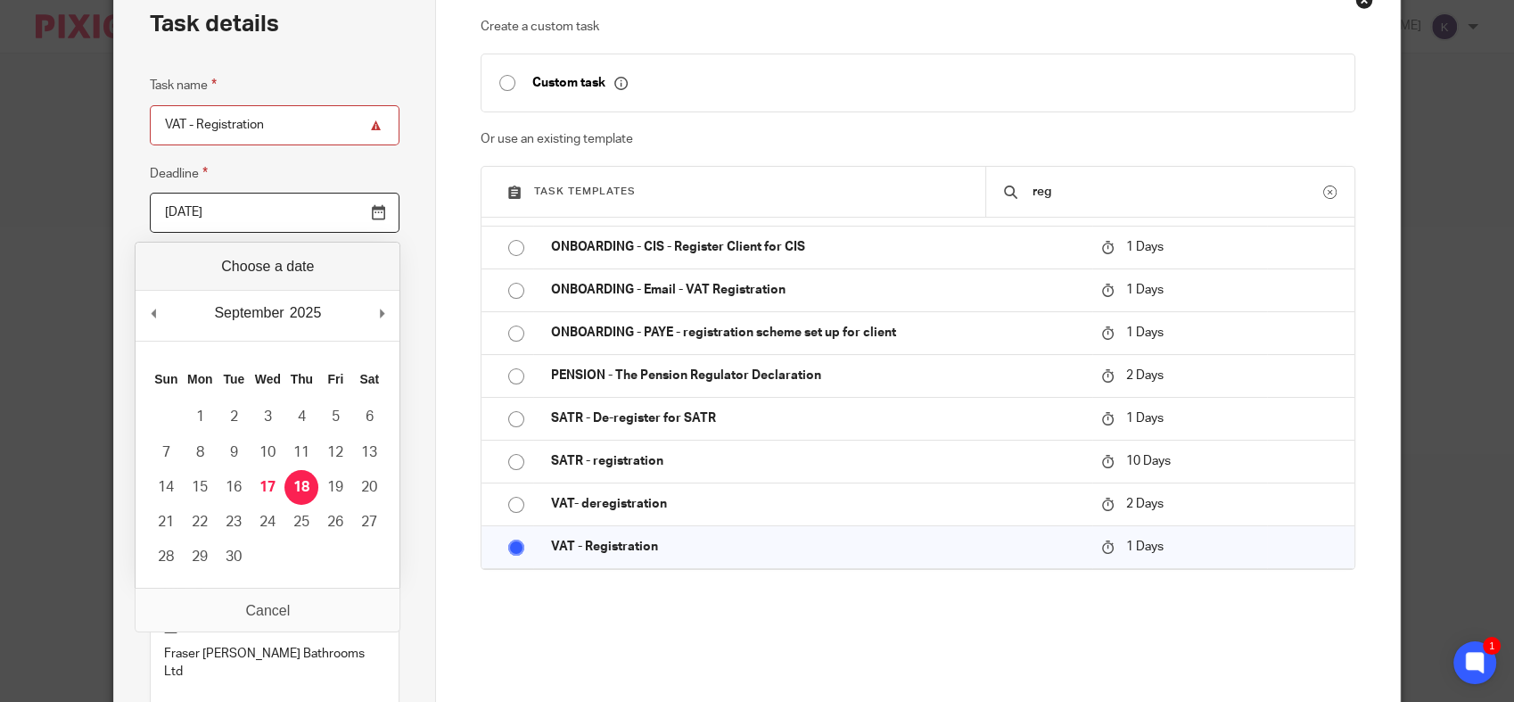
click at [374, 223] on input "[DATE]" at bounding box center [274, 213] width 249 height 40
type input "2025-09-25"
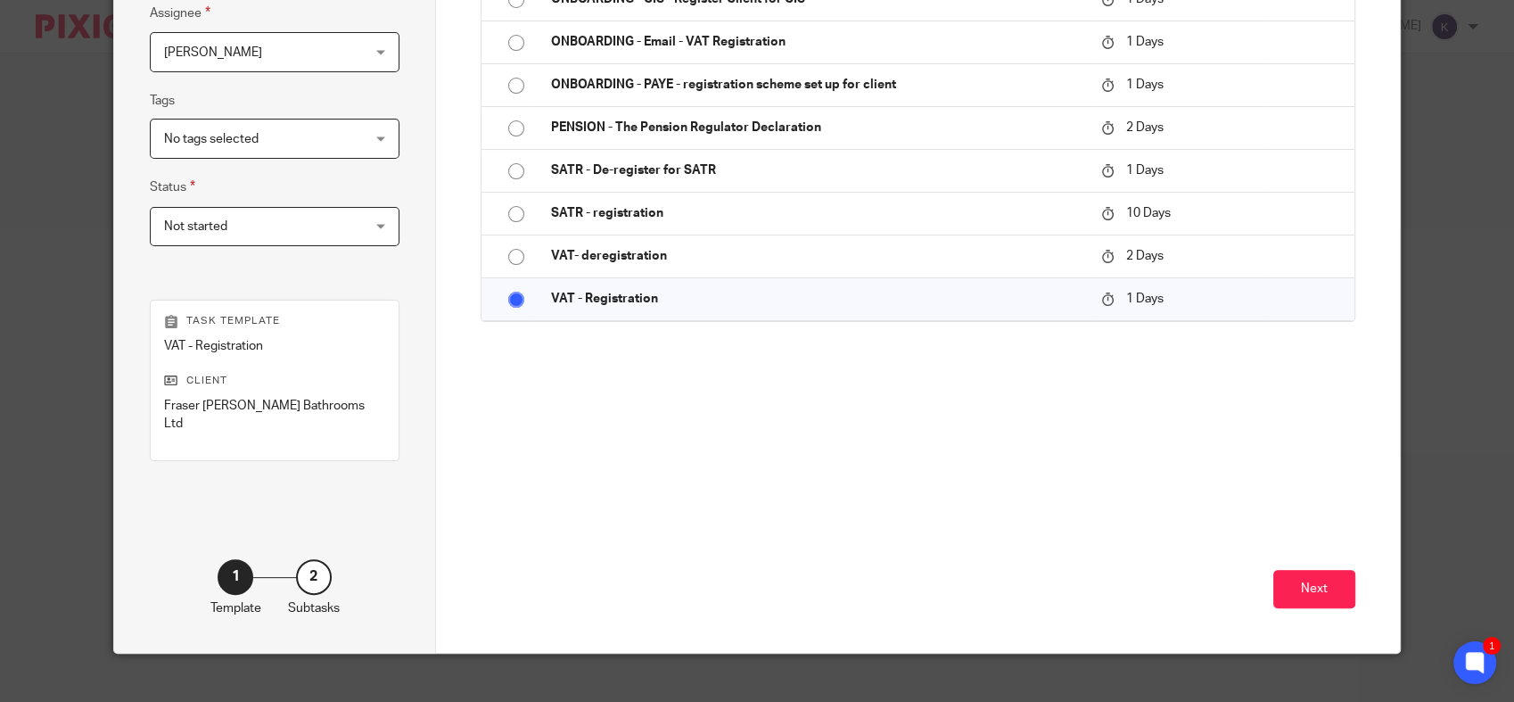
scroll to position [351, 0]
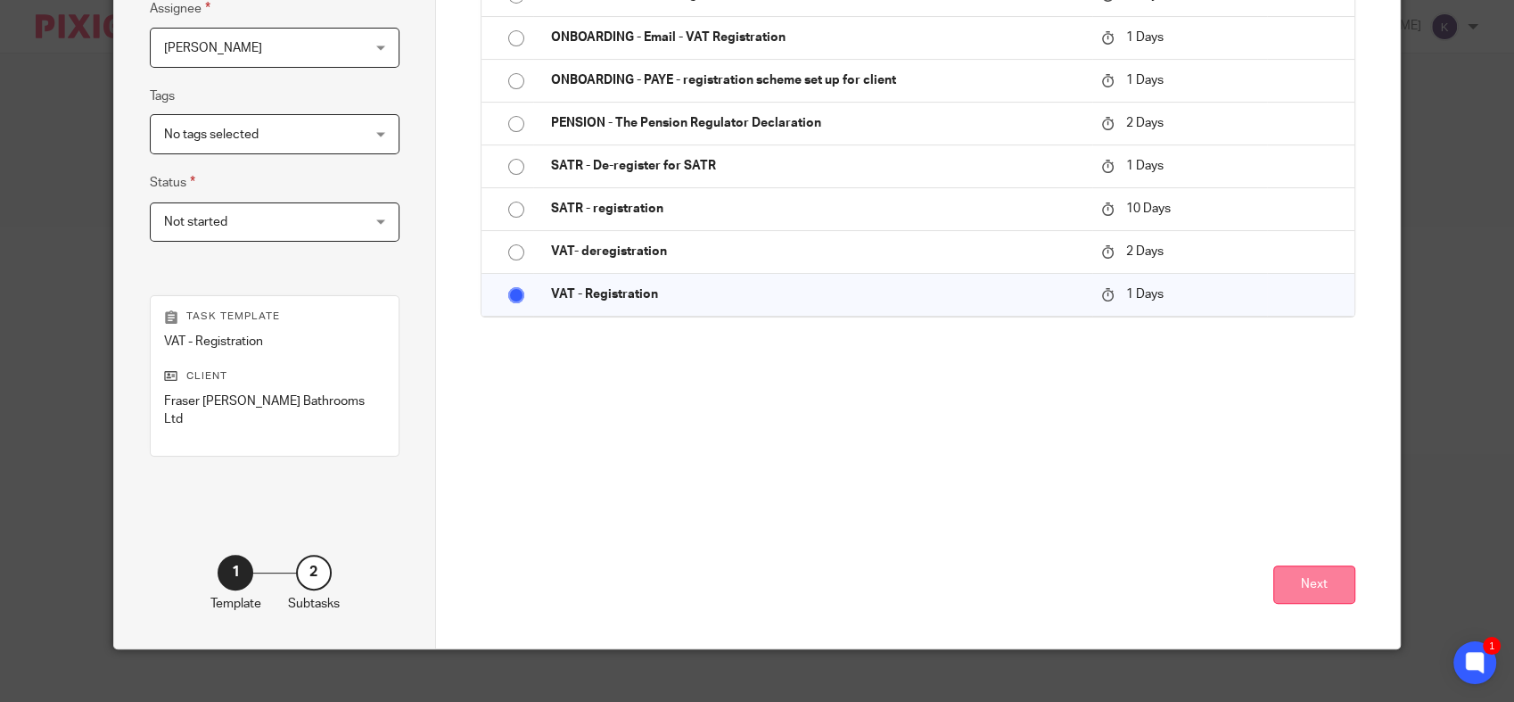
click at [1309, 577] on button "Next" at bounding box center [1314, 584] width 82 height 38
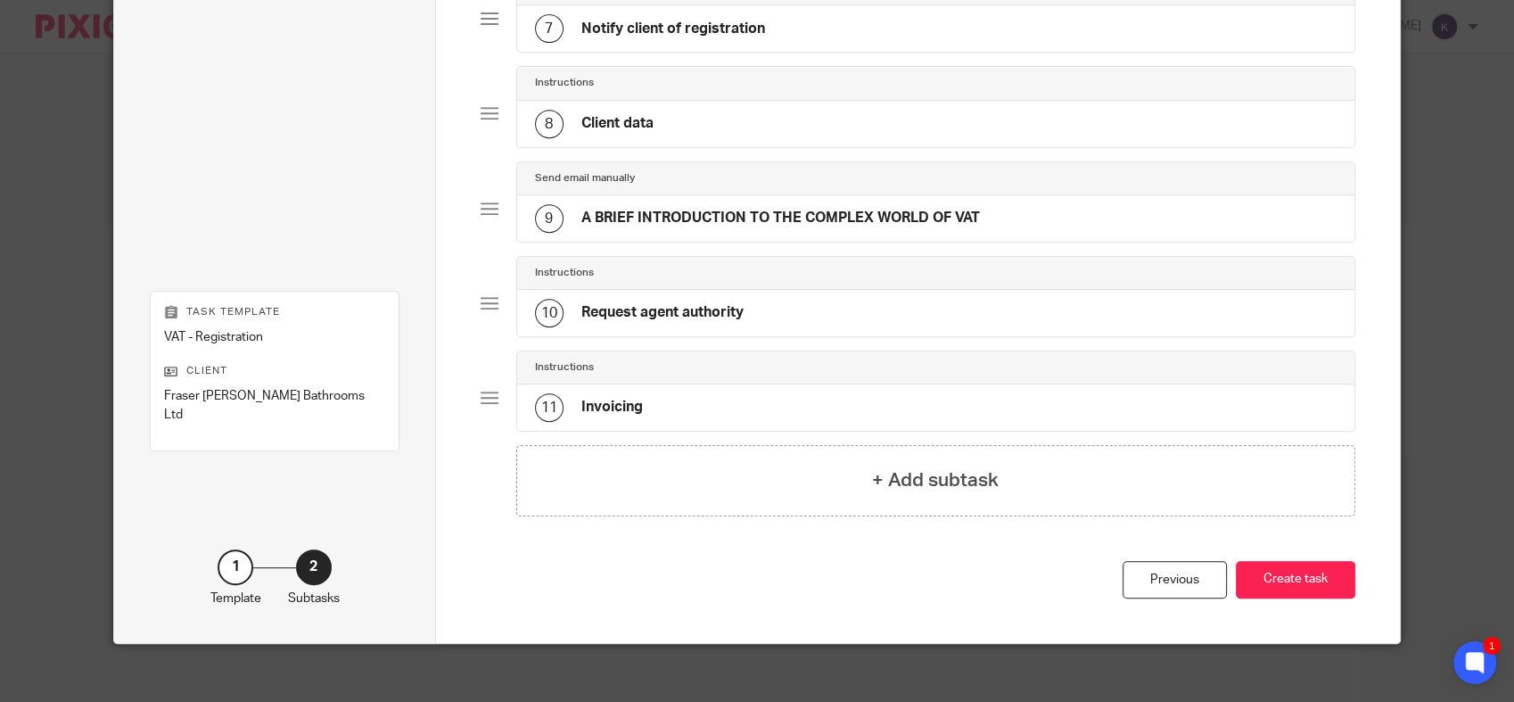
scroll to position [769, 0]
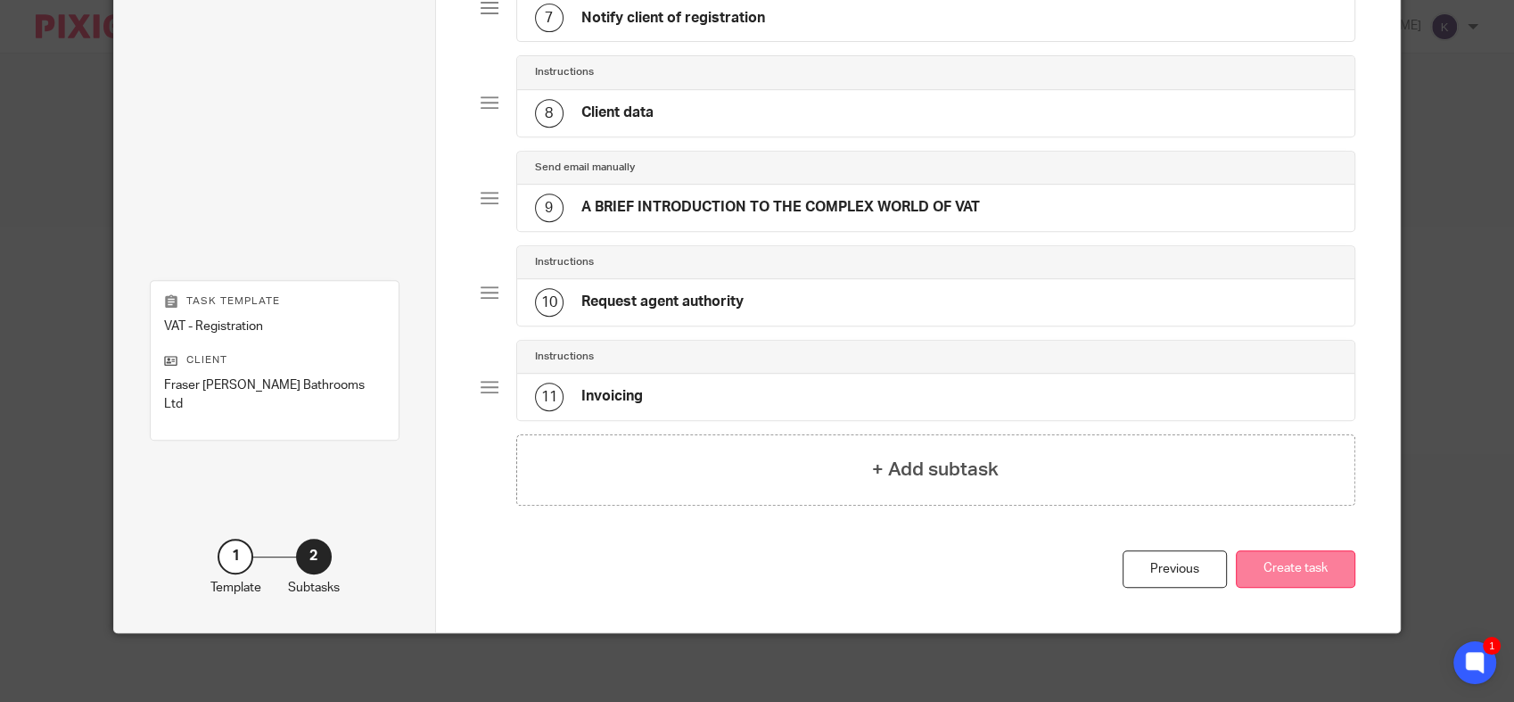
click at [1293, 553] on button "Create task" at bounding box center [1295, 569] width 119 height 38
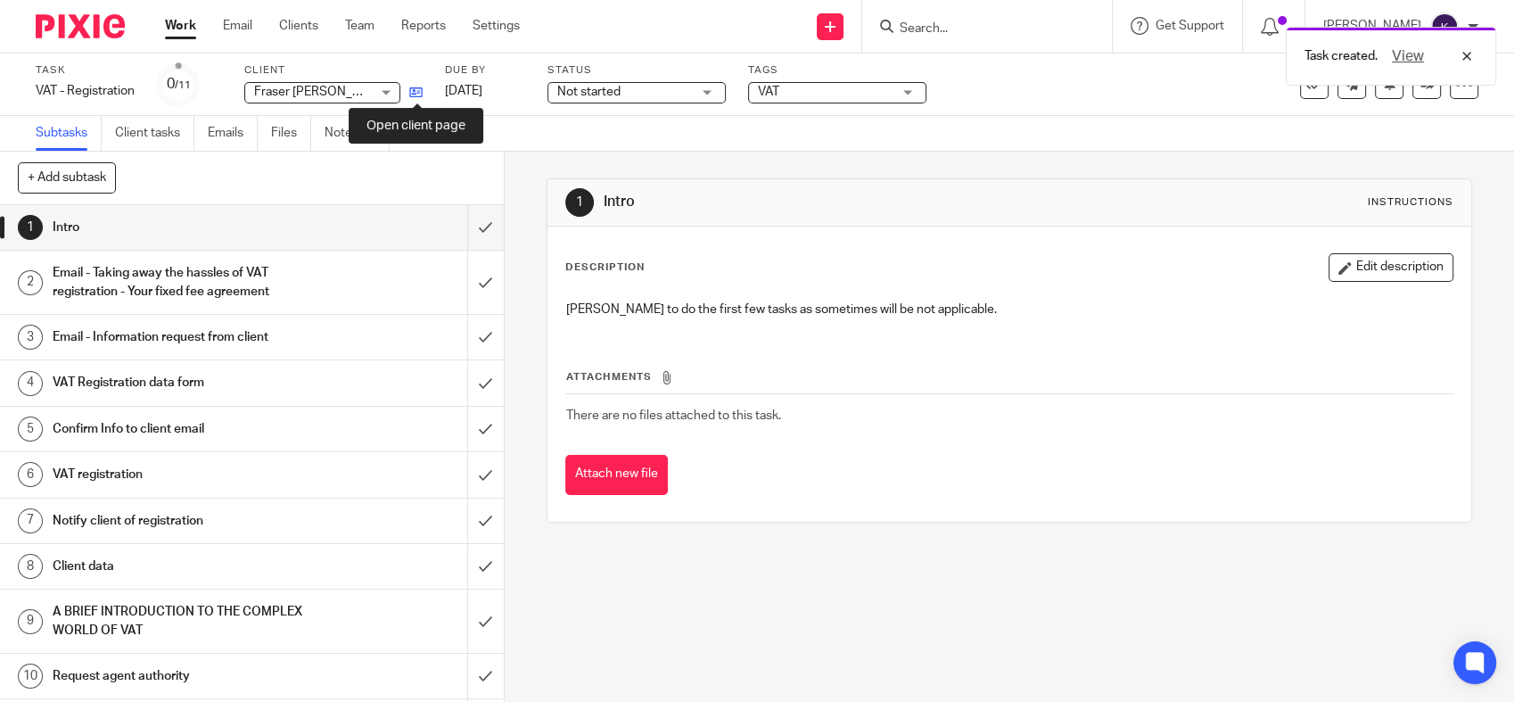
click at [417, 97] on icon at bounding box center [415, 92] width 13 height 13
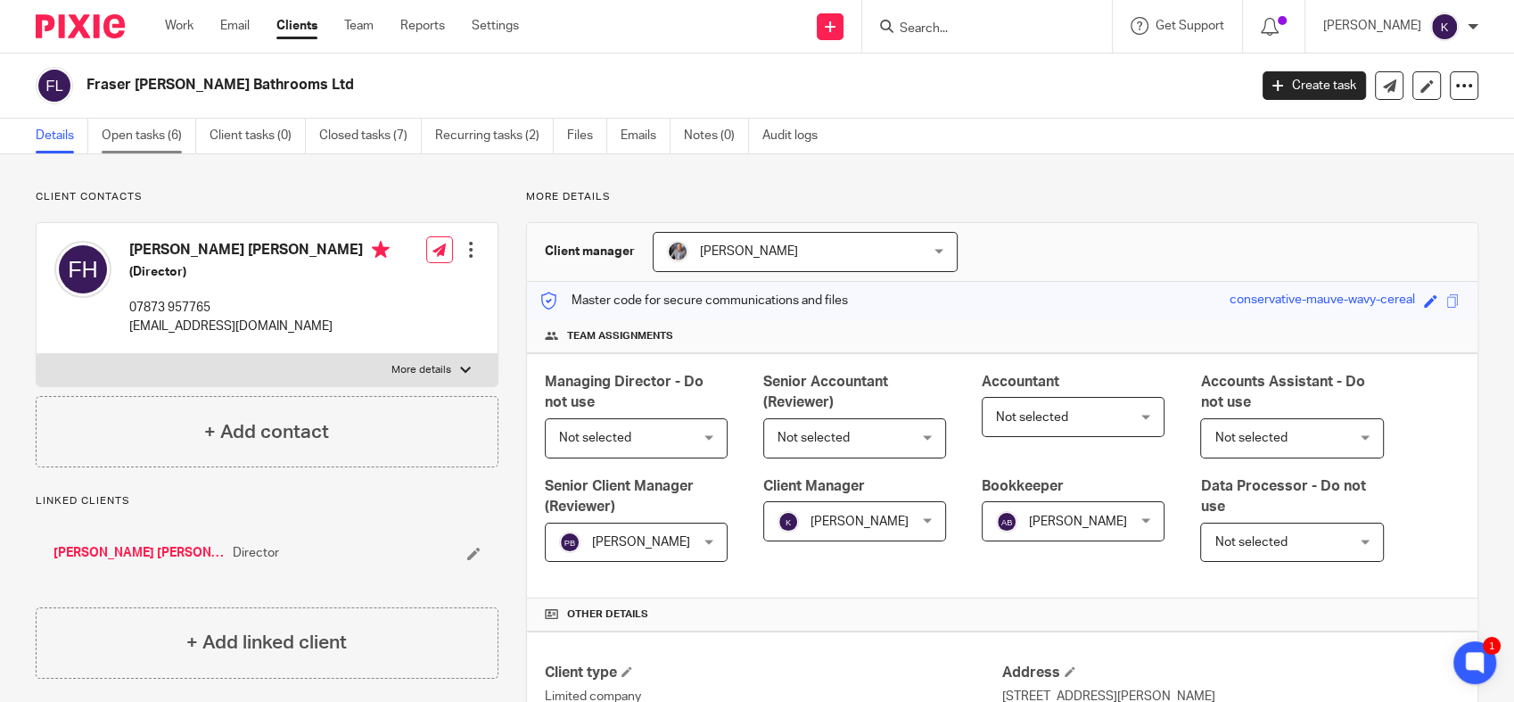
click at [139, 128] on link "Open tasks (6)" at bounding box center [149, 136] width 95 height 35
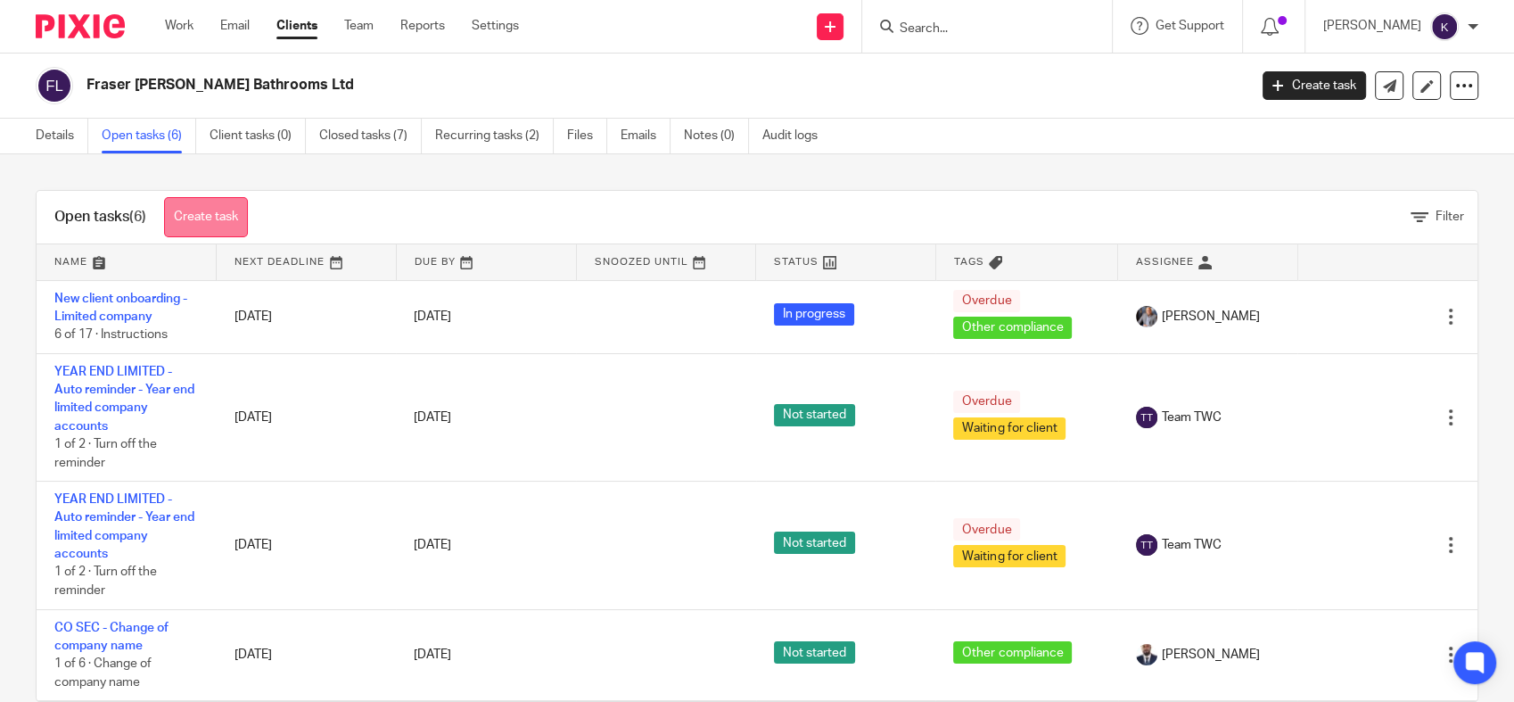
click at [226, 216] on link "Create task" at bounding box center [206, 217] width 84 height 40
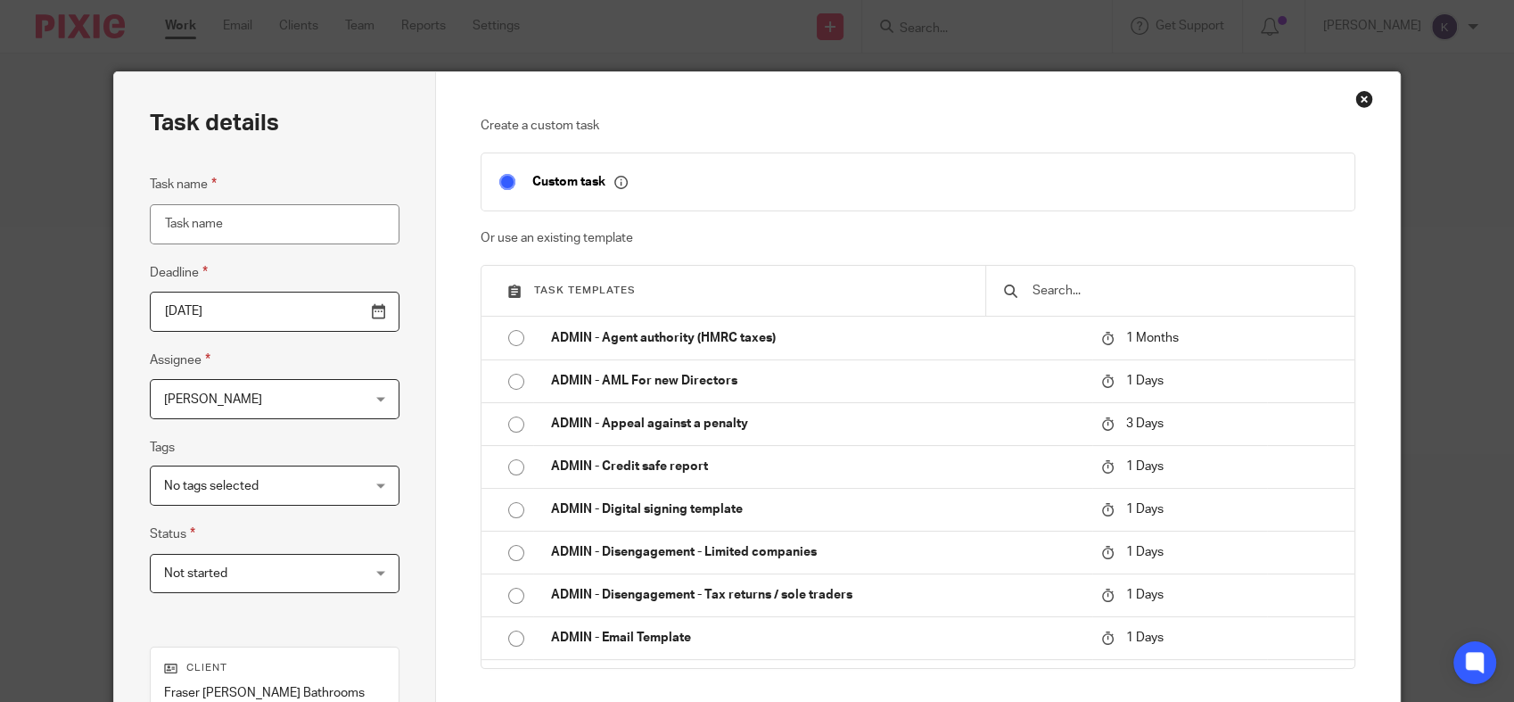
click at [327, 227] on input "Task name" at bounding box center [274, 224] width 249 height 40
click at [1056, 295] on input "text" at bounding box center [1183, 291] width 305 height 20
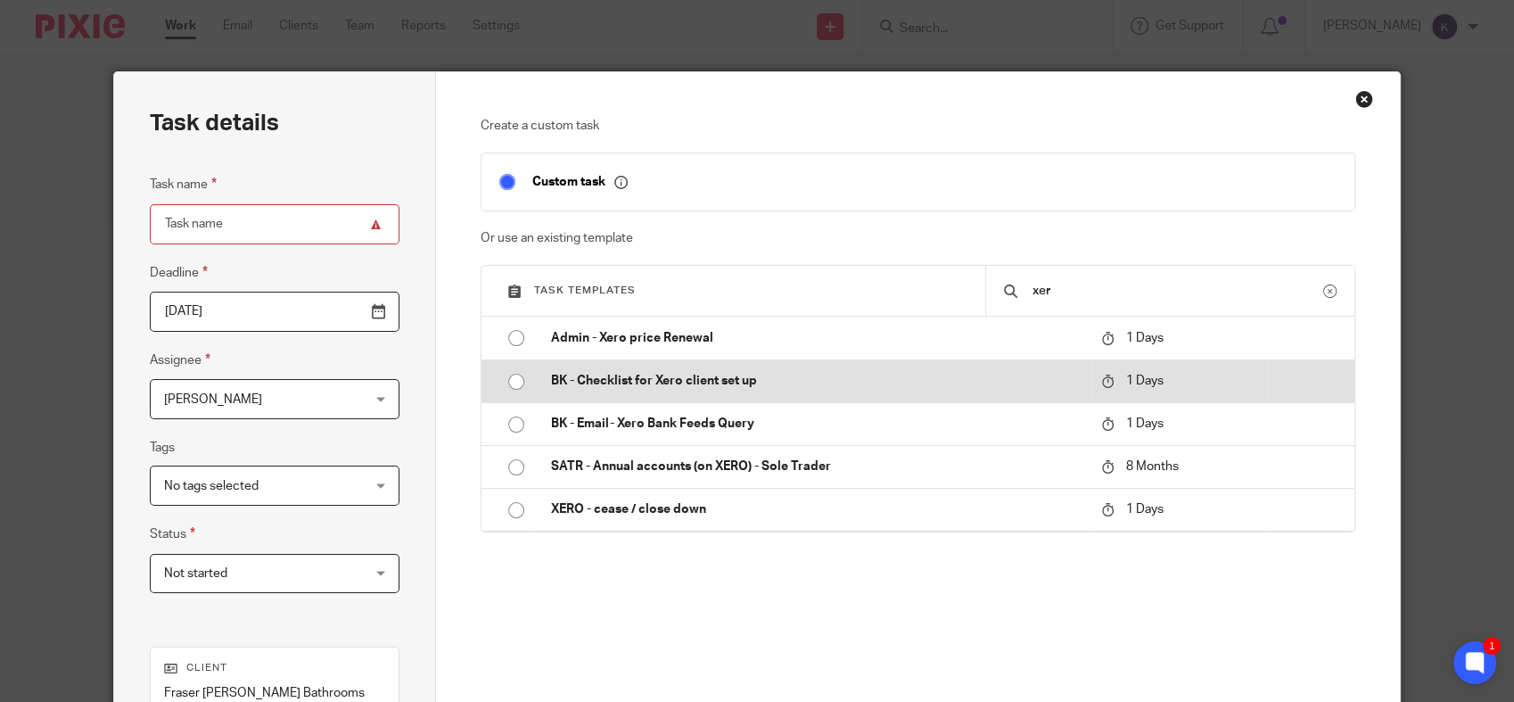
type input "xer"
click at [678, 380] on p "BK - Checklist for Xero client set up" at bounding box center [817, 381] width 532 height 18
type input "2025-09-18"
type input "BK - Checklist for Xero client set up"
checkbox input "false"
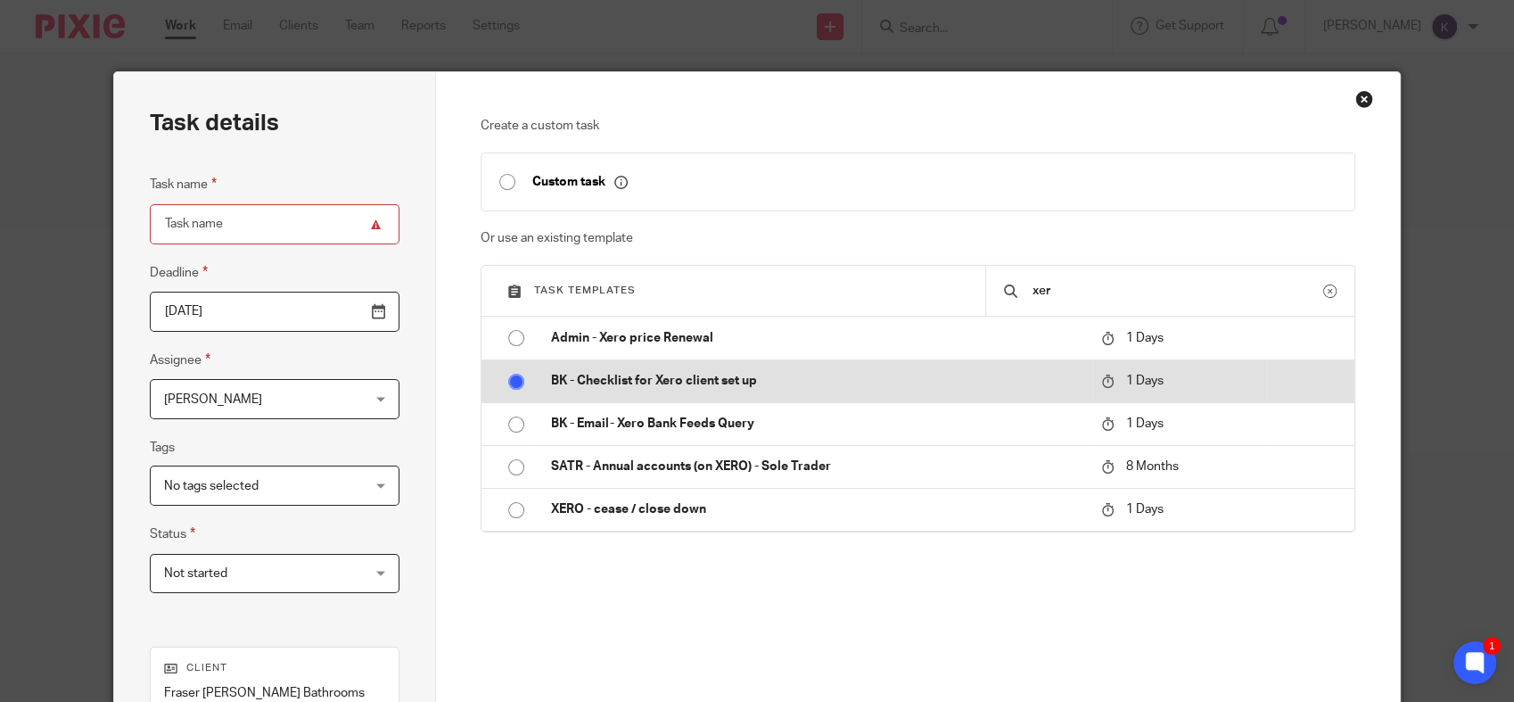
radio input "true"
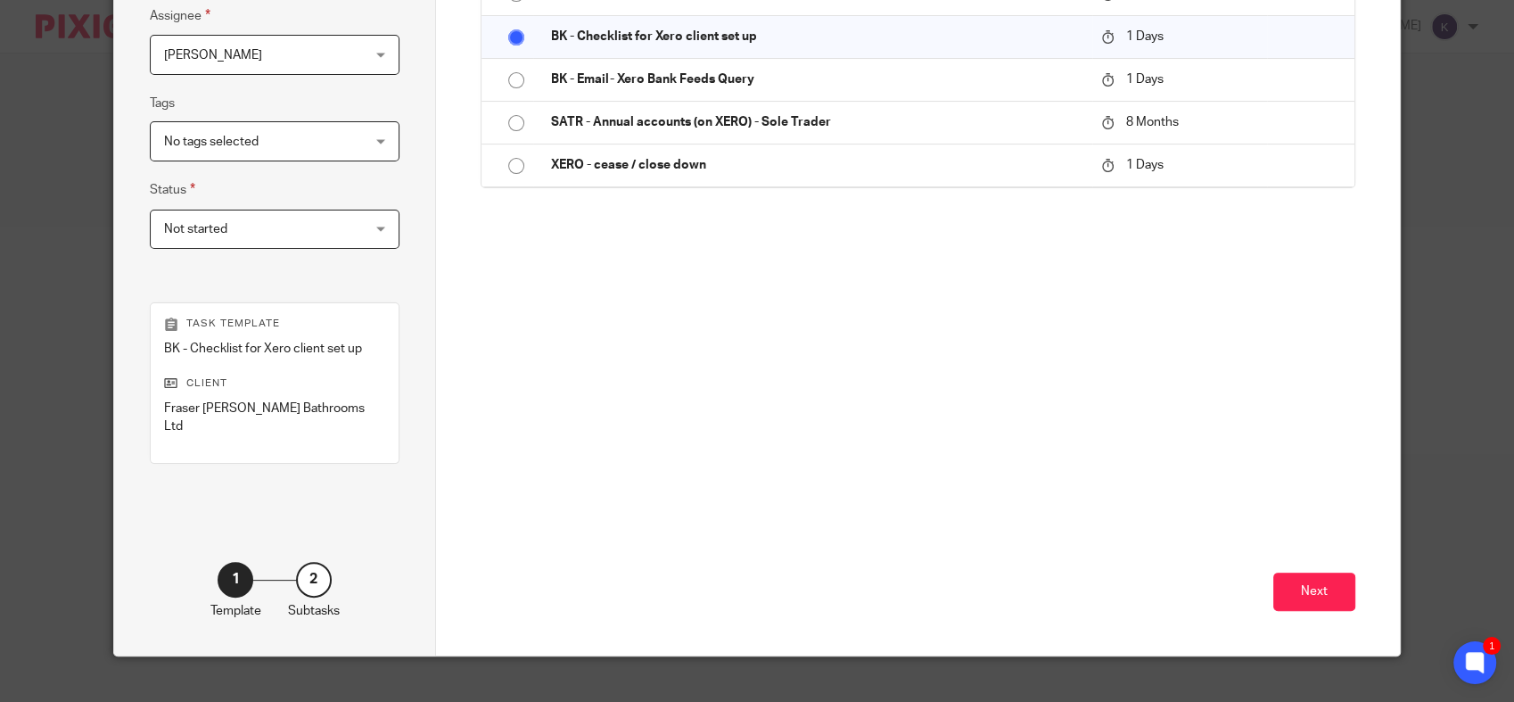
scroll to position [351, 0]
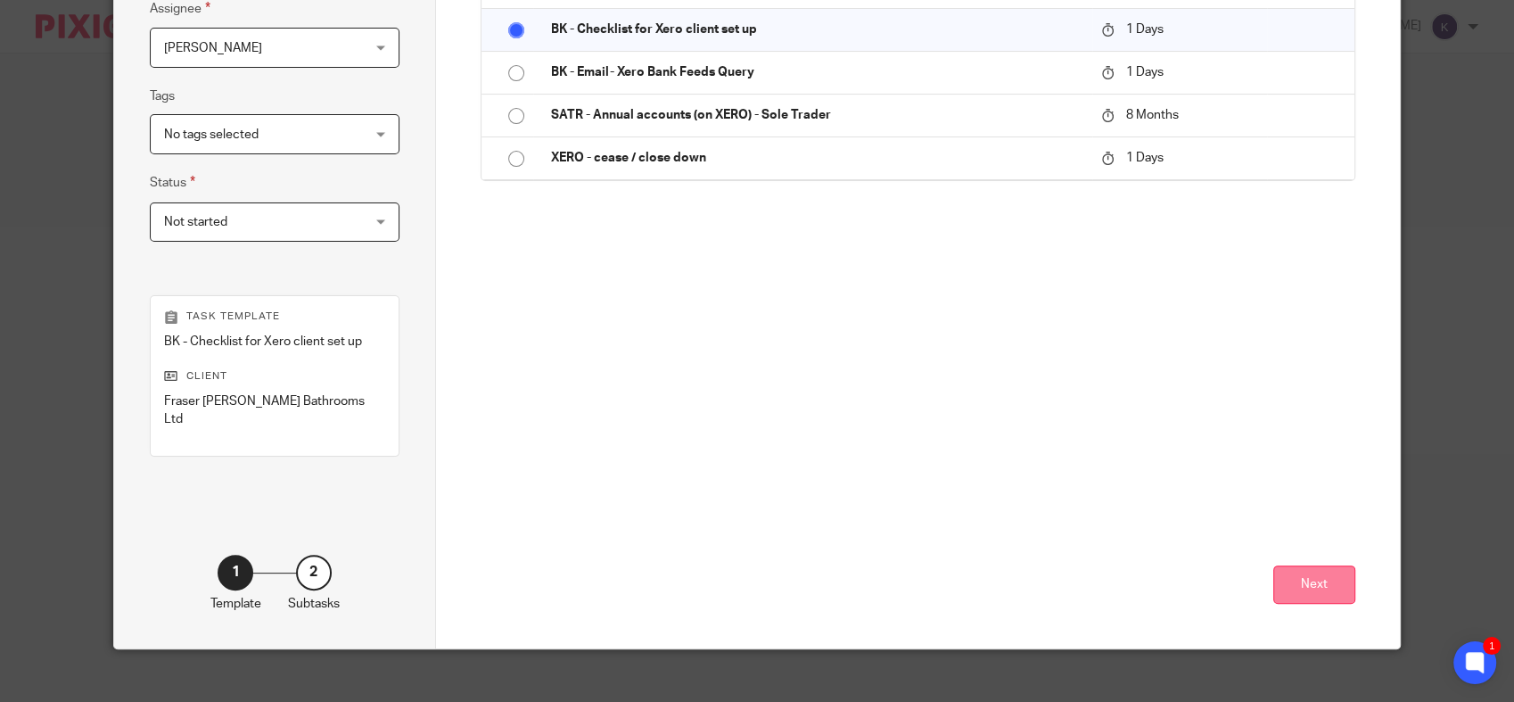
click at [1273, 565] on button "Next" at bounding box center [1314, 584] width 82 height 38
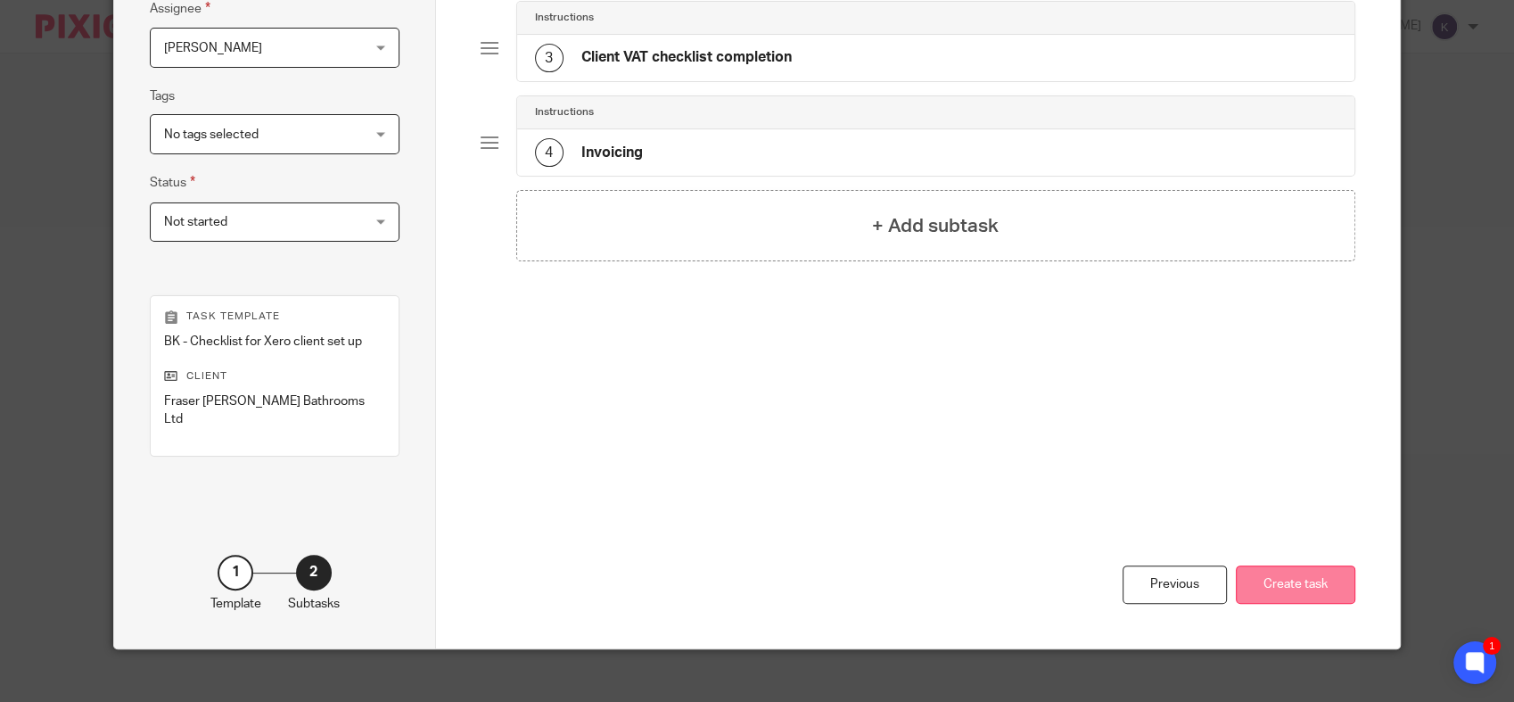
click at [1302, 565] on button "Create task" at bounding box center [1295, 584] width 119 height 38
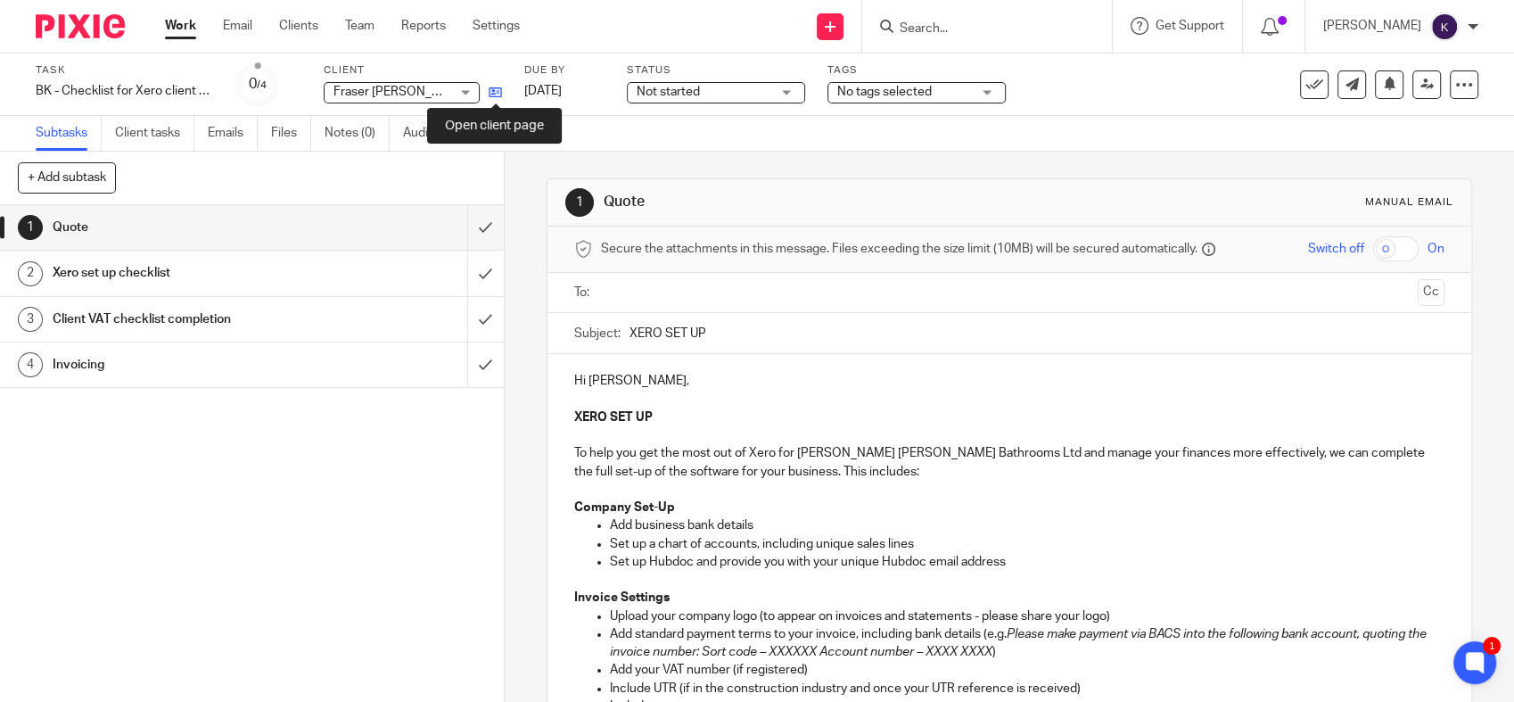
click at [494, 94] on icon at bounding box center [495, 92] width 13 height 13
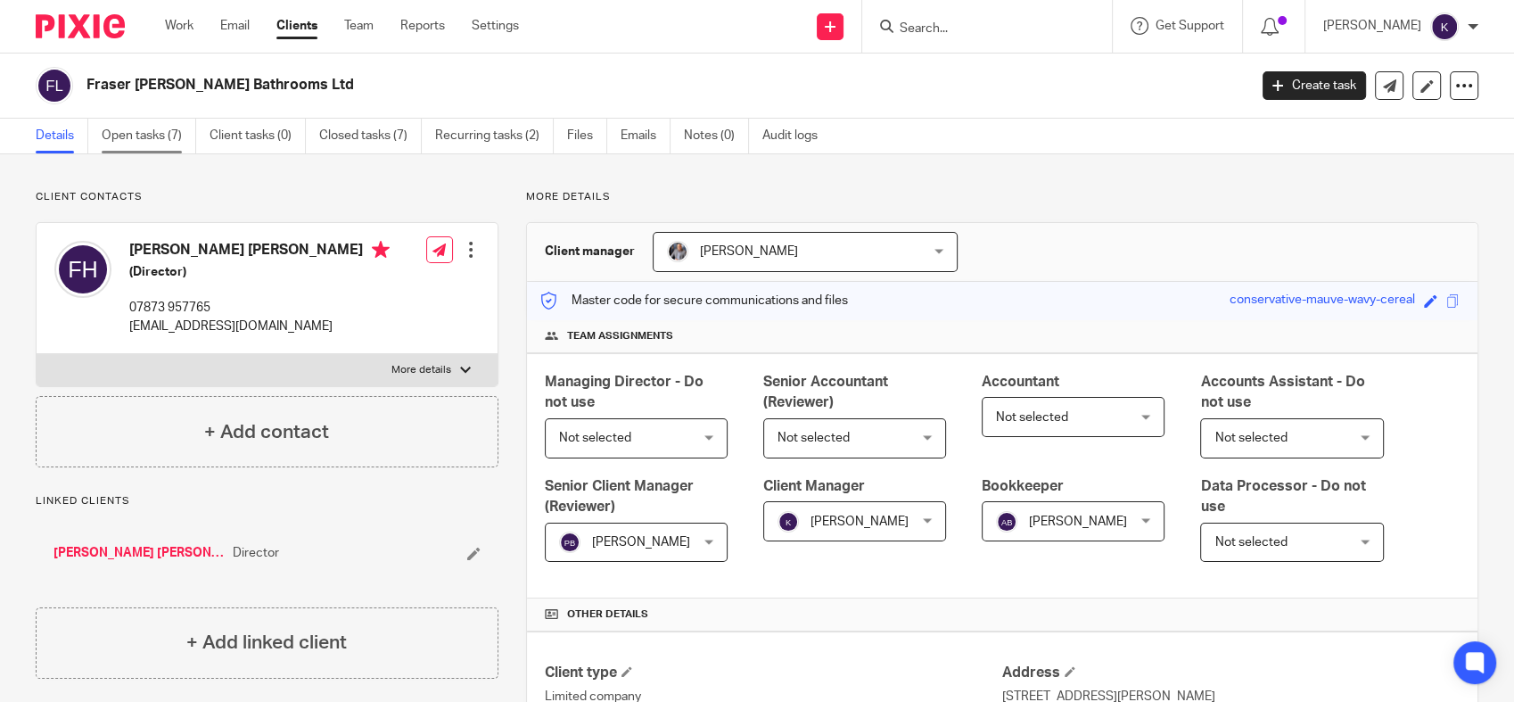
click at [173, 139] on link "Open tasks (7)" at bounding box center [149, 136] width 95 height 35
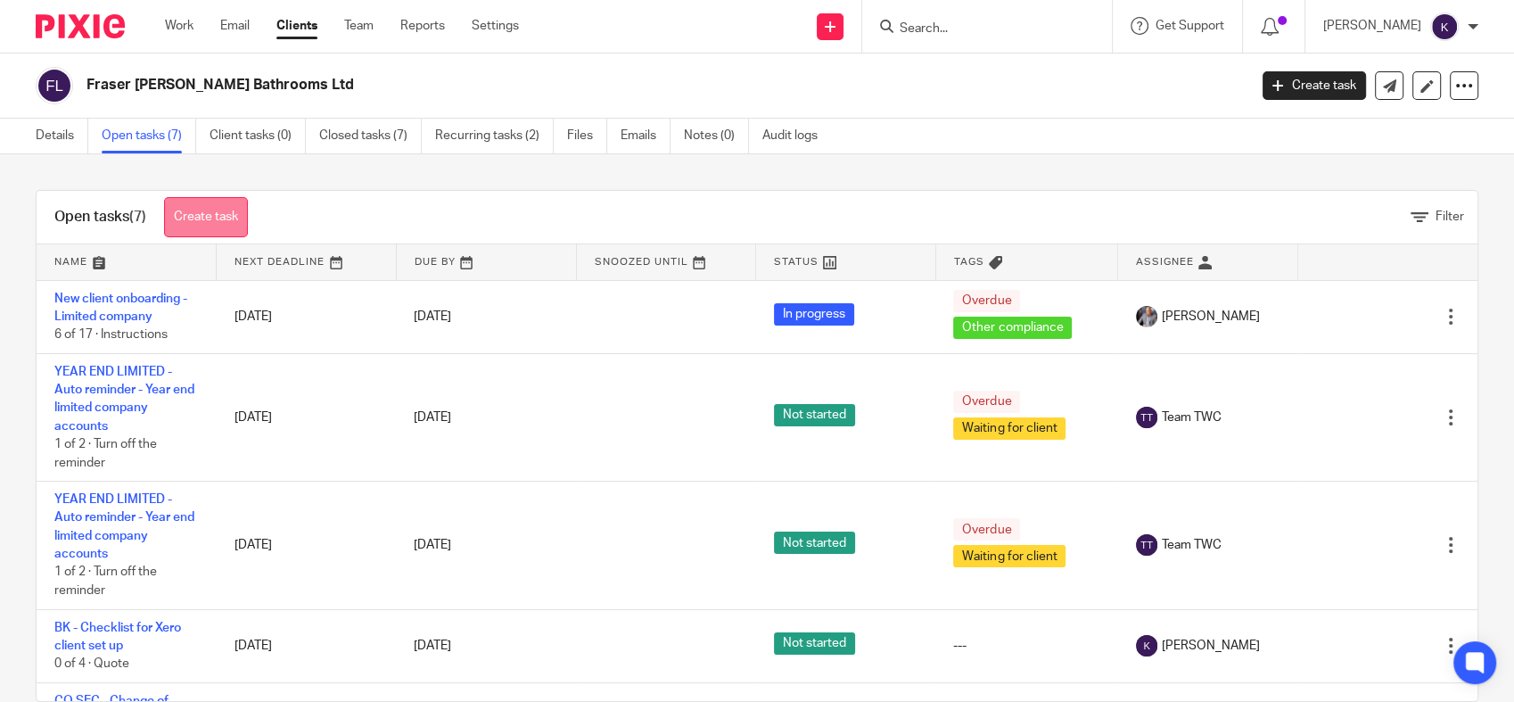
click at [212, 221] on link "Create task" at bounding box center [206, 217] width 84 height 40
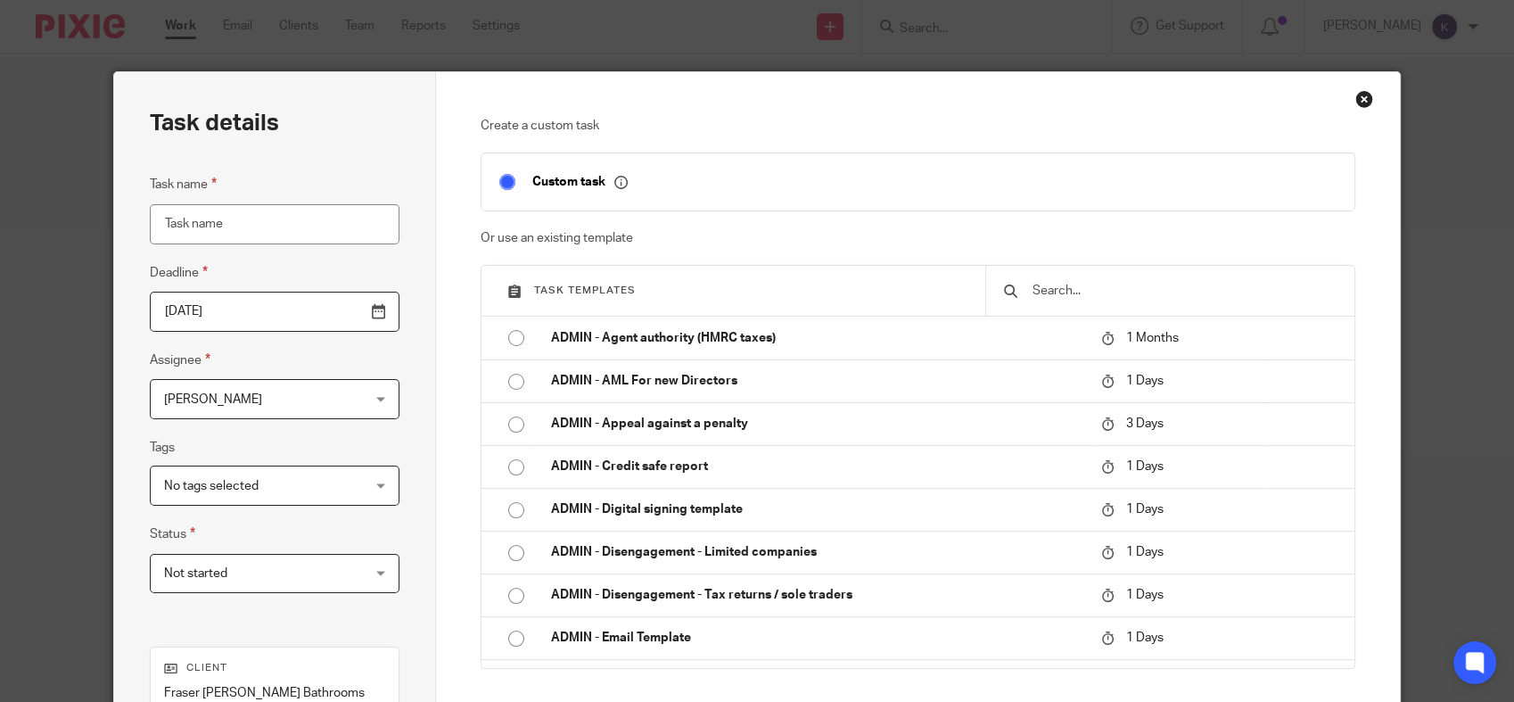
click at [1105, 299] on input "text" at bounding box center [1183, 291] width 305 height 20
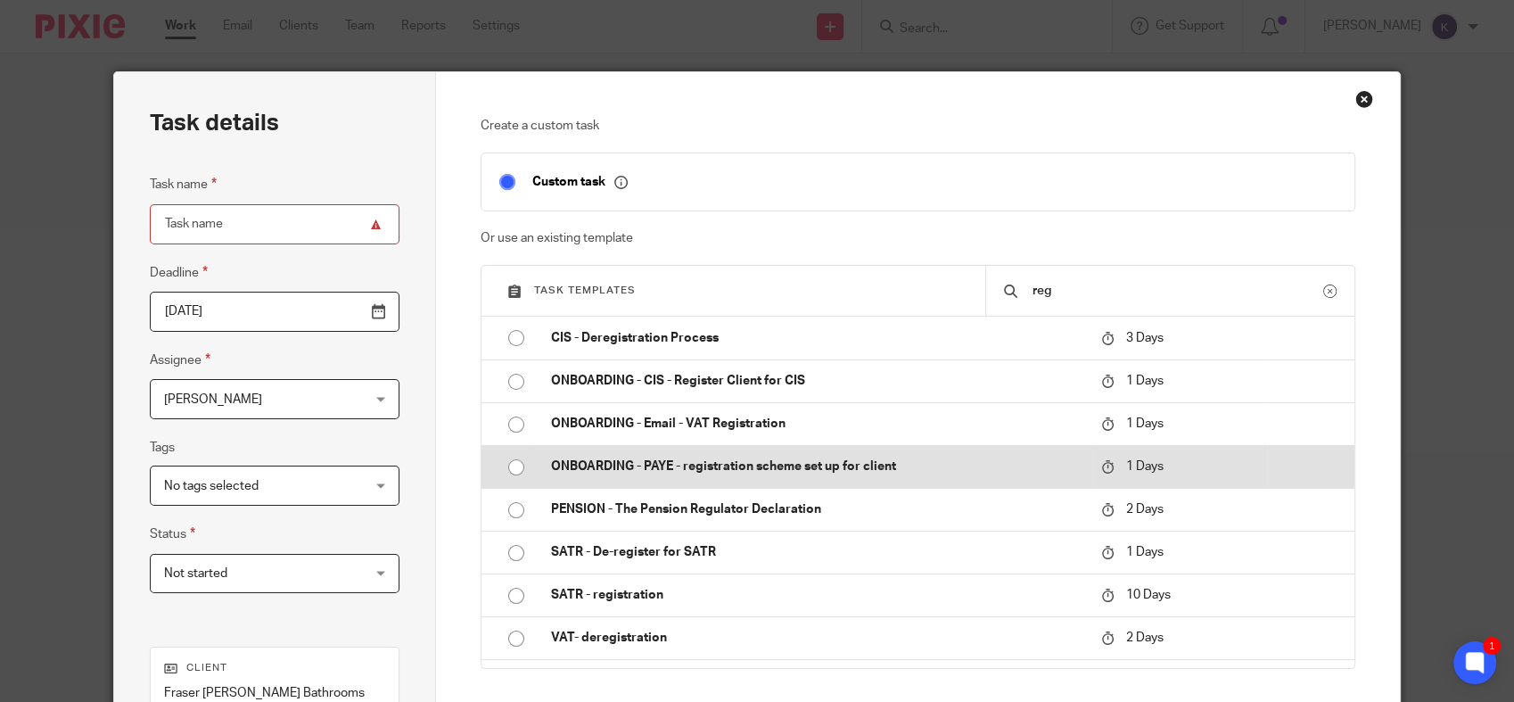
type input "reg"
click at [700, 473] on p "ONBOARDING - PAYE - registration scheme set up for client" at bounding box center [817, 466] width 532 height 18
type input "2025-09-18"
type input "ONBOARDING - PAYE - registration scheme set up for client"
checkbox input "false"
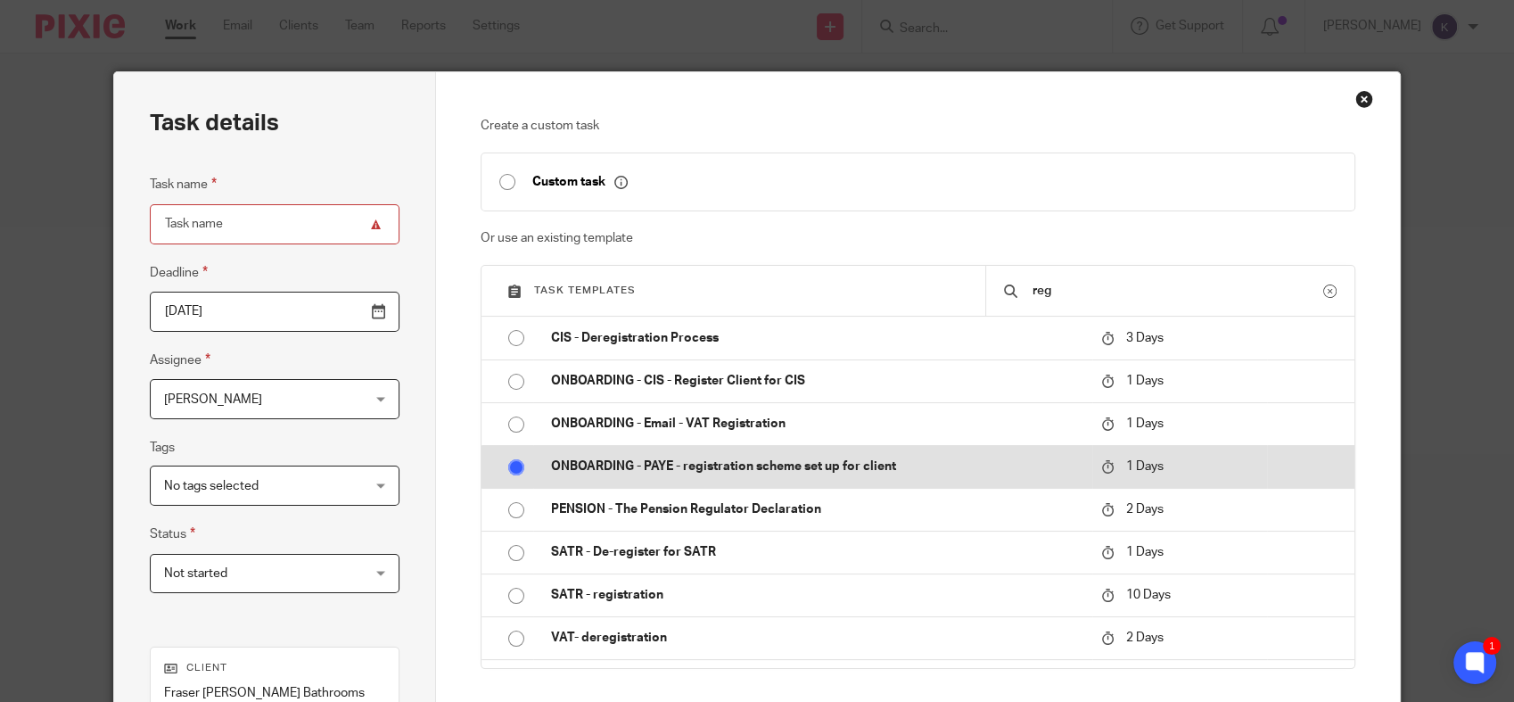
radio input "true"
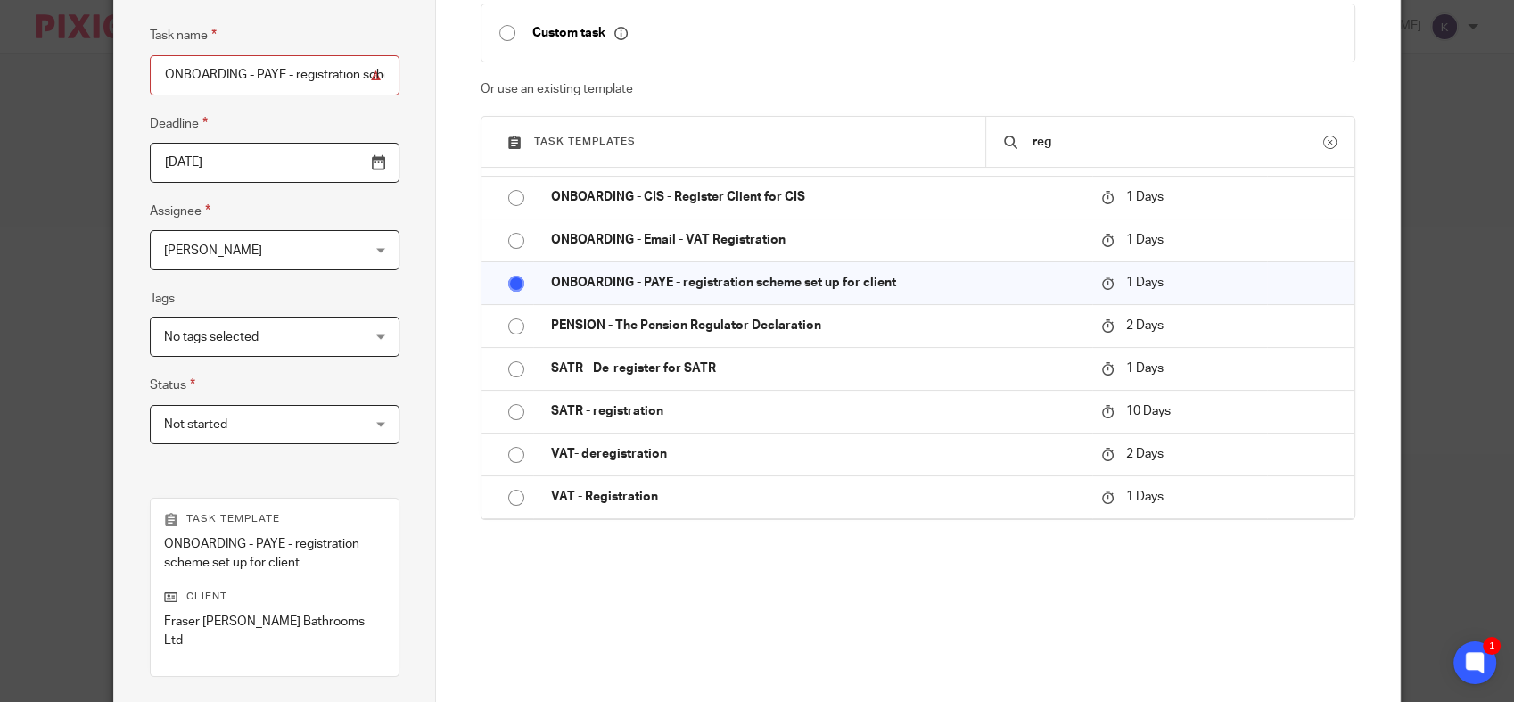
scroll to position [370, 0]
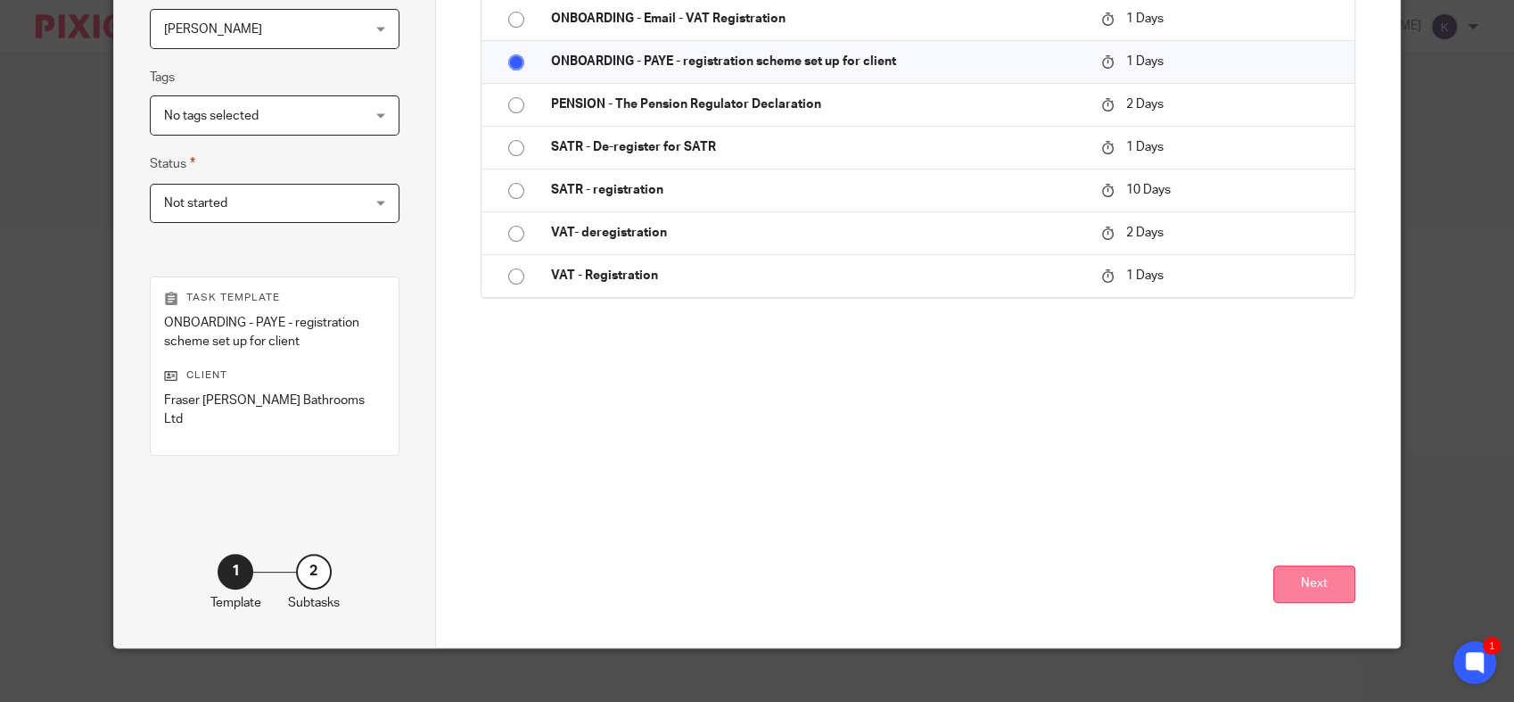
click at [1312, 571] on button "Next" at bounding box center [1314, 584] width 82 height 38
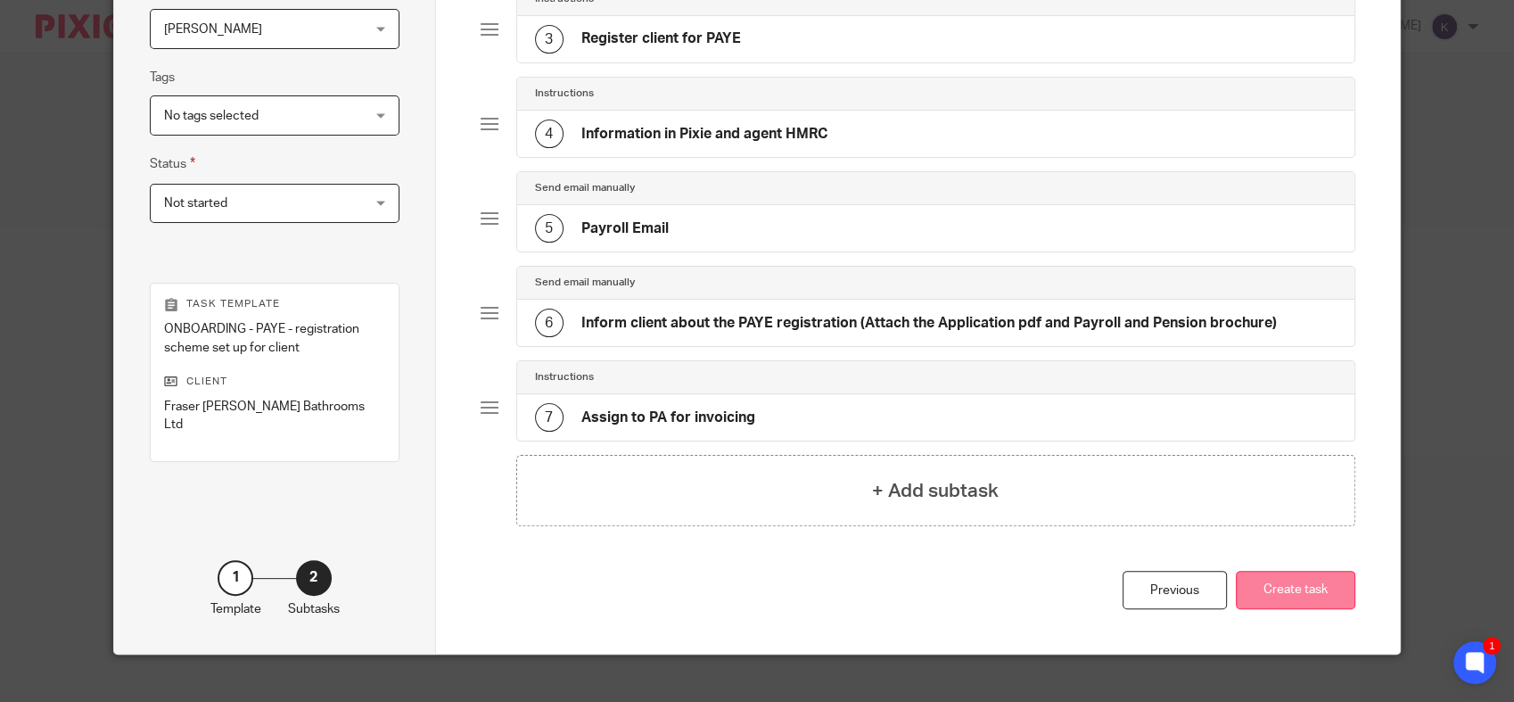
click at [1280, 592] on button "Create task" at bounding box center [1295, 590] width 119 height 38
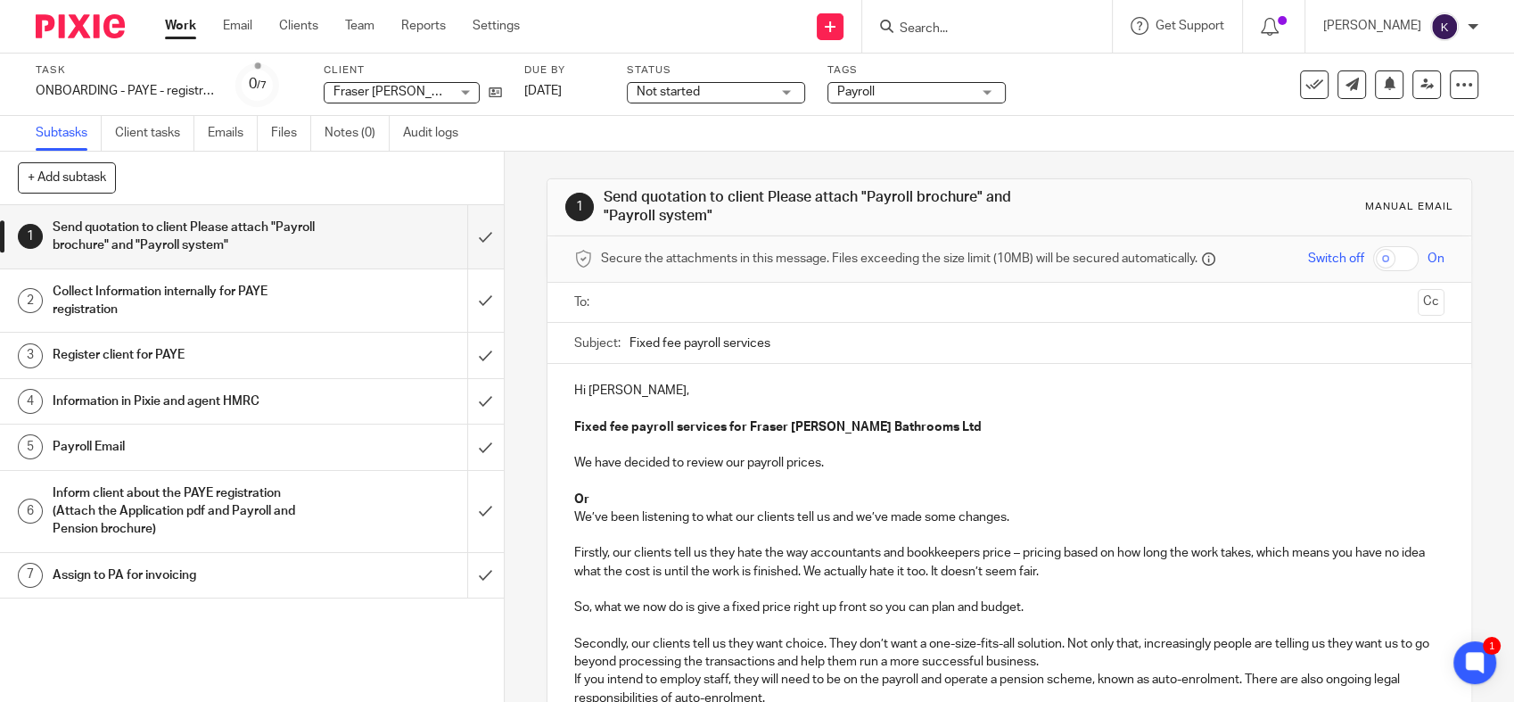
click at [260, 299] on h1 "Collect Information internally for PAYE registration" at bounding box center [185, 300] width 265 height 45
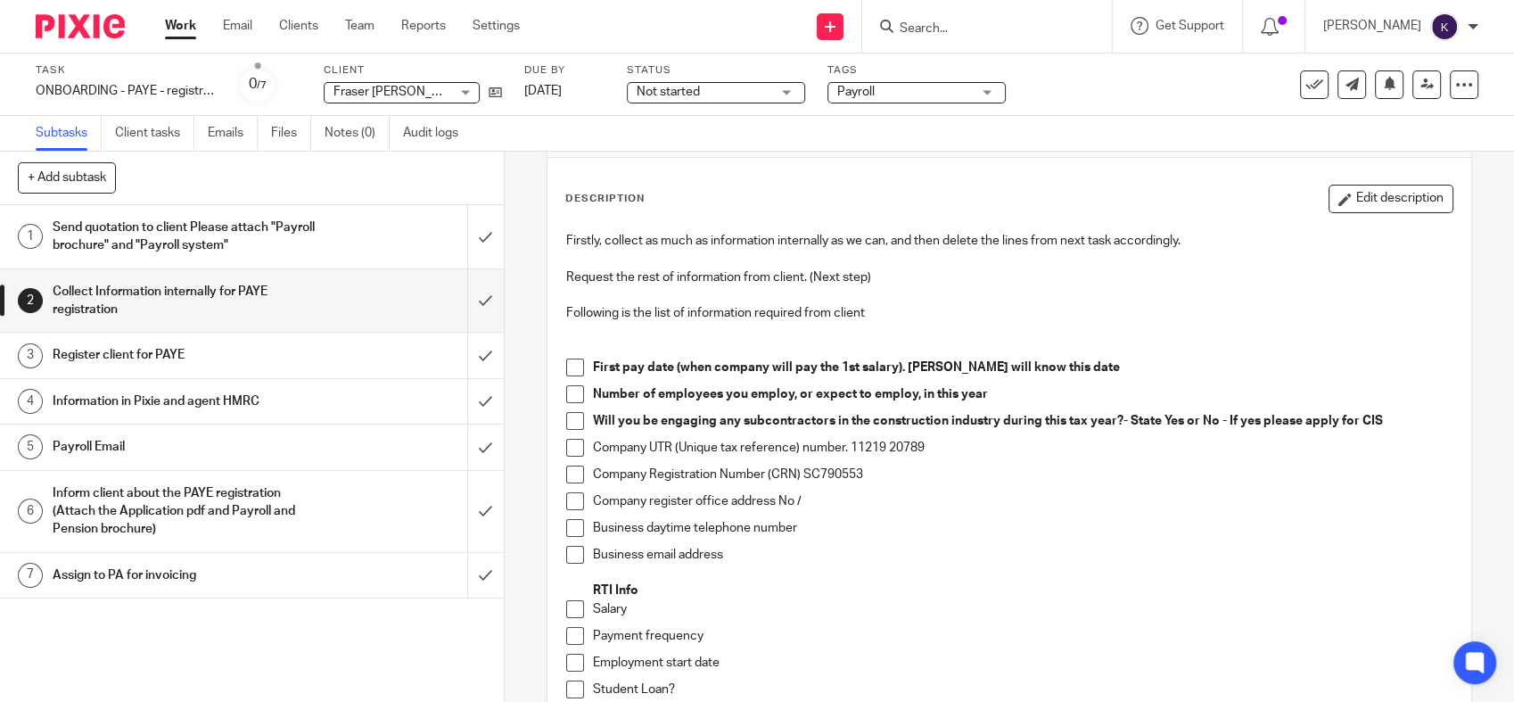
scroll to position [198, 0]
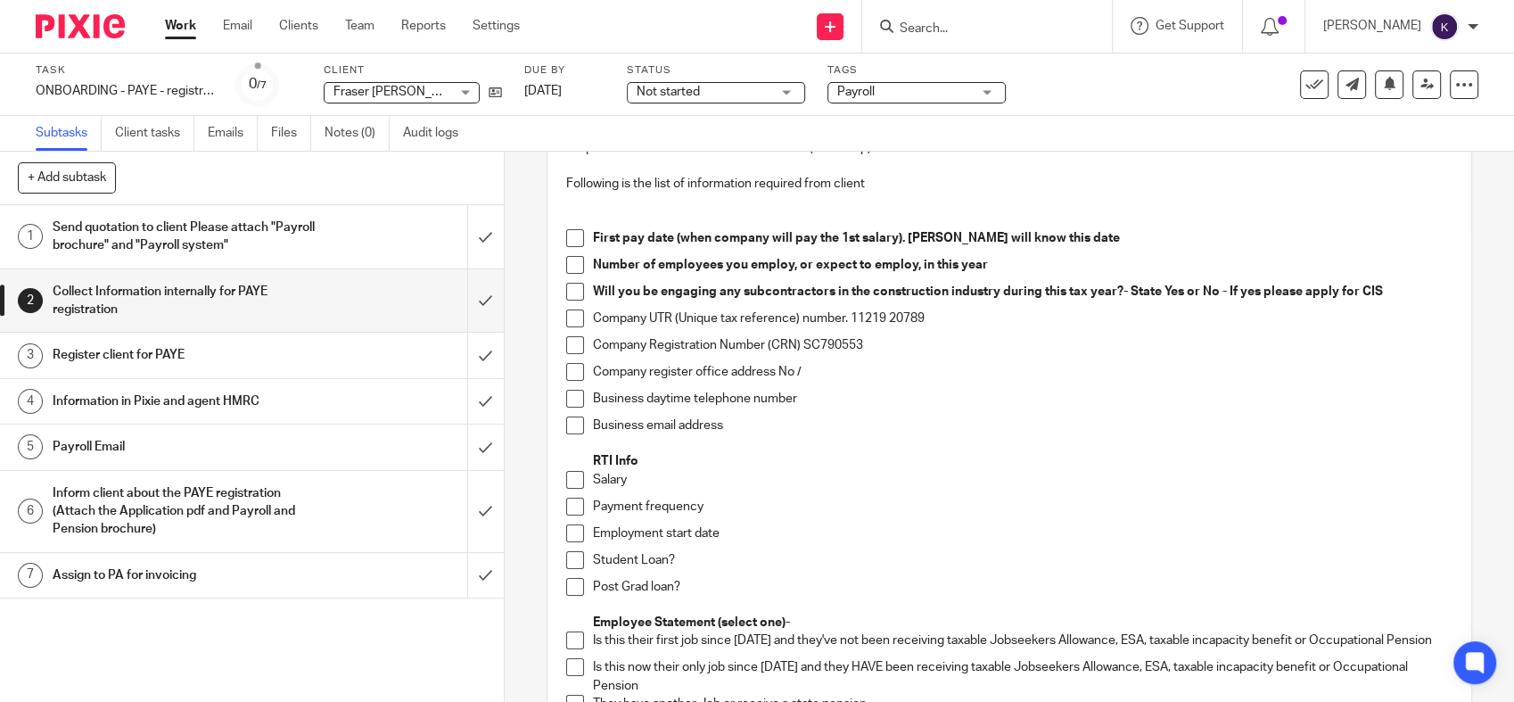
click at [882, 366] on p "Company register office address No /" at bounding box center [1022, 372] width 859 height 18
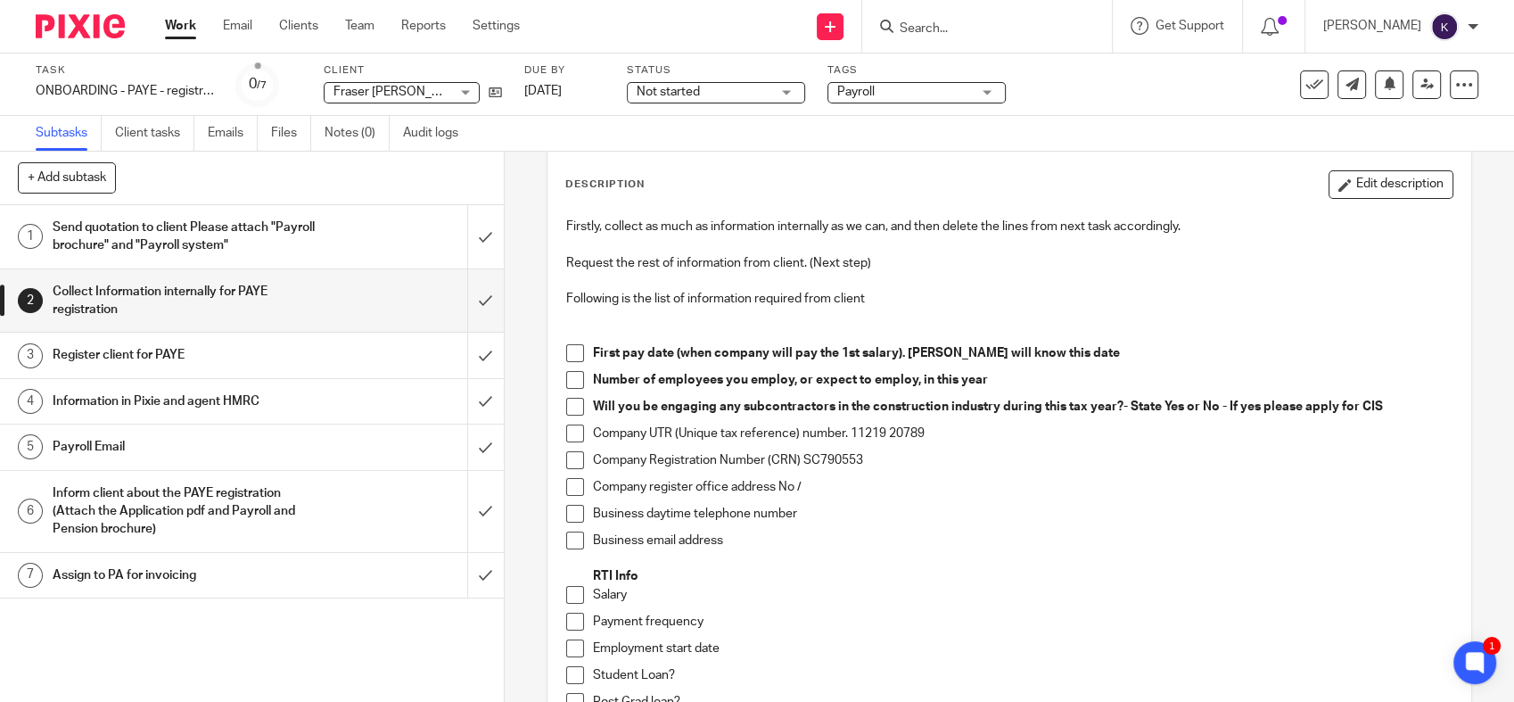
scroll to position [0, 0]
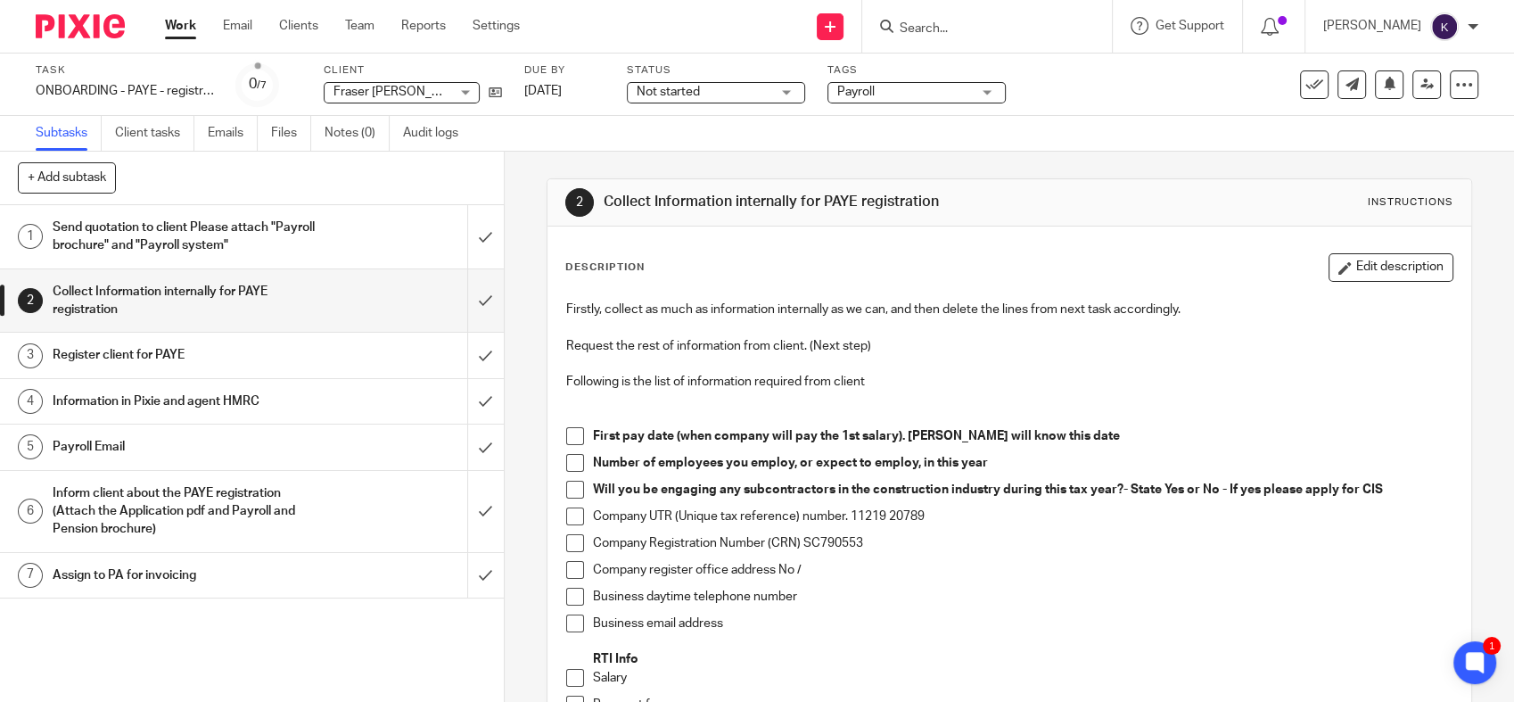
click at [235, 339] on link "3 Register client for PAYE" at bounding box center [233, 355] width 467 height 45
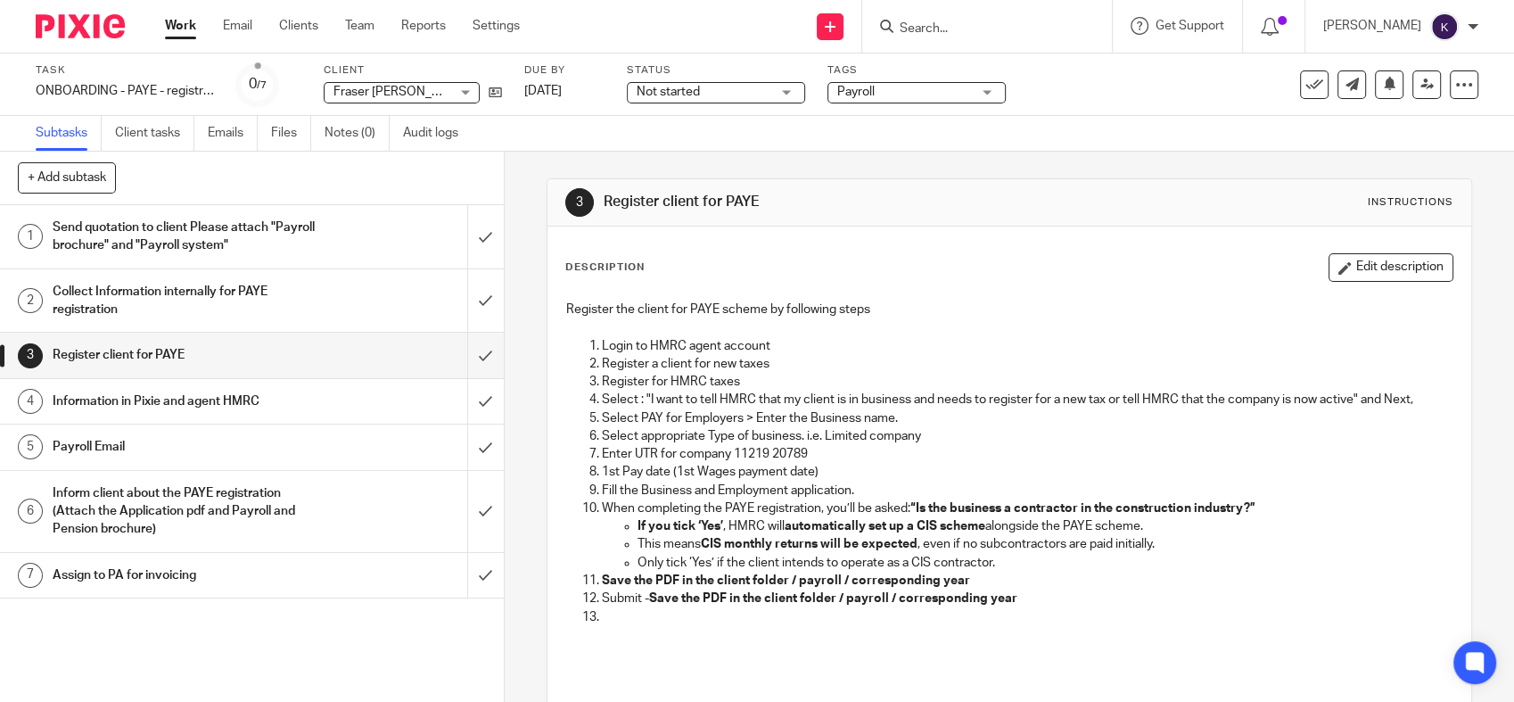
click at [242, 319] on h1 "Collect Information internally for PAYE registration" at bounding box center [185, 300] width 265 height 45
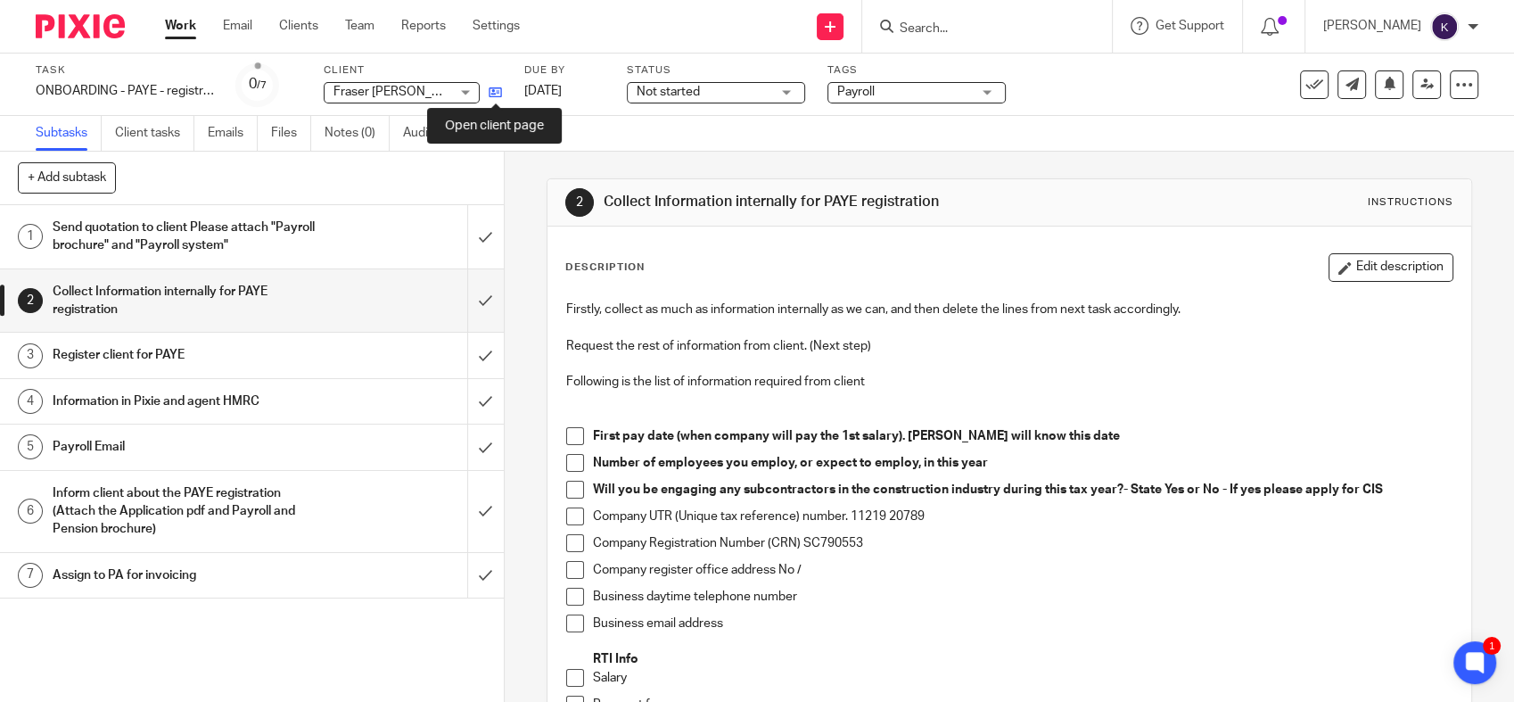
click at [493, 95] on icon at bounding box center [495, 92] width 13 height 13
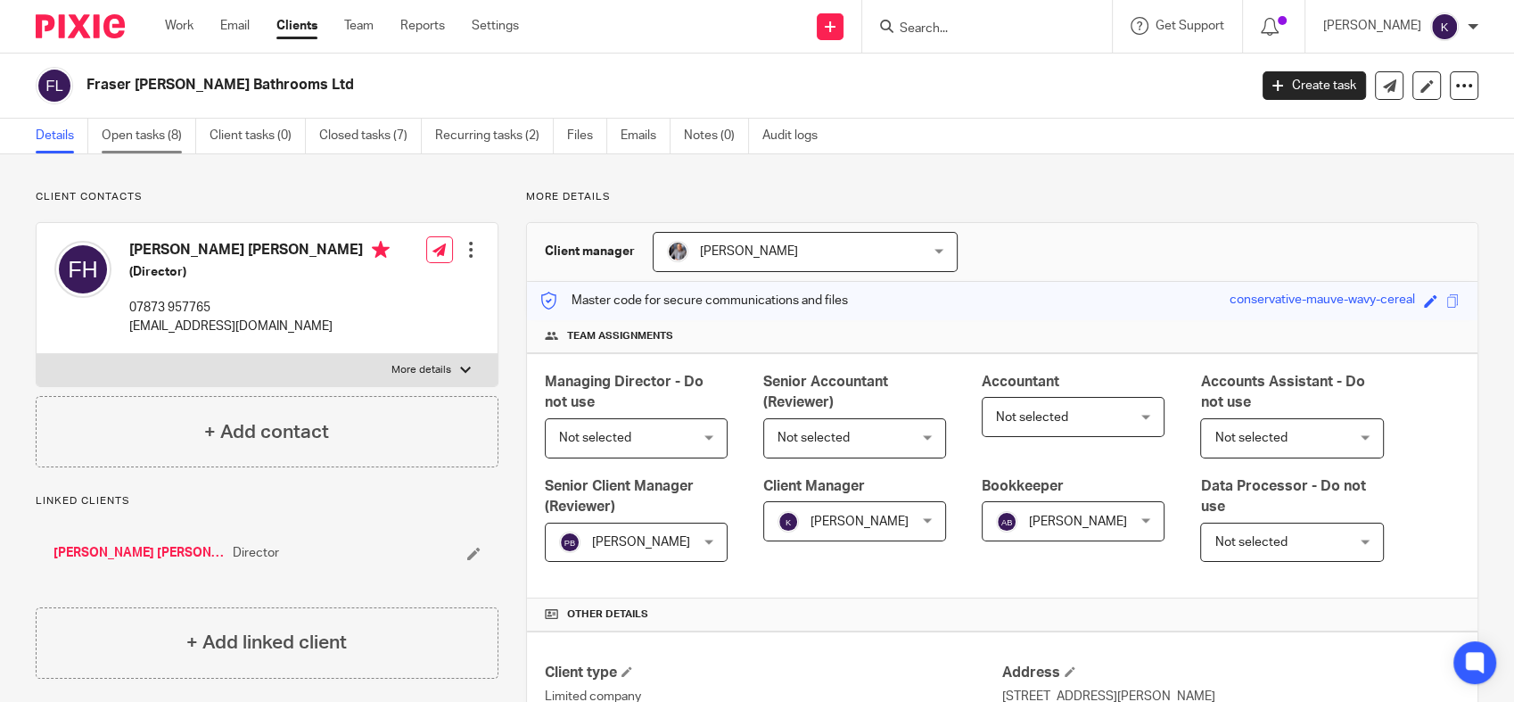
drag, startPoint x: 151, startPoint y: 136, endPoint x: 162, endPoint y: 135, distance: 11.6
click at [150, 136] on link "Open tasks (8)" at bounding box center [149, 136] width 95 height 35
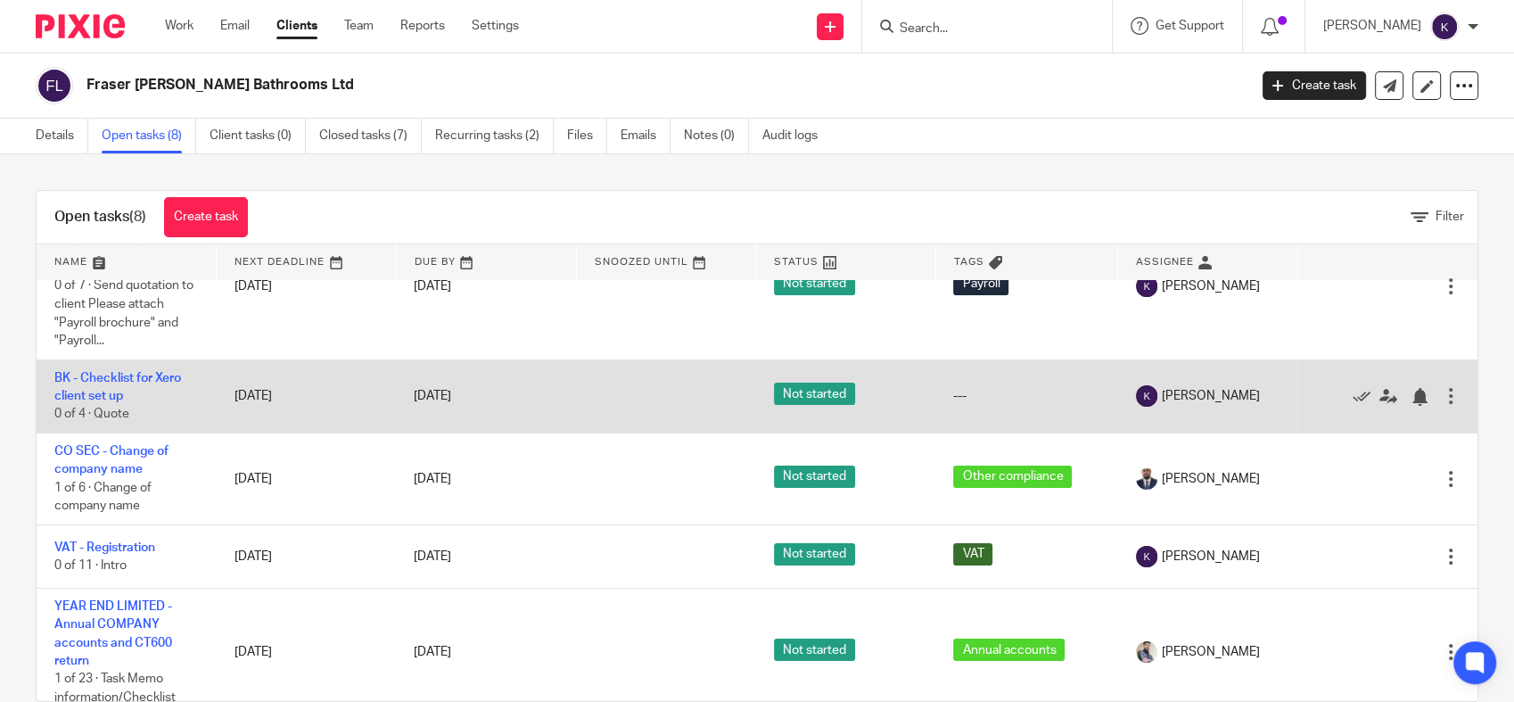
scroll to position [414, 0]
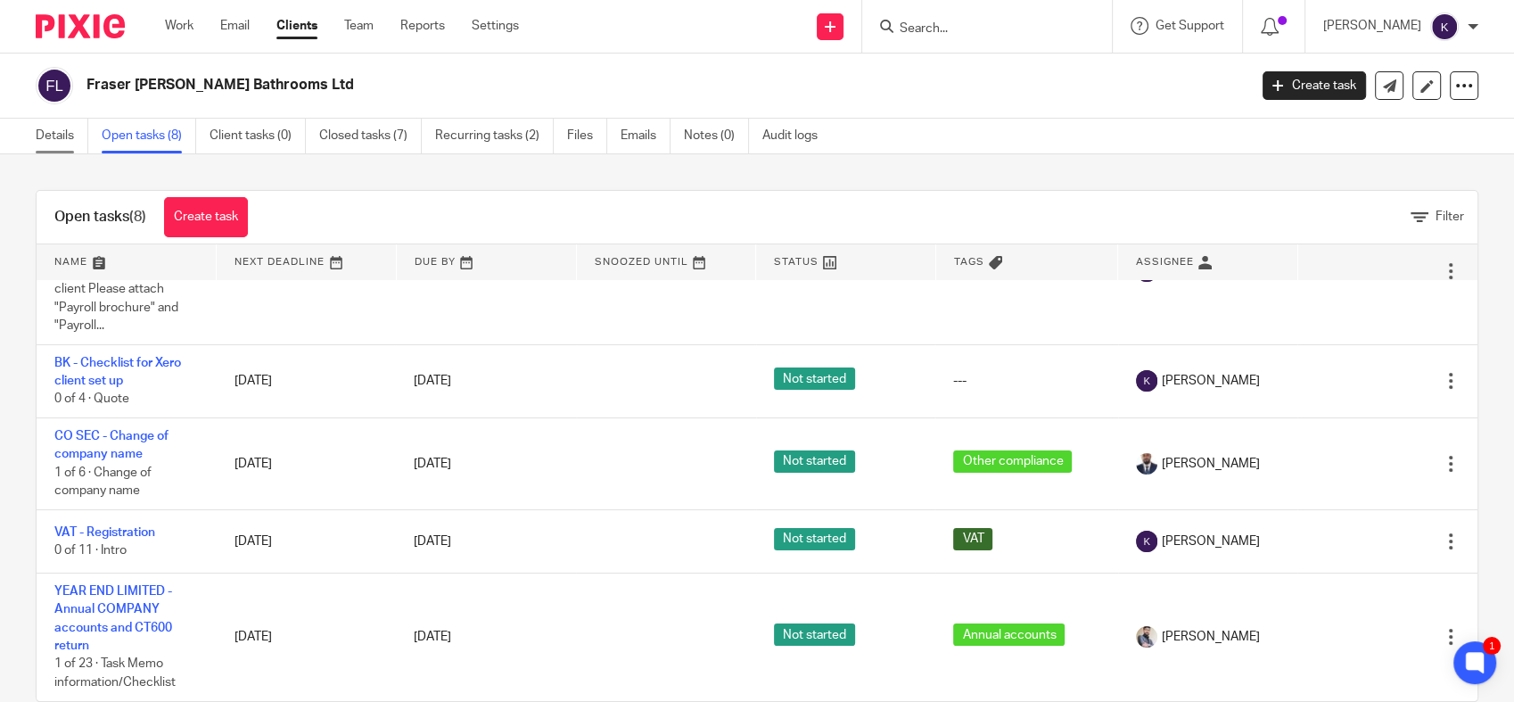
click at [46, 132] on link "Details" at bounding box center [62, 136] width 53 height 35
